Goal: Answer question/provide support

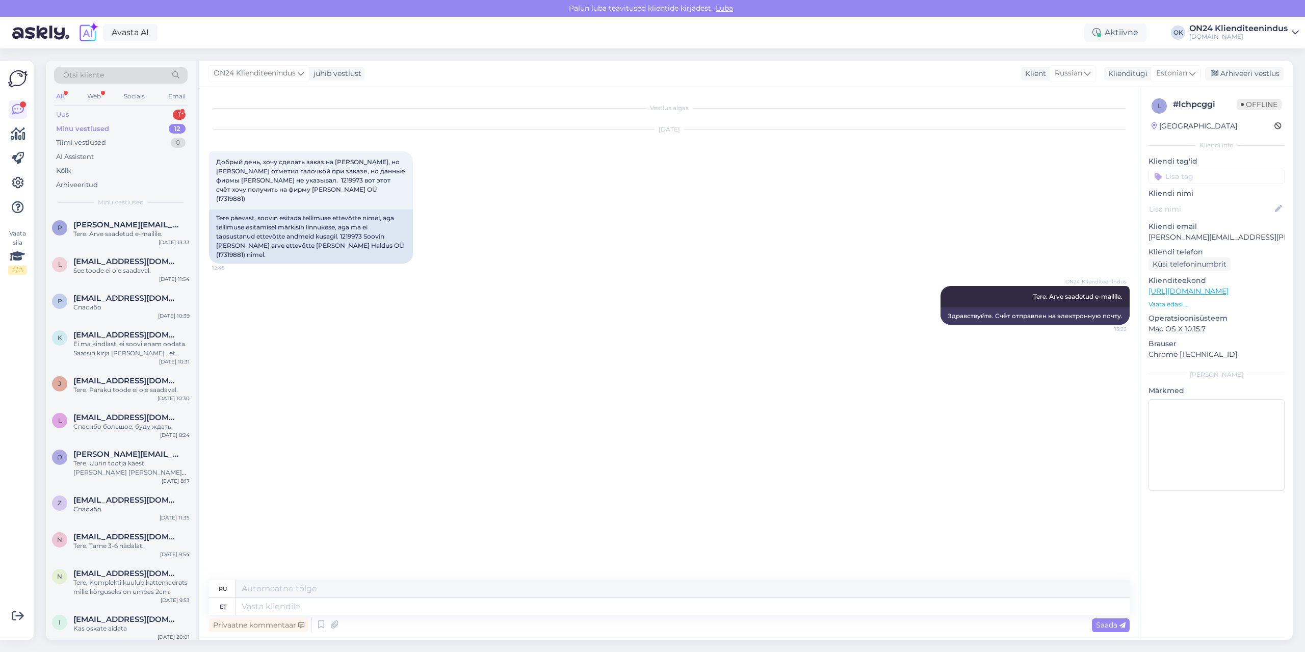
click at [102, 112] on div "Uus 1" at bounding box center [121, 115] width 134 height 14
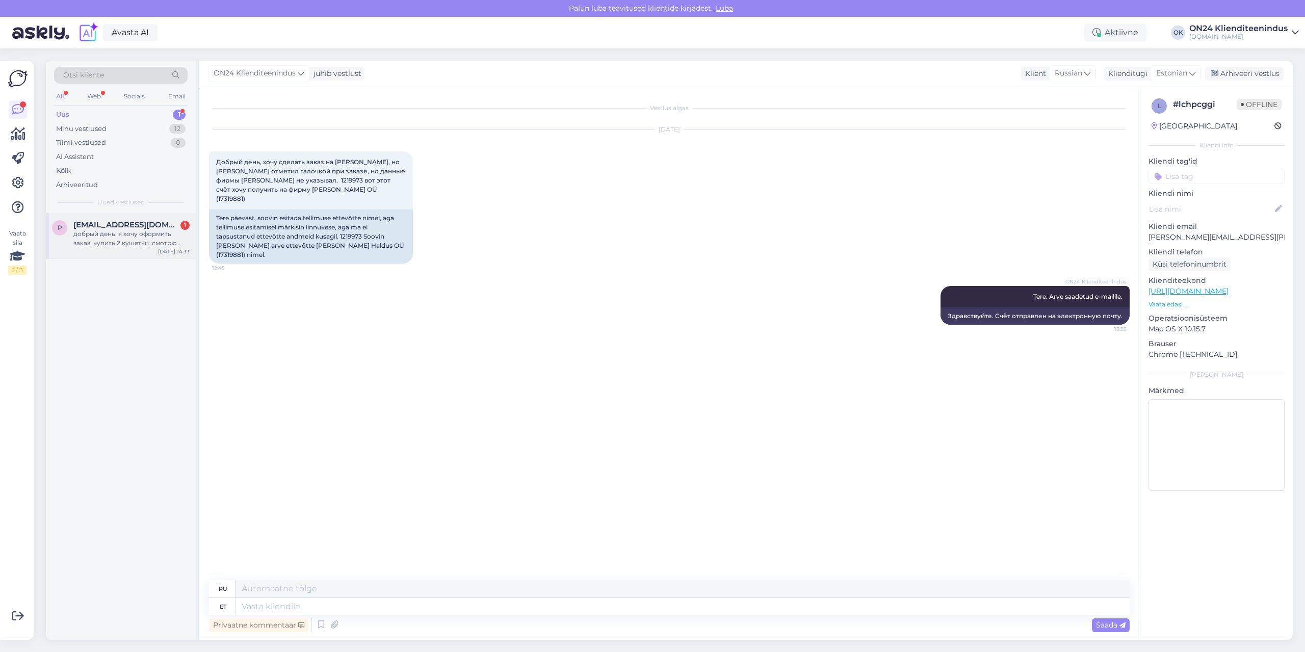
click at [123, 230] on div "добрый день. я хочу оформить заказ, купить 2 кушетки. смотрю информацию о товар…" at bounding box center [131, 238] width 116 height 18
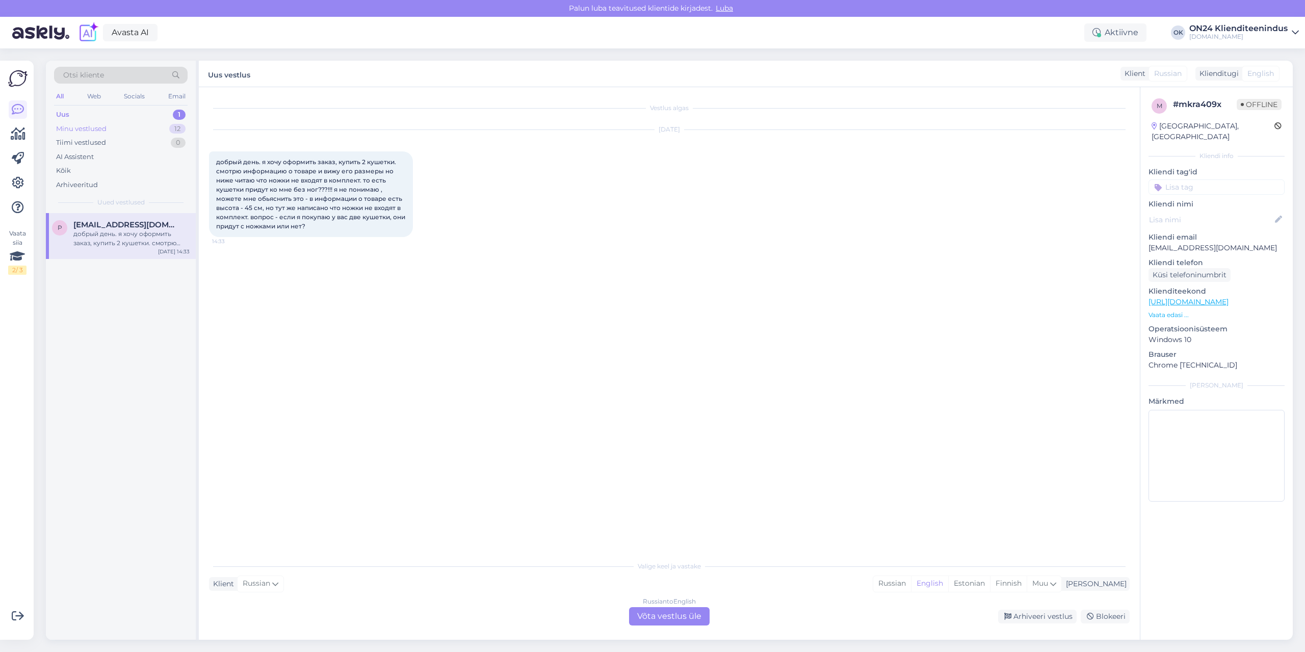
click at [114, 130] on div "Minu vestlused 12" at bounding box center [121, 129] width 134 height 14
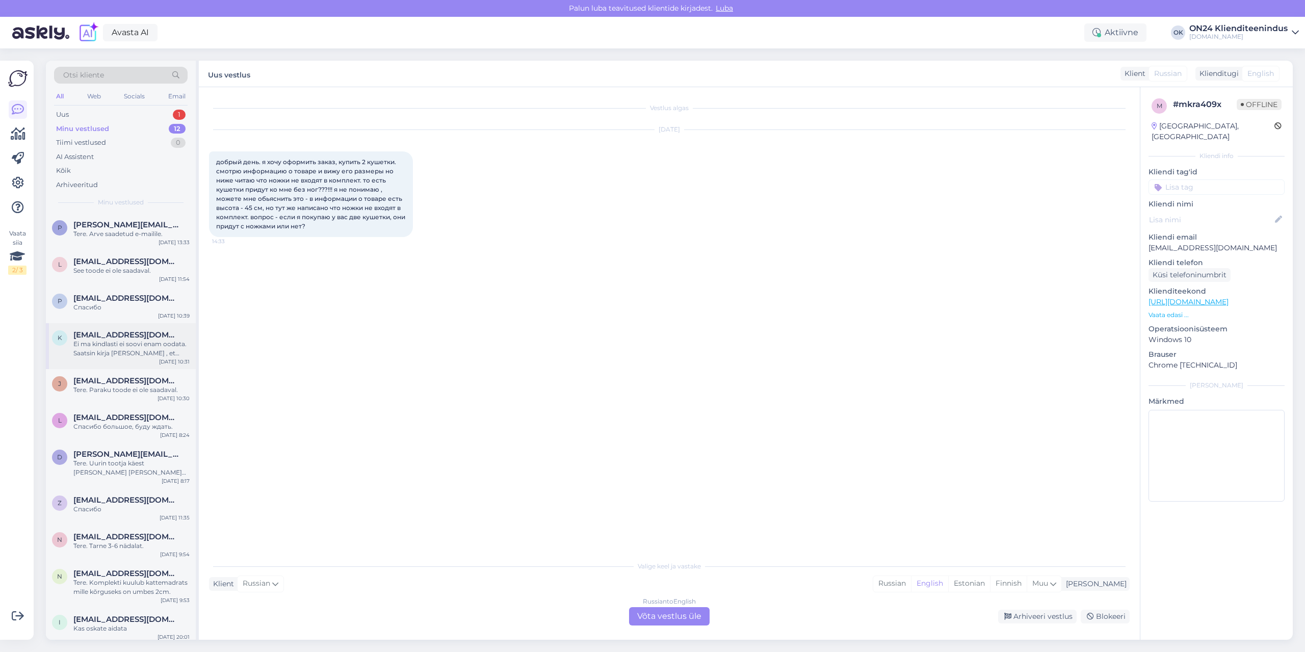
click at [107, 344] on div "Ei ma kindlasti ei soovi enam oodata. Saatsin kirja [PERSON_NAME] , et soovin l…" at bounding box center [131, 348] width 116 height 18
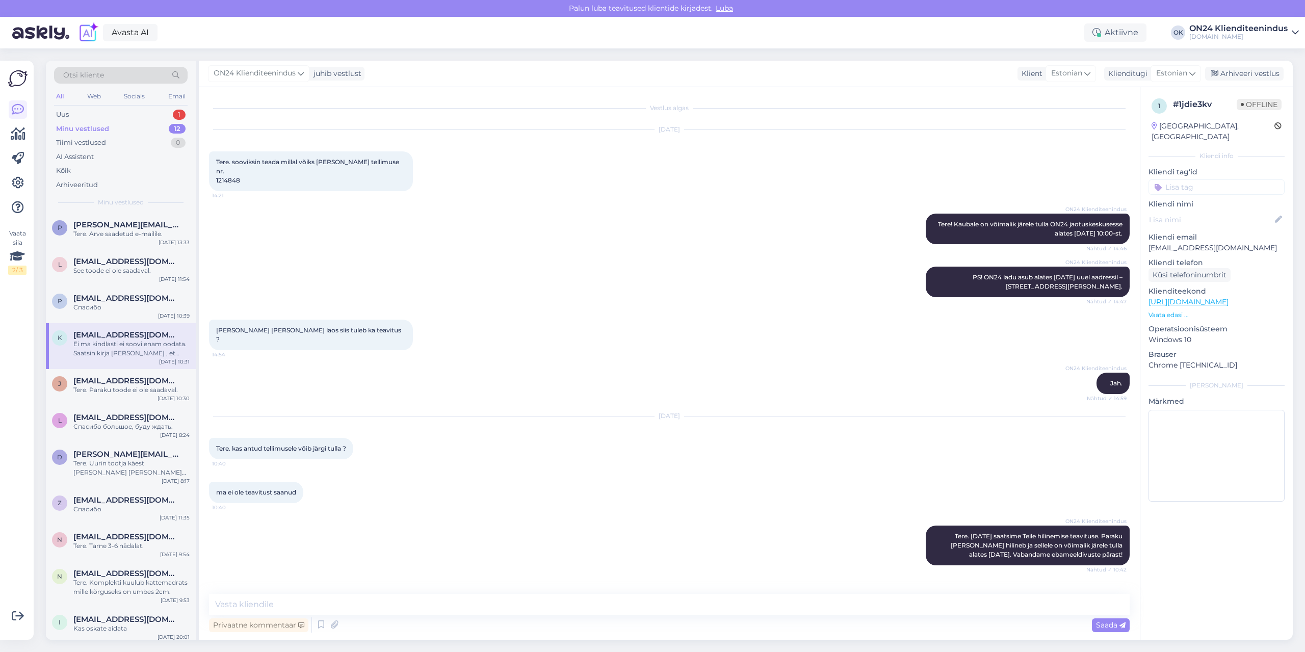
scroll to position [793, 0]
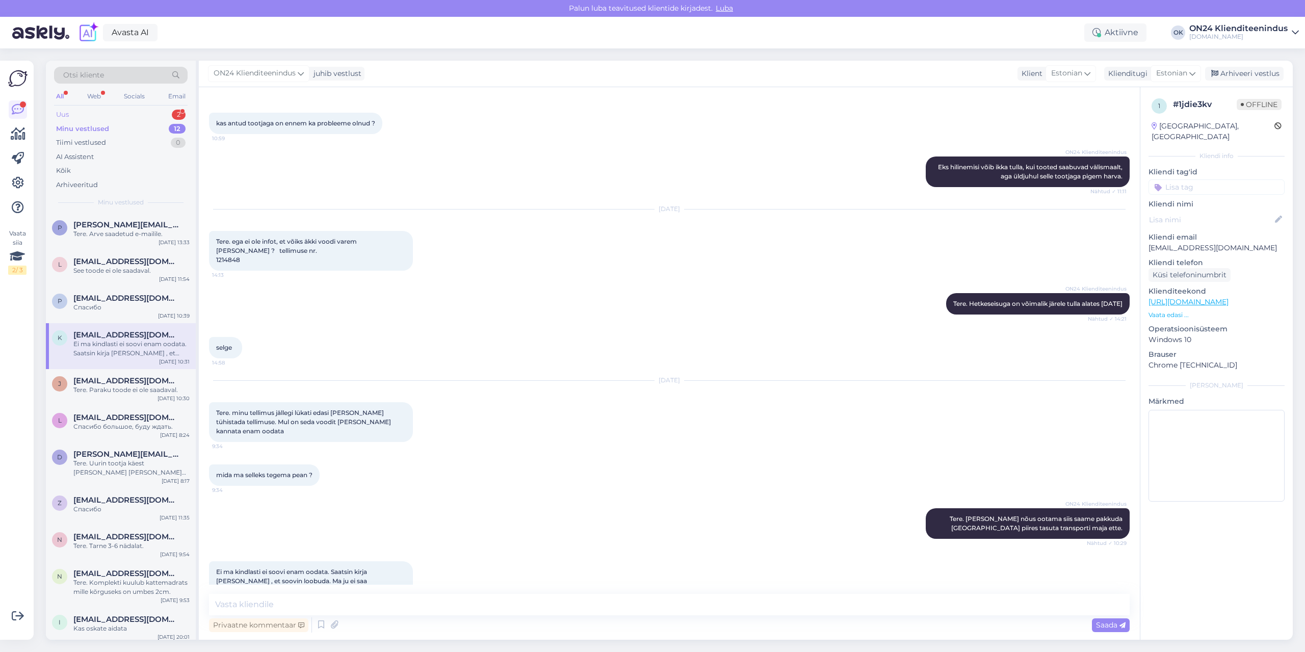
click at [92, 115] on div "Uus 2" at bounding box center [121, 115] width 134 height 14
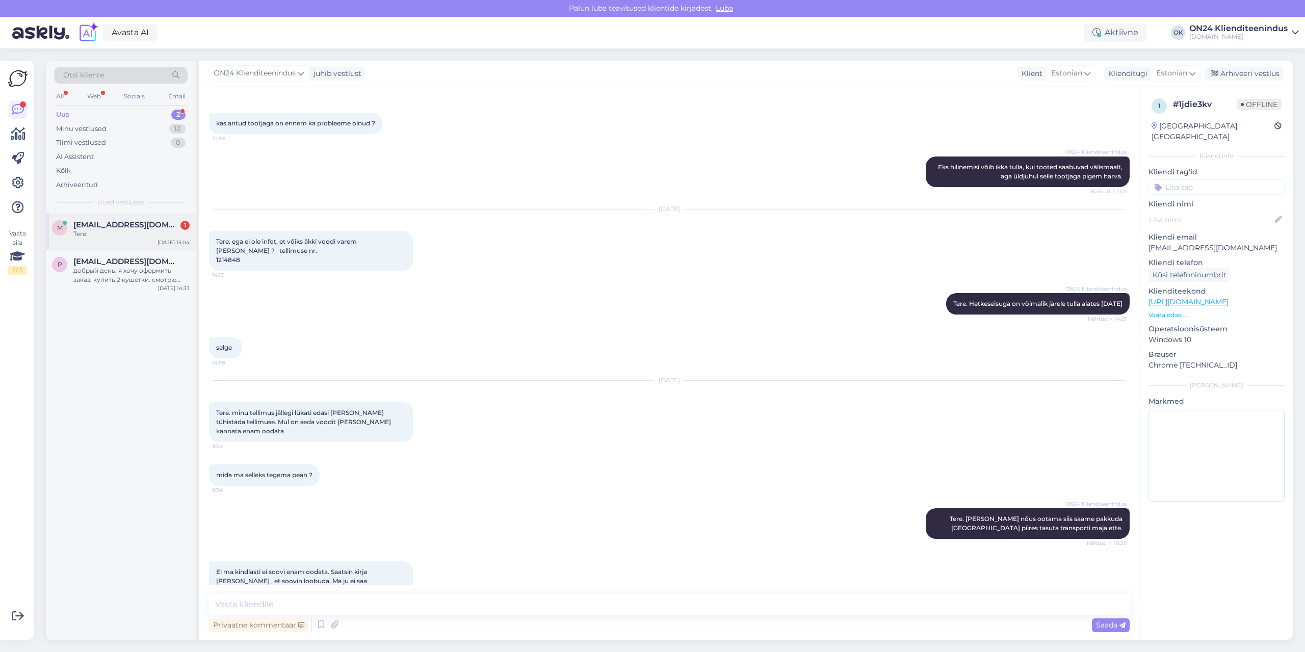
click at [142, 237] on div "Tere!" at bounding box center [131, 233] width 116 height 9
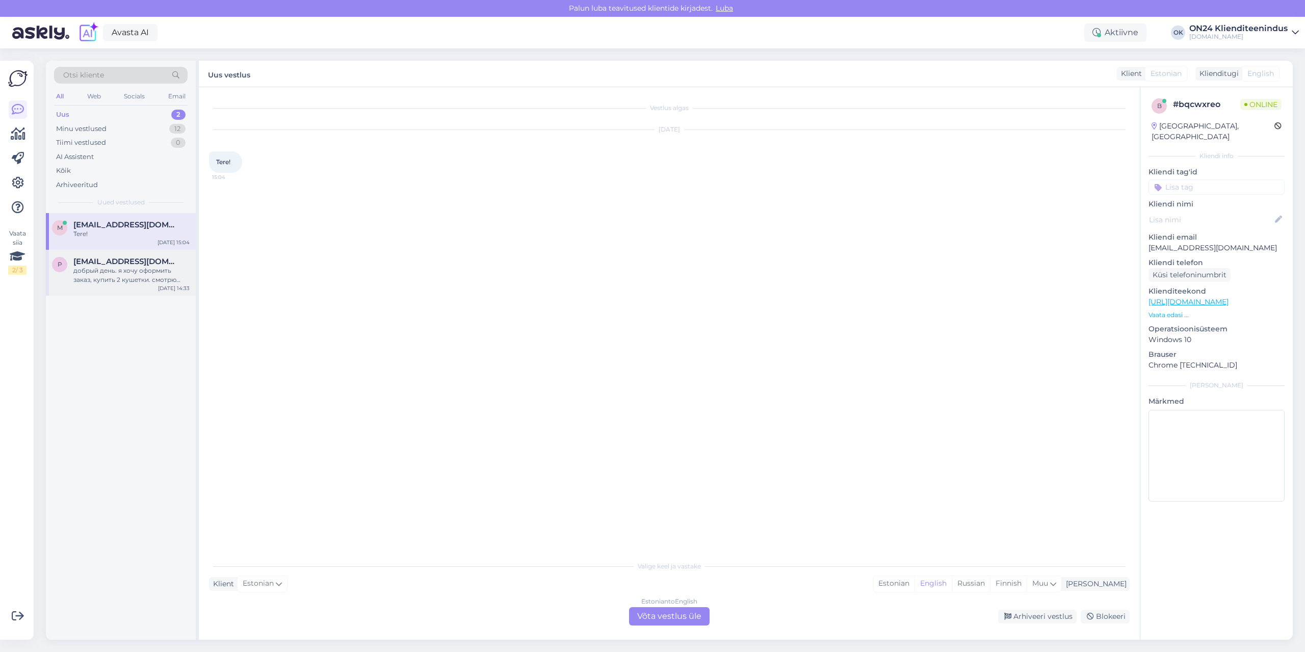
click at [104, 279] on div "добрый день. я хочу оформить заказ, купить 2 кушетки. смотрю информацию о товар…" at bounding box center [131, 275] width 116 height 18
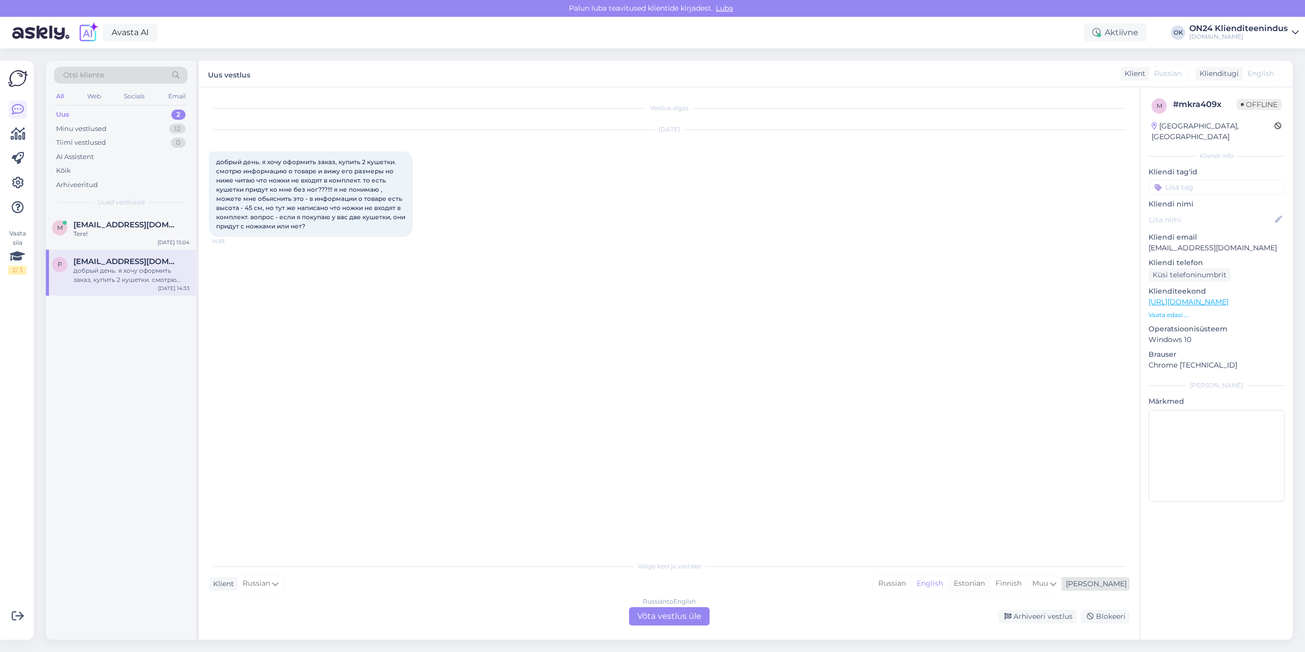
click at [990, 585] on div "Estonian" at bounding box center [969, 583] width 42 height 15
click at [681, 617] on div "Russian to Estonian Võta vestlus üle" at bounding box center [669, 616] width 81 height 18
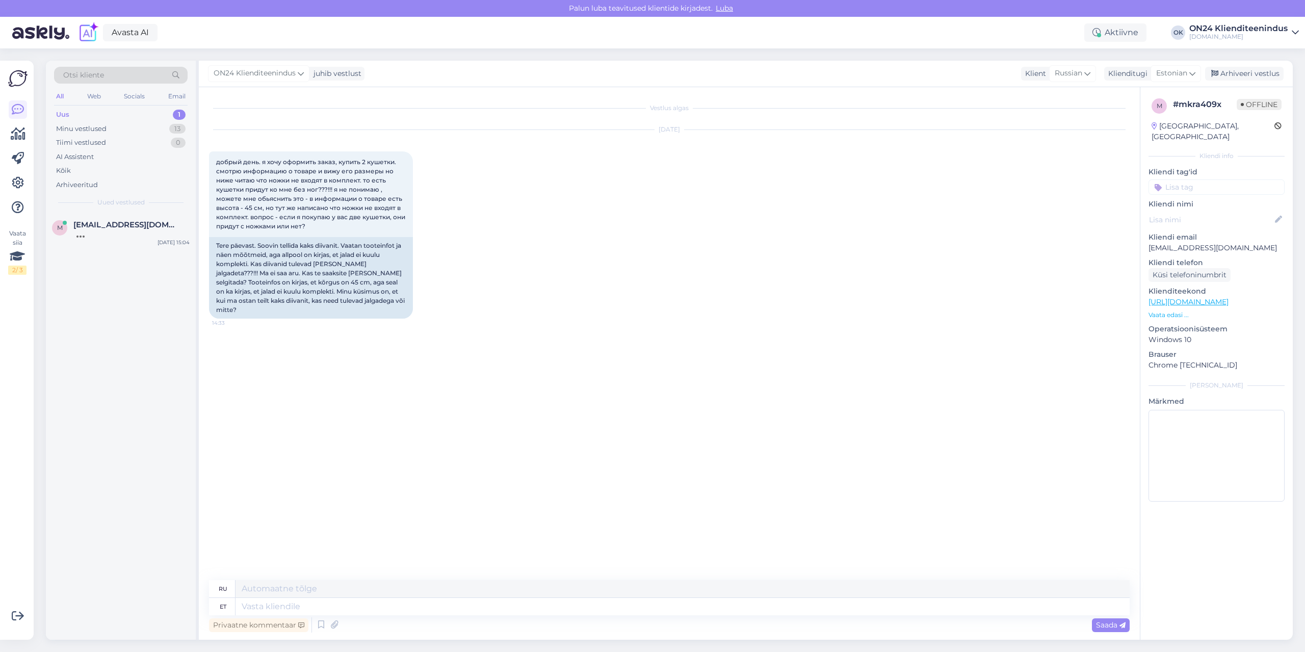
click at [1163, 310] on p "Vaata edasi ..." at bounding box center [1216, 314] width 136 height 9
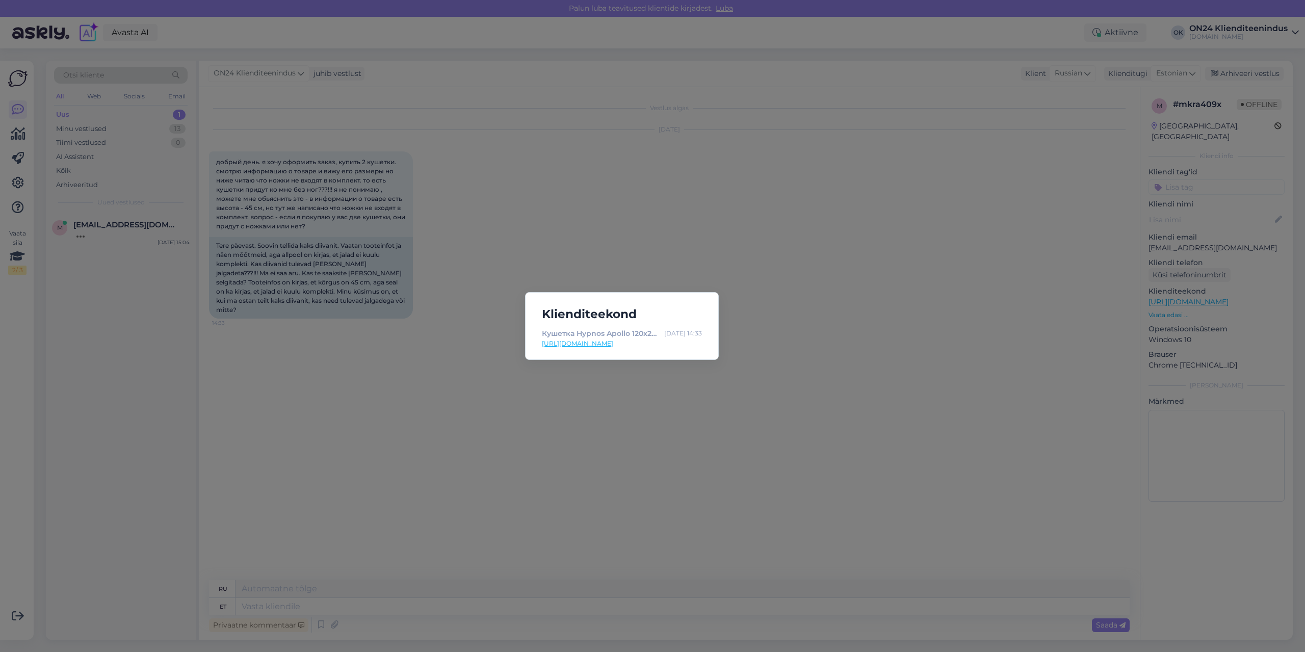
click at [570, 340] on link "[URL][DOMAIN_NAME]" at bounding box center [622, 343] width 160 height 9
click at [608, 344] on link "[URL][DOMAIN_NAME]" at bounding box center [622, 343] width 160 height 9
click at [453, 372] on div "Klienditeekond Кушетка Hypnos Apollo 120x200 cm FR-1939 - ON24 Home & Living [D…" at bounding box center [652, 326] width 1305 height 652
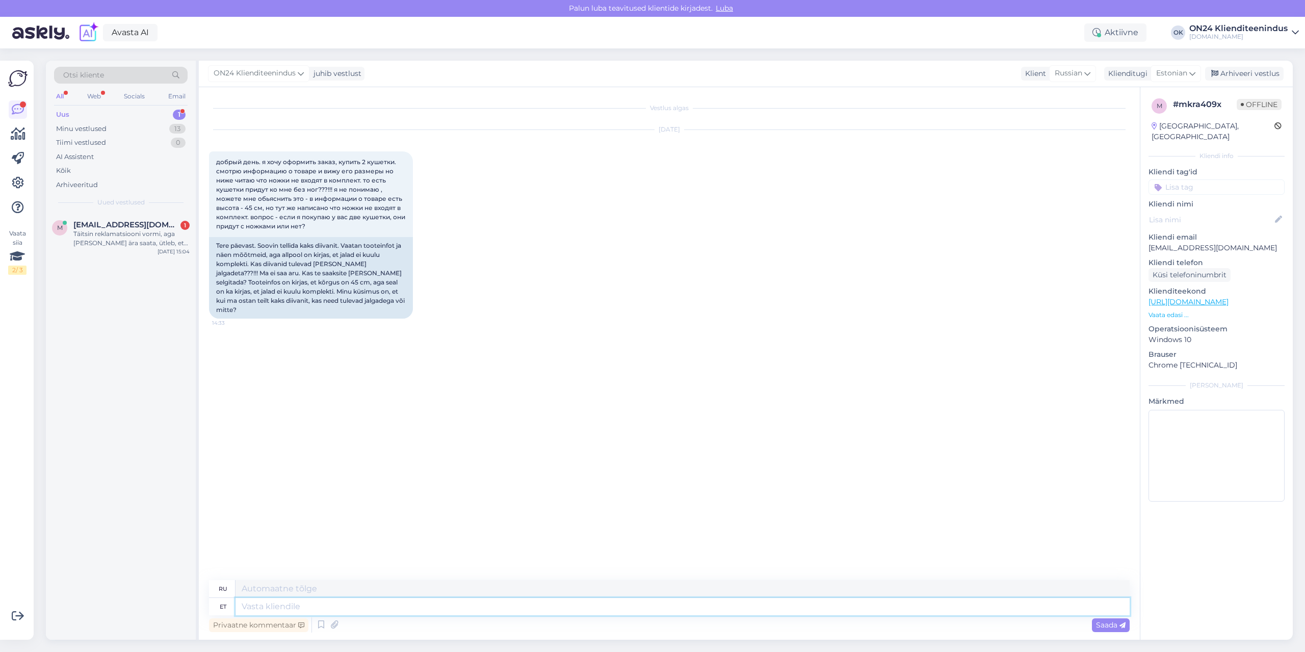
click at [314, 604] on textarea at bounding box center [682, 606] width 894 height 17
type textarea "Tere."
type textarea "Привет."
type textarea "Tere. Jah an"
type textarea "Привет. Да."
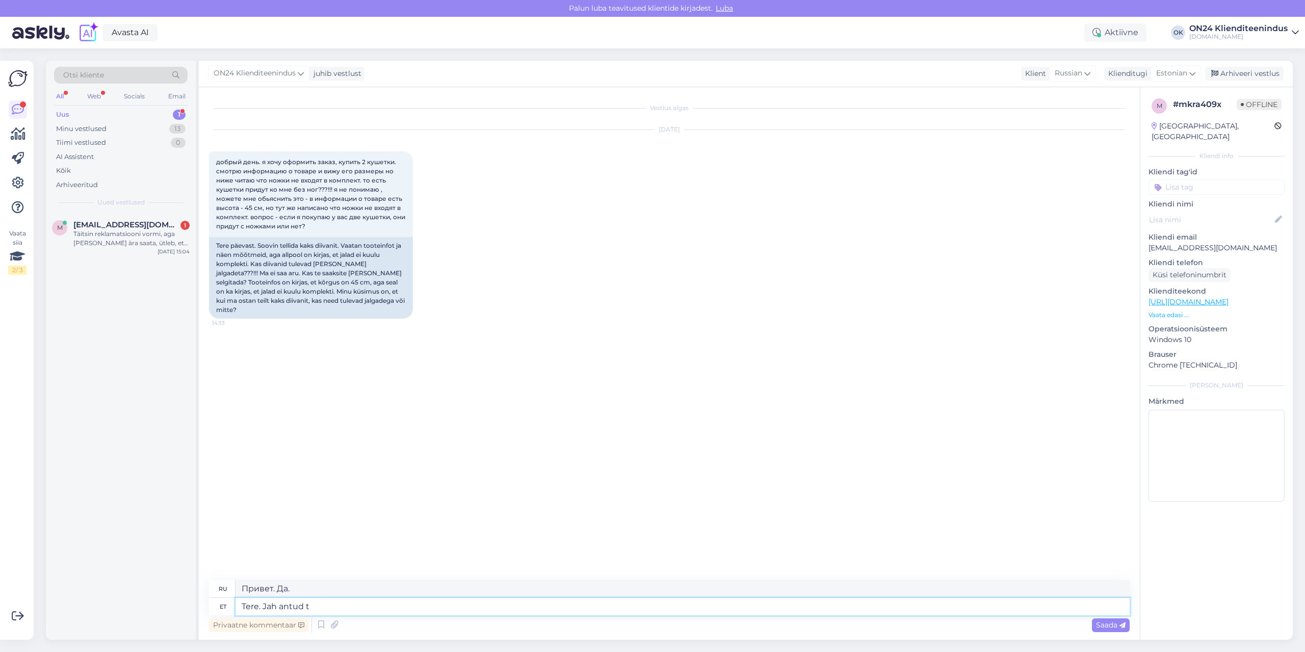
type textarea "Tere. Jah antud to"
type textarea "Здравствуйте. Да, дано."
type textarea "Tere. Jah antud tootel"
type textarea "Здравствуйте. Да, для этого продукта."
type textarea "Tere. Jah antud tootel jalad ei"
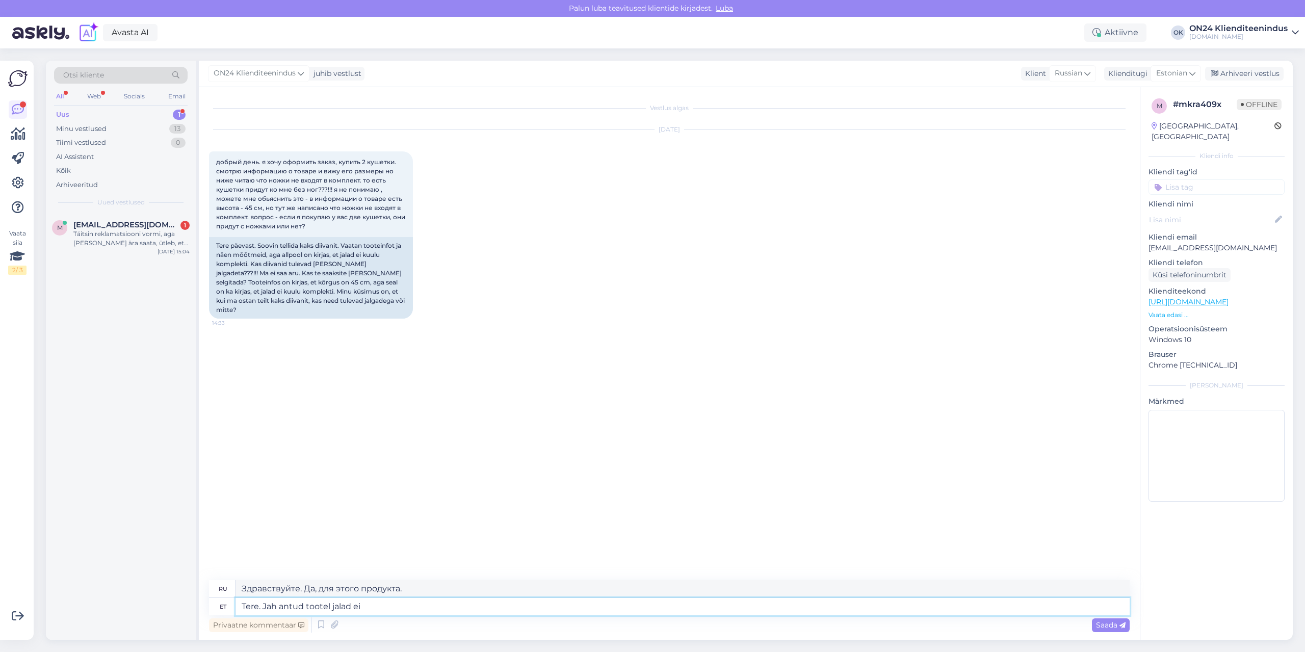
type textarea "Здравствуйте. Да, у этого изделия есть ножки."
type textarea "Tere. Jah antud tootel jalad ei k"
type textarea "Здравствуйте. Да, у этого изделия нет ножек."
type textarea "Tere. Jah antud tootel jalad ei kuulu ko"
type textarea "Здравствуйте. Да, ножки в комплект не входят."
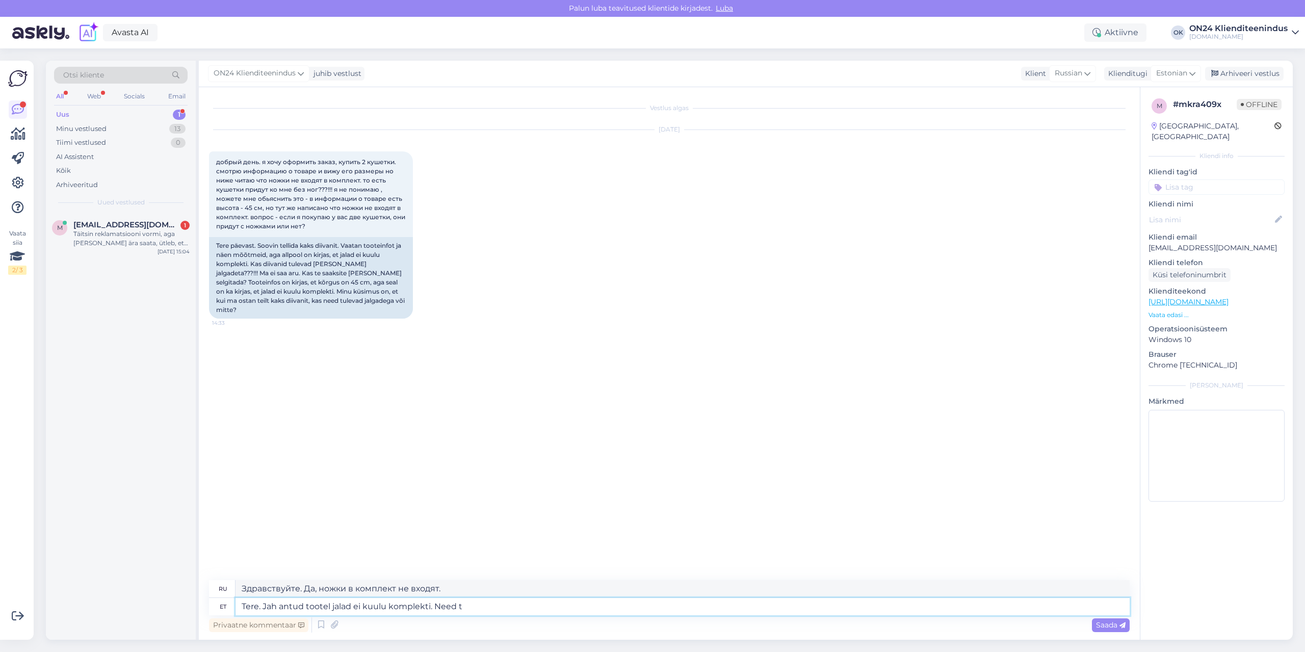
type textarea "Tere. Jah antud tootel jalad ei kuulu komplekti. Need tu"
type textarea "Здравствуйте. Да, ножки в комплект не входят. Они..."
type textarea "Tere. Jah antud tootel jalad ei kuulu komplekti. Need tuleb er"
type textarea "Здравствуйте. Да, ножки в комплект не входят. Они будут..."
type textarea "Tere. Jah antud tootel jalad ei kuulu komplekti. Need tuleb eraldi j"
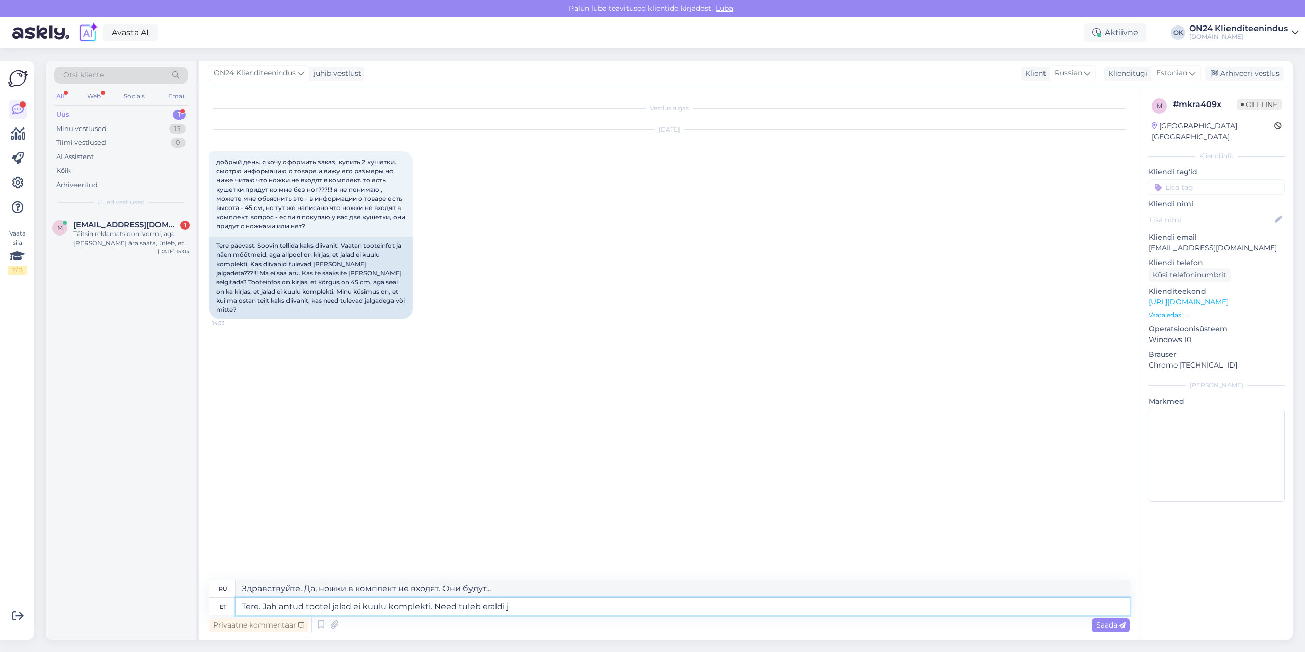
type textarea "Здравствуйте. Да, ножки в комплект не входят. Они продаются отдельно."
type textarea "Tere. Jah antud tootel jalad ei kuulu komplekti. Need tuleb eraldi juurde telli…"
type textarea "Здравствуйте. Да, ножки в комплект не входят. Их необходимо заказывать отдельно."
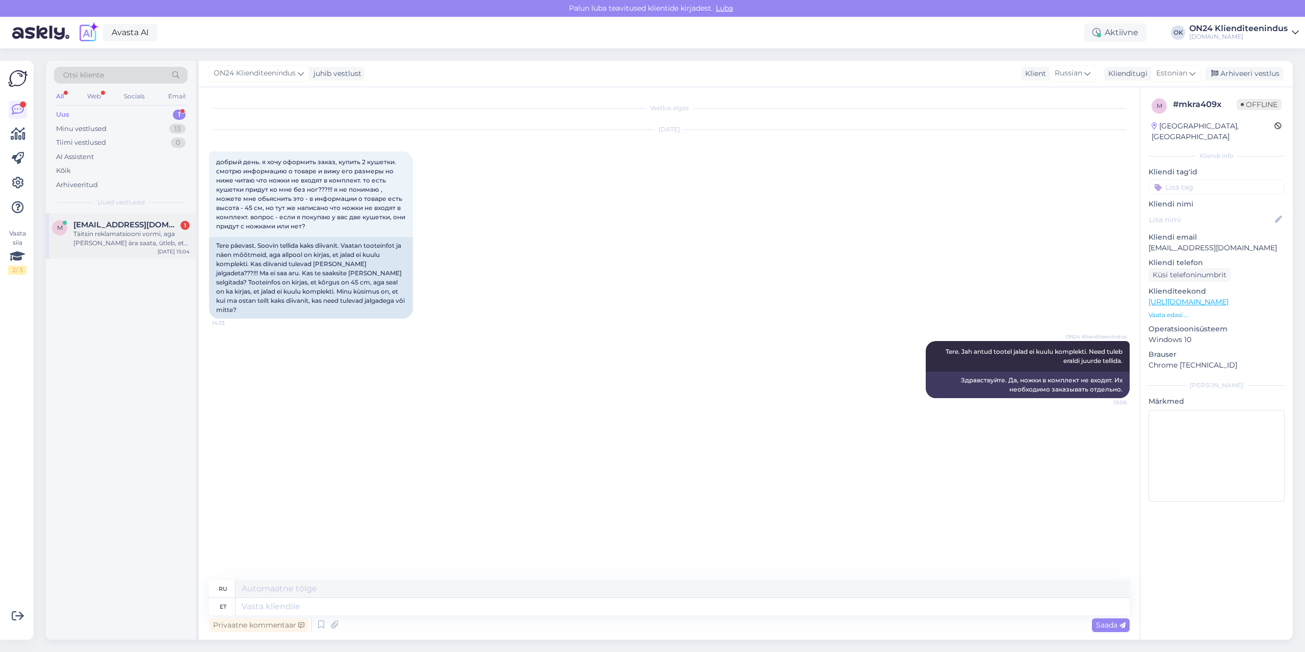
click at [110, 246] on div "Täitsin reklamatsiooni vormi, aga [PERSON_NAME] ära saata, ütleb, et tellimuse …" at bounding box center [131, 238] width 116 height 18
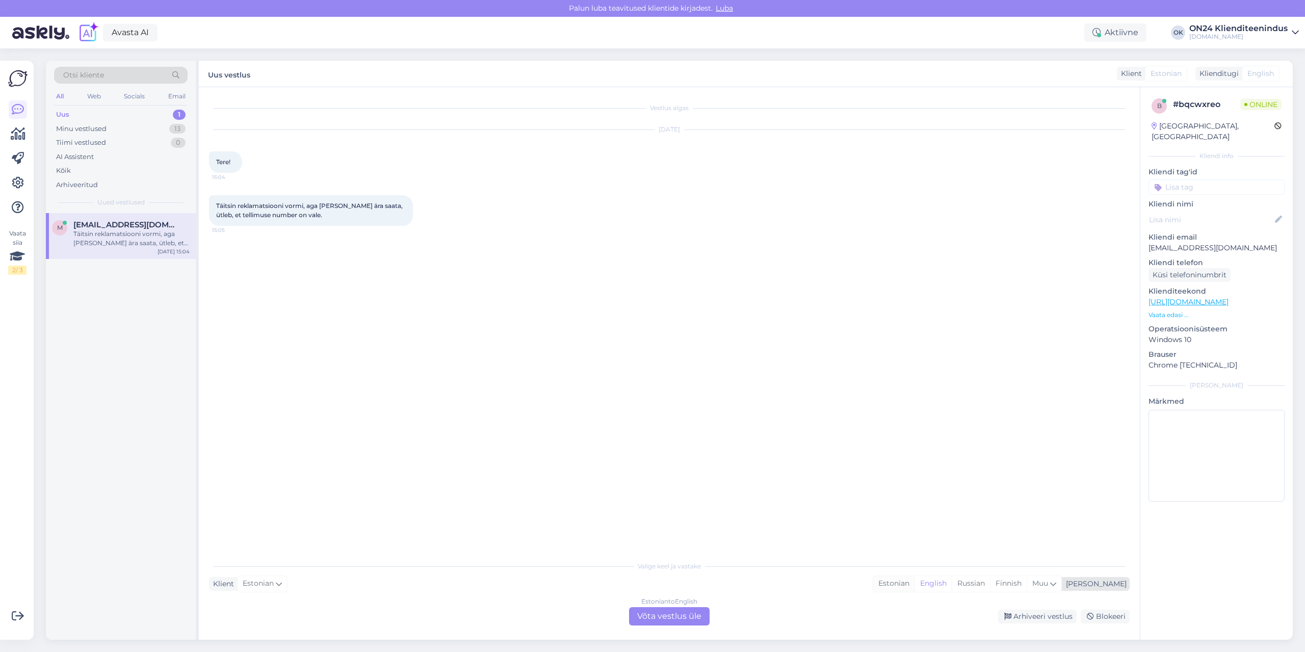
click at [914, 585] on div "Estonian" at bounding box center [893, 583] width 41 height 15
click at [666, 616] on div "Estonian to Estonian Võta vestlus üle" at bounding box center [669, 616] width 81 height 18
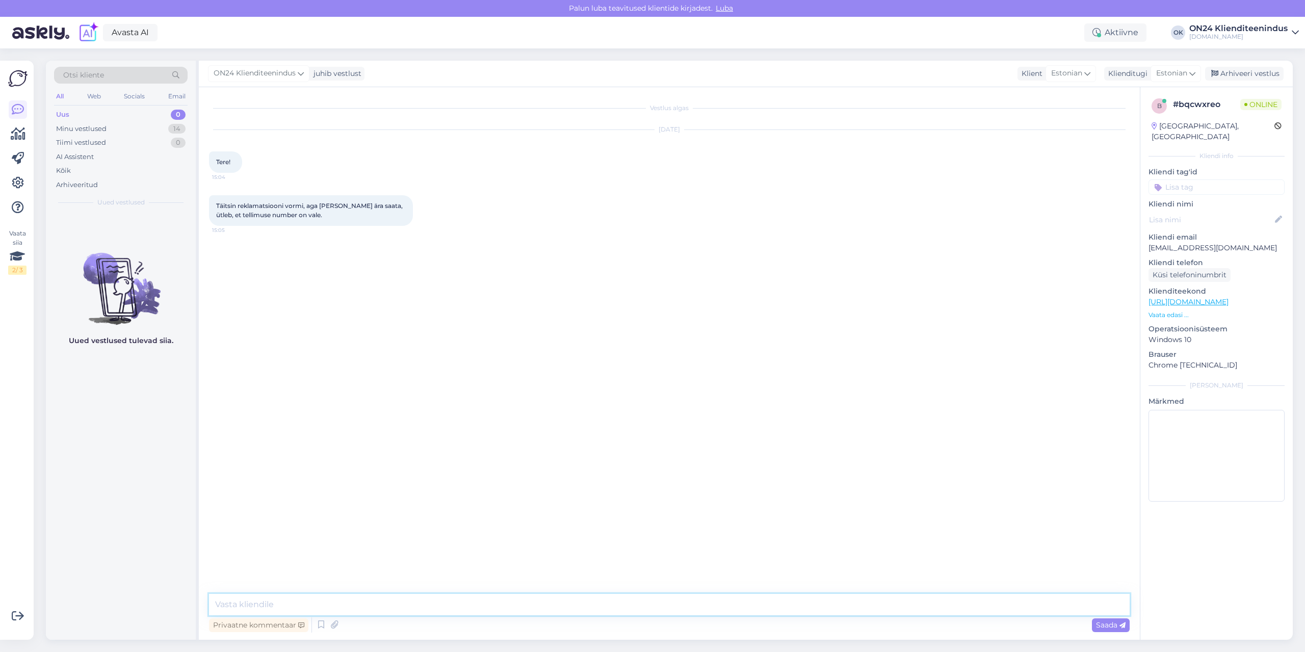
click at [658, 608] on textarea at bounding box center [669, 604] width 920 height 21
type textarea "Tere. Saatke meile tavaline kiri [EMAIL_ADDRESS][DOMAIN_NAME]"
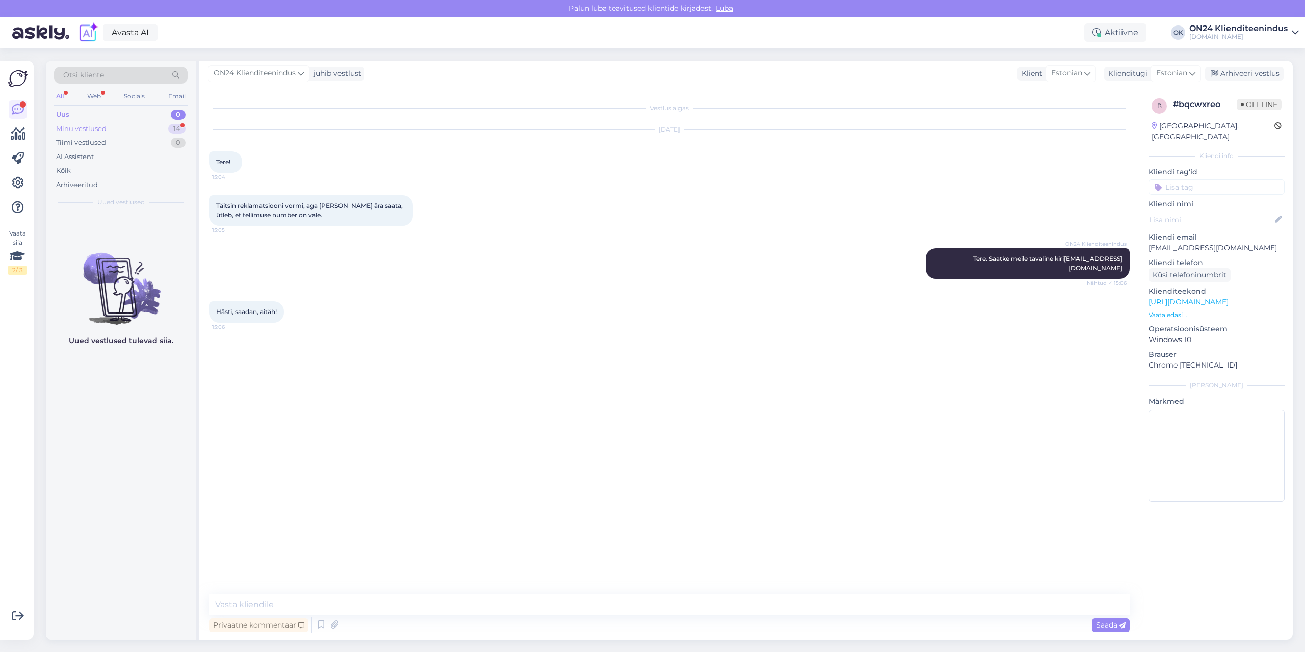
click at [104, 128] on div "Minu vestlused" at bounding box center [81, 129] width 50 height 10
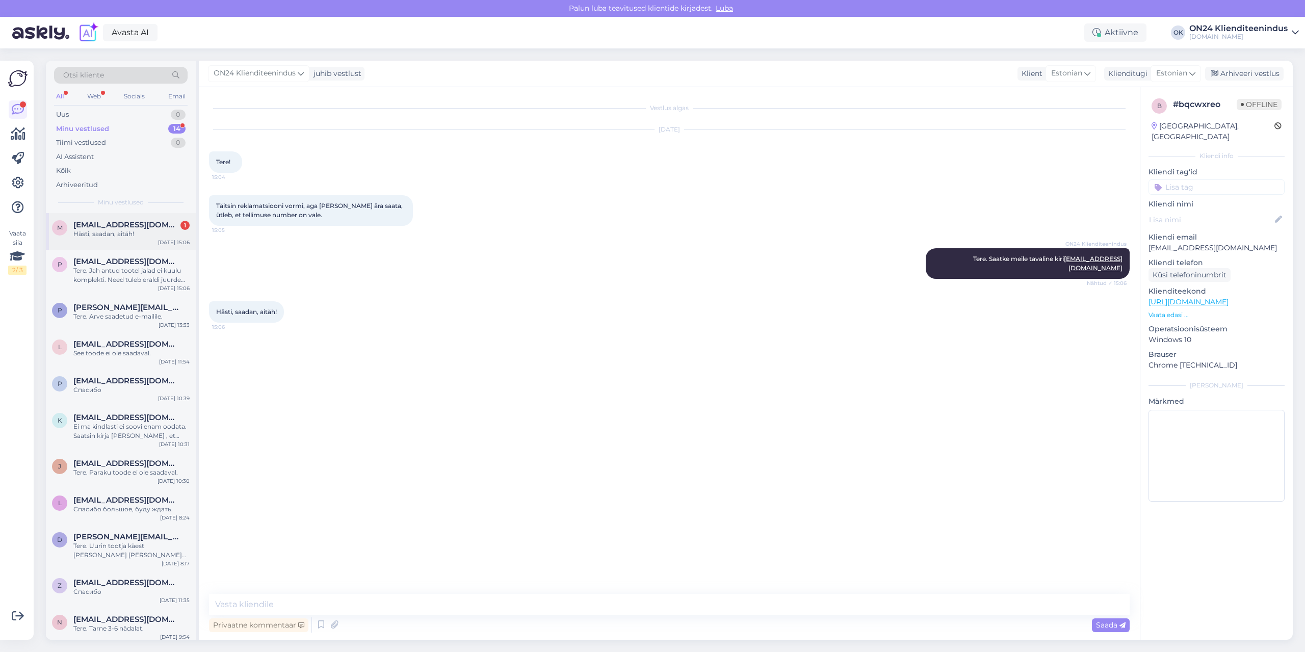
click at [134, 231] on div "Hästi, saadan, aitäh!" at bounding box center [131, 233] width 116 height 9
click at [1248, 66] on div "ON24 Klienditeenindus juhib vestlust Klient Estonian Klienditugi Estonian Arhiv…" at bounding box center [746, 74] width 1094 height 26
click at [102, 219] on div "m [EMAIL_ADDRESS][DOMAIN_NAME] Hästi, saadan, aitäh! [DATE] 15:06" at bounding box center [121, 231] width 150 height 37
click at [1243, 73] on div "Arhiveeri vestlus" at bounding box center [1244, 74] width 78 height 14
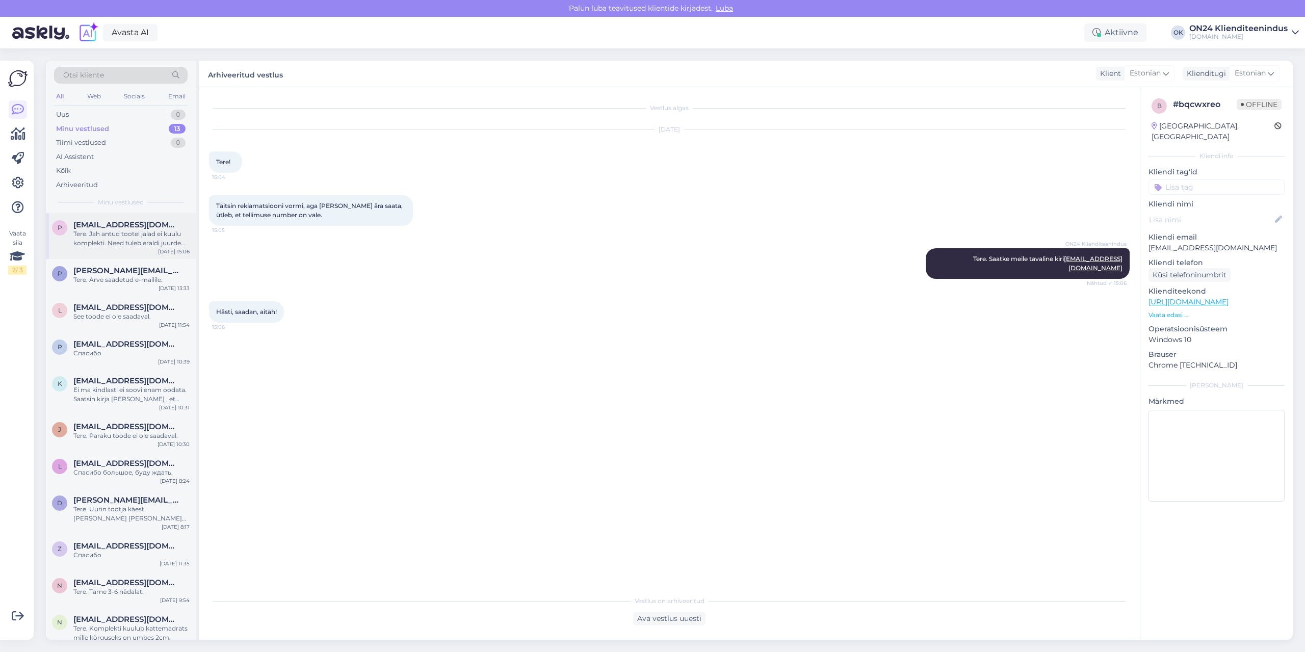
click at [157, 244] on div "Tere. Jah antud tootel jalad ei kuulu komplekti. Need tuleb eraldi juurde telli…" at bounding box center [131, 238] width 116 height 18
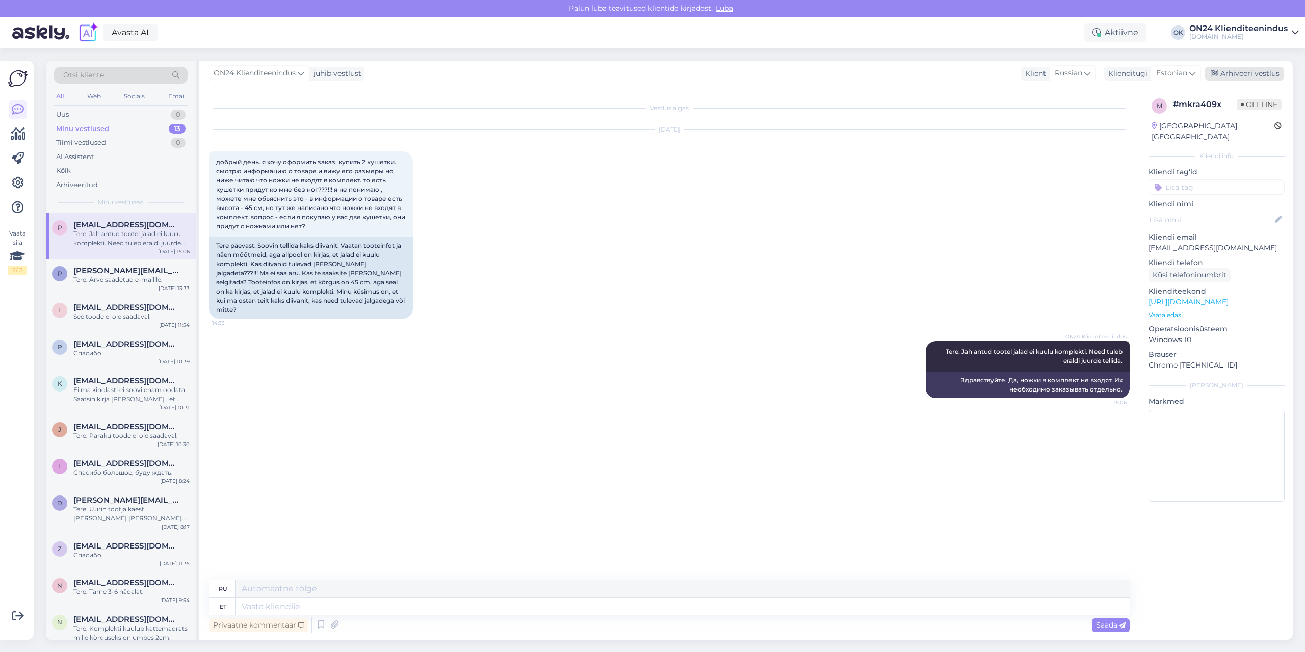
click at [1234, 76] on div "Arhiveeri vestlus" at bounding box center [1244, 74] width 78 height 14
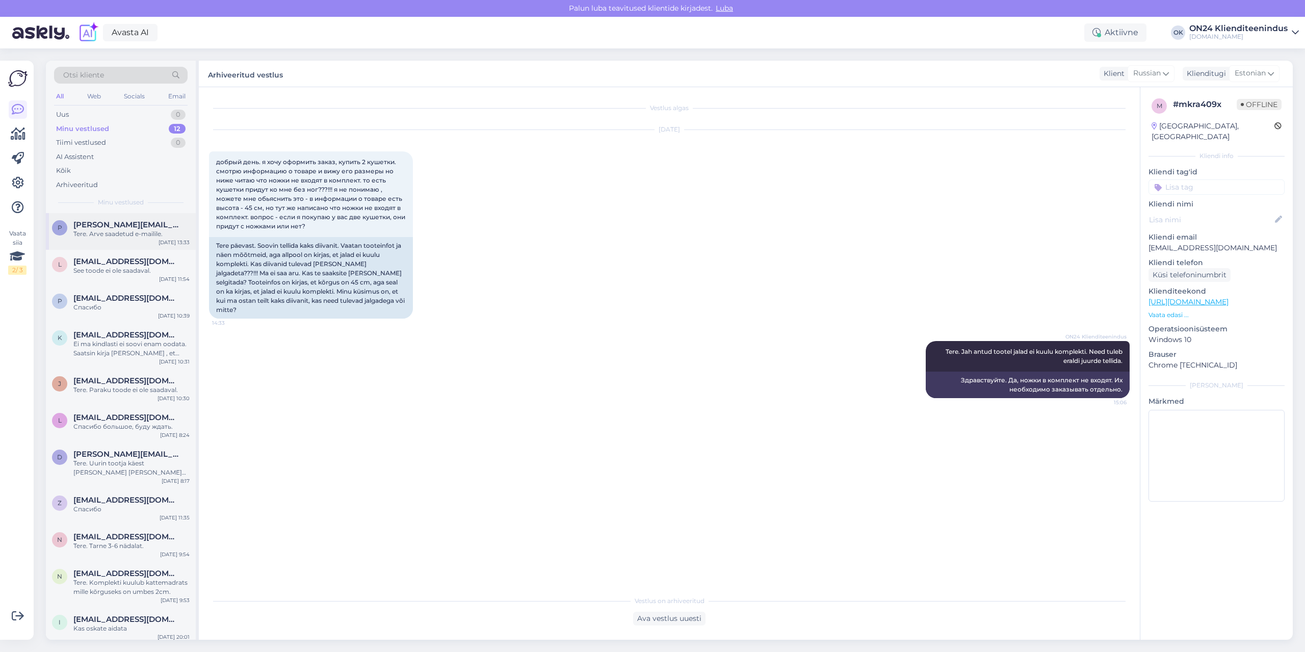
click at [83, 235] on div "Tere. Arve saadetud e-mailile." at bounding box center [131, 233] width 116 height 9
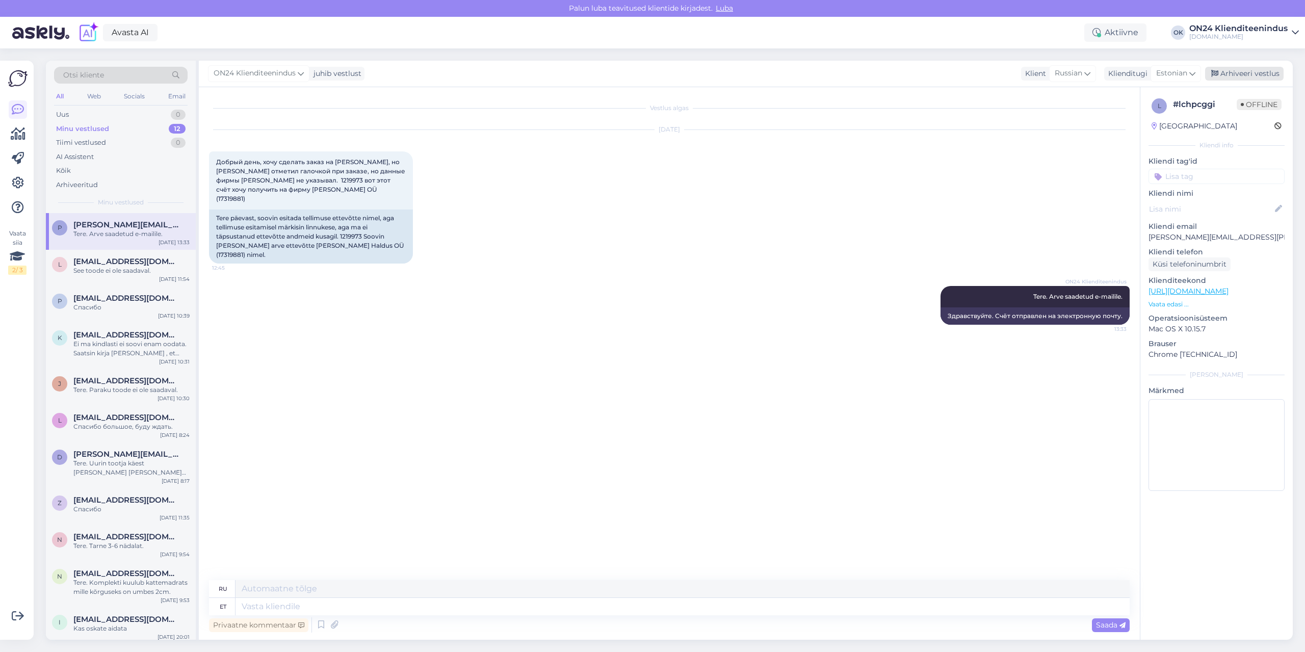
click at [1229, 75] on div "Arhiveeri vestlus" at bounding box center [1244, 74] width 78 height 14
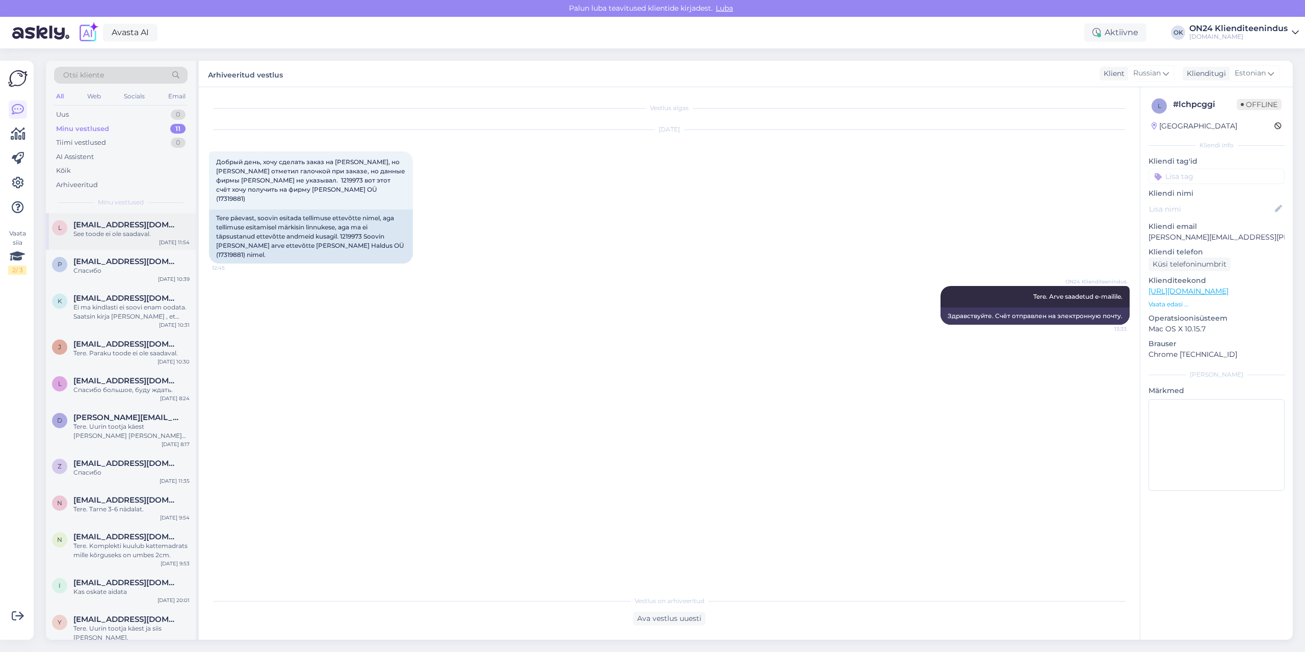
click at [160, 245] on div "l [EMAIL_ADDRESS][DOMAIN_NAME] See toode ei ole saadaval. [DATE] 11:54" at bounding box center [121, 231] width 150 height 37
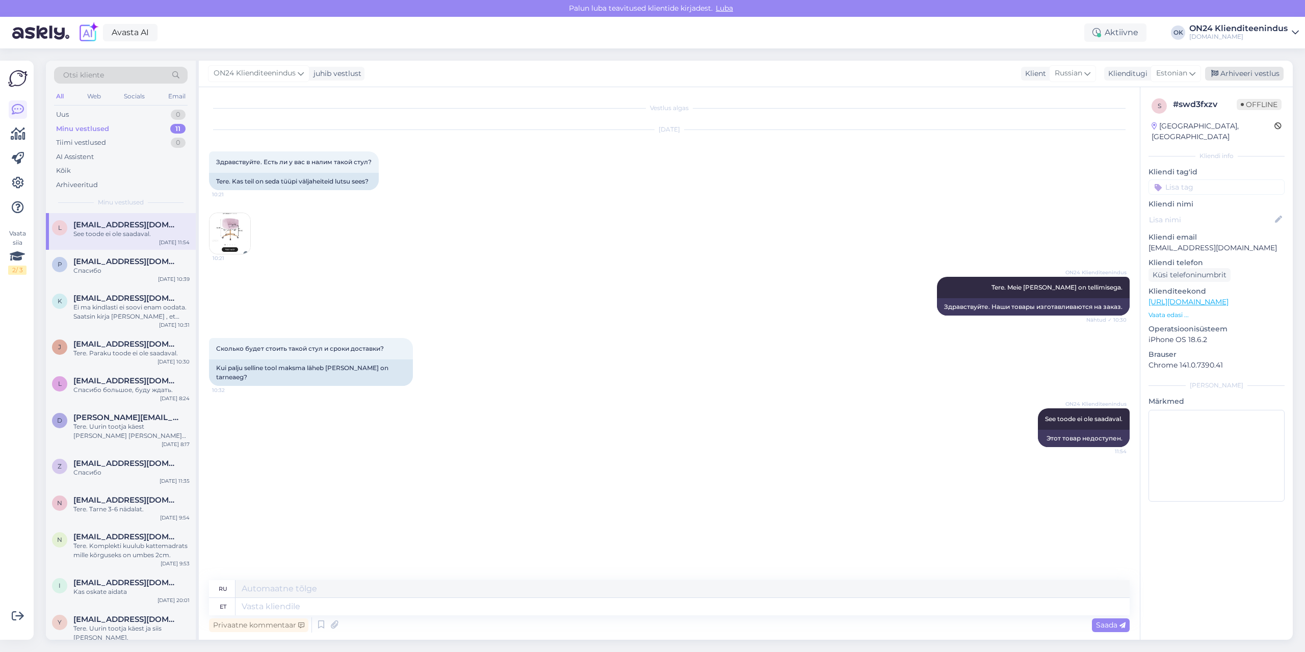
click at [1220, 74] on div "Arhiveeri vestlus" at bounding box center [1244, 74] width 78 height 14
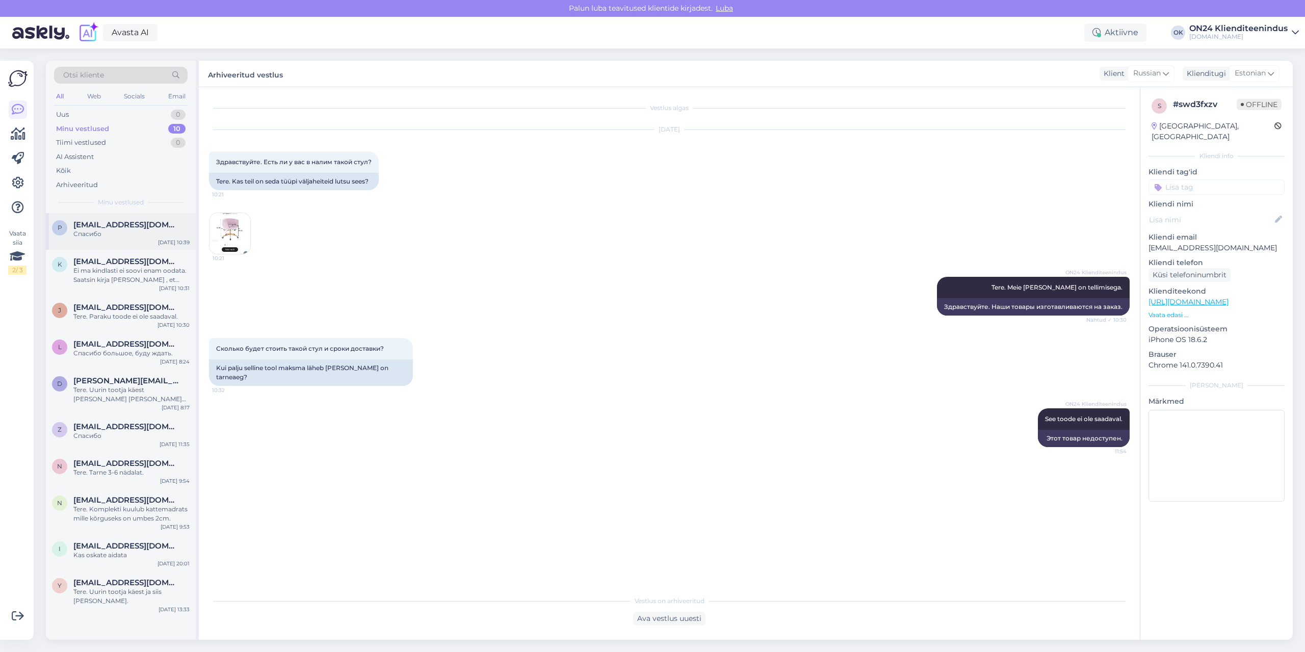
click at [108, 237] on div "Спасибо" at bounding box center [131, 233] width 116 height 9
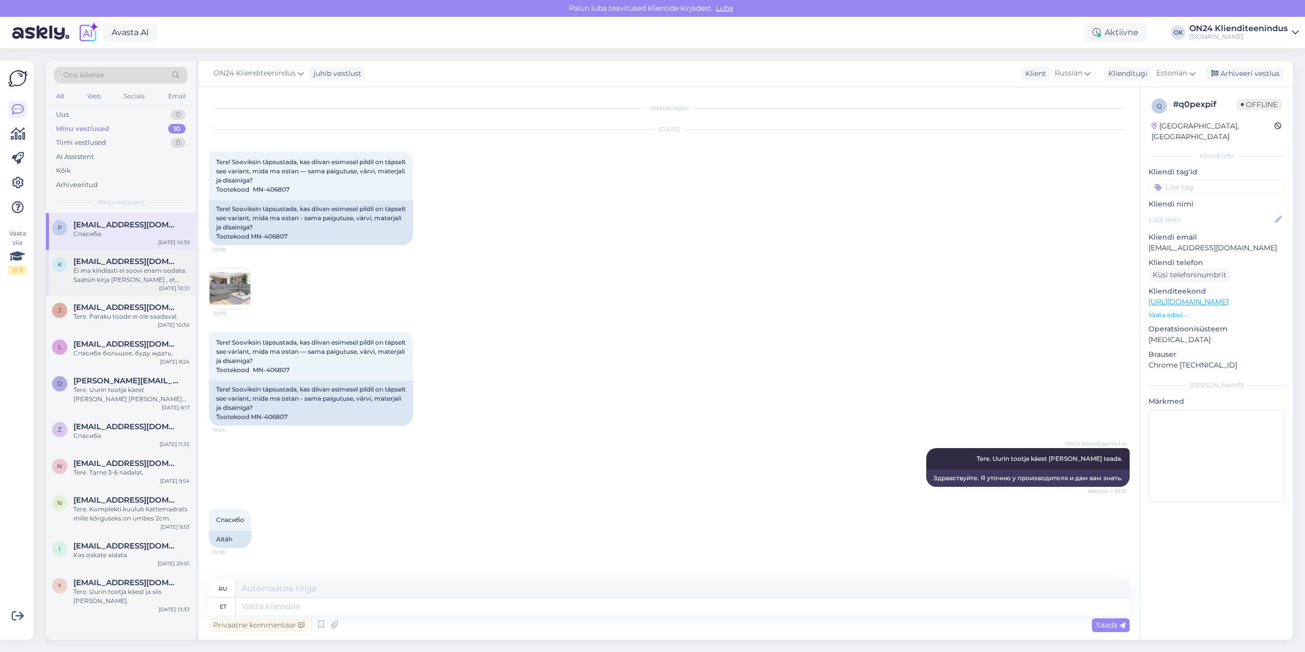
click at [116, 270] on div "Ei ma kindlasti ei soovi enam oodata. Saatsin kirja [PERSON_NAME] , et soovin l…" at bounding box center [131, 275] width 116 height 18
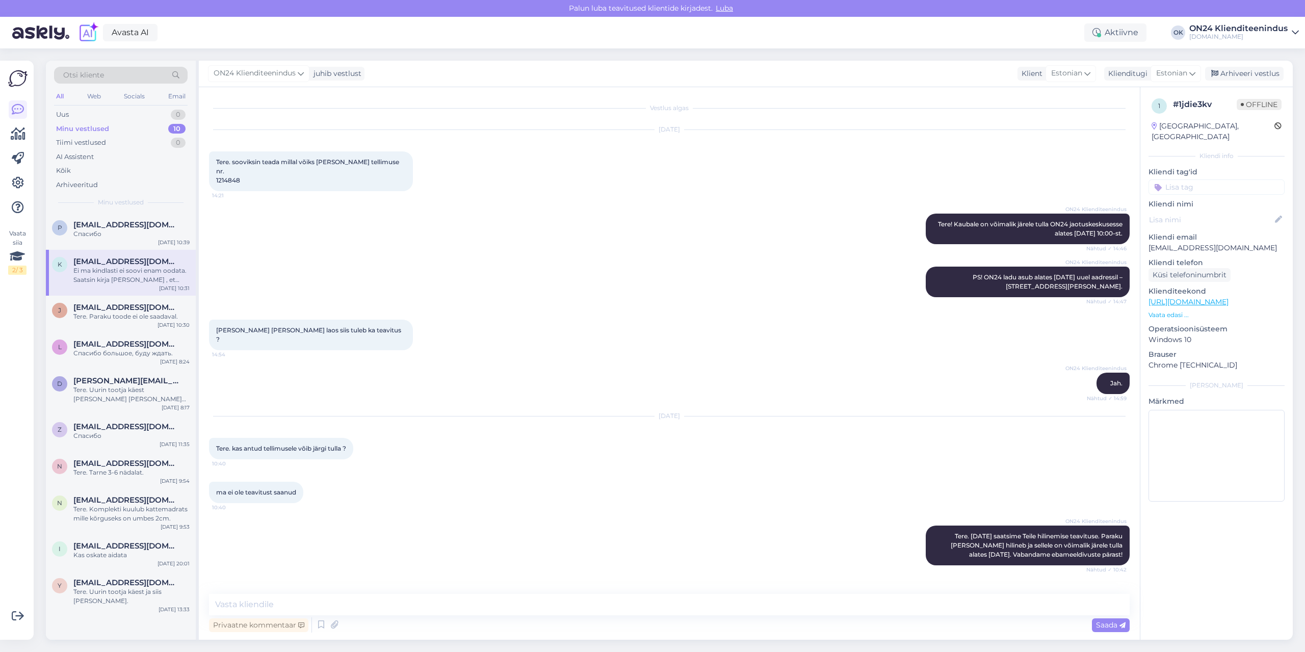
scroll to position [793, 0]
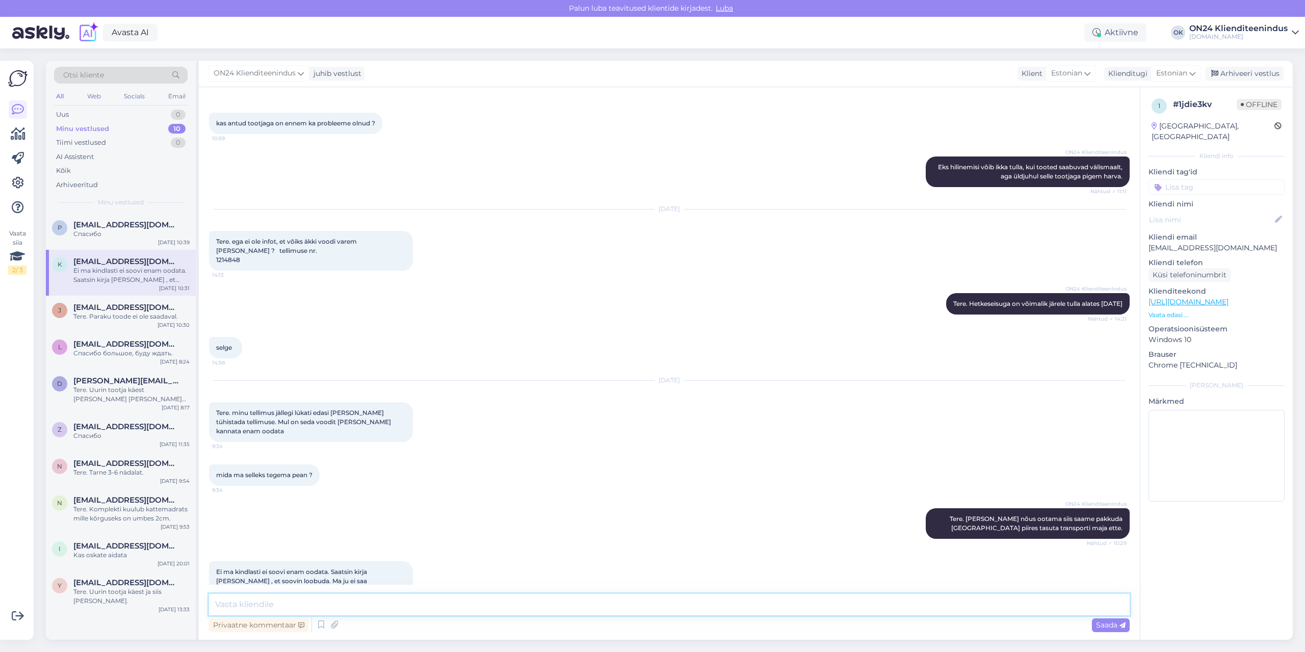
click at [314, 601] on textarea at bounding box center [669, 604] width 920 height 21
type textarea "[PERSON_NAME] ja järelmaks tühistatud."
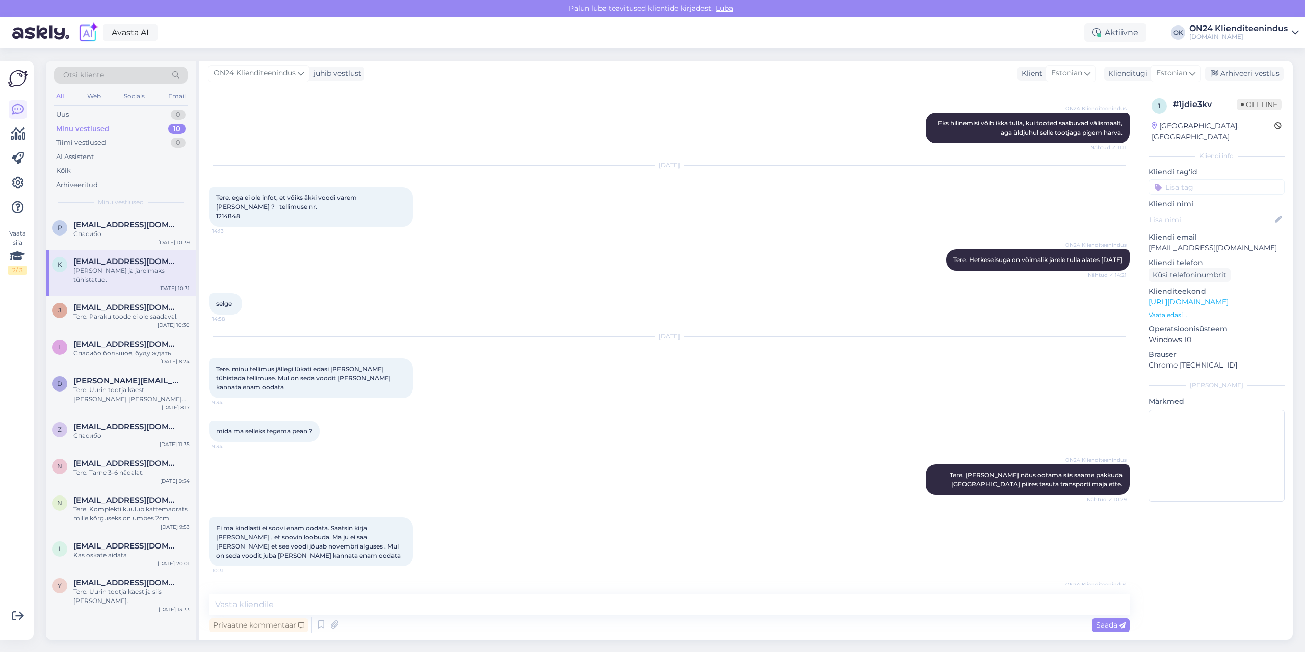
click at [1248, 65] on div "ON24 Klienditeenindus juhib vestlust Klient Estonian Klienditugi Estonian Arhiv…" at bounding box center [746, 74] width 1094 height 26
click at [1250, 71] on div "Arhiveeri vestlus" at bounding box center [1244, 74] width 78 height 14
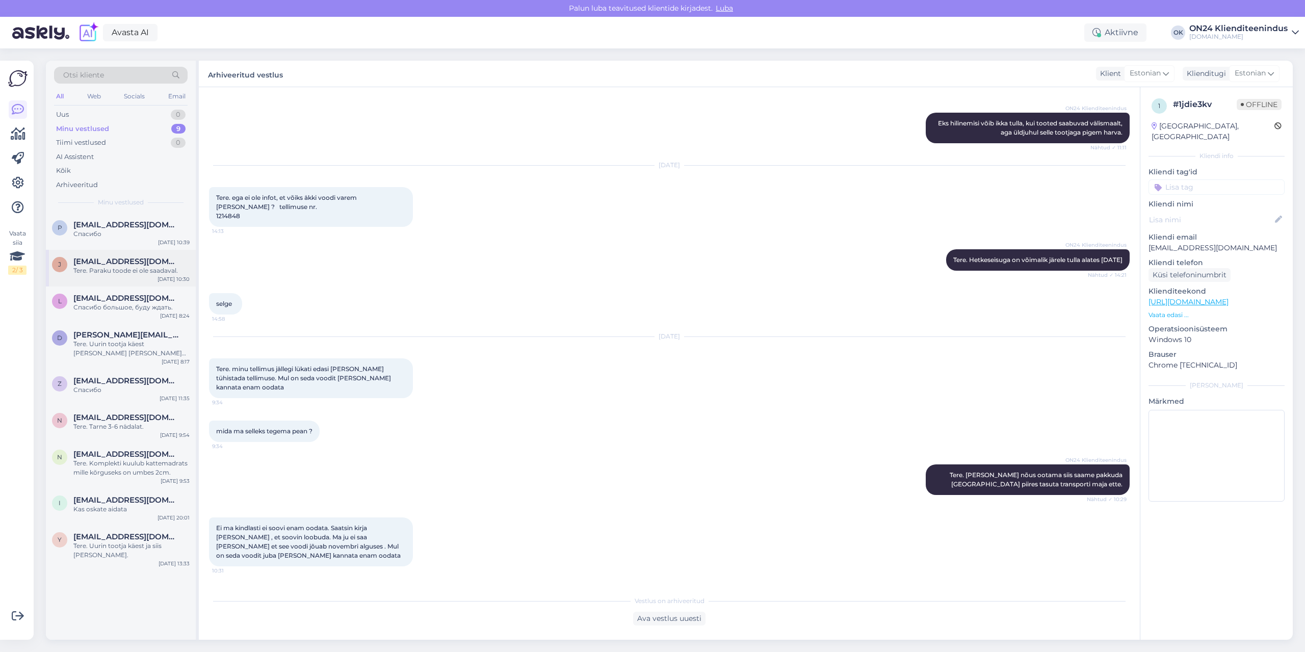
click at [119, 261] on span "[EMAIL_ADDRESS][DOMAIN_NAME]" at bounding box center [126, 261] width 106 height 9
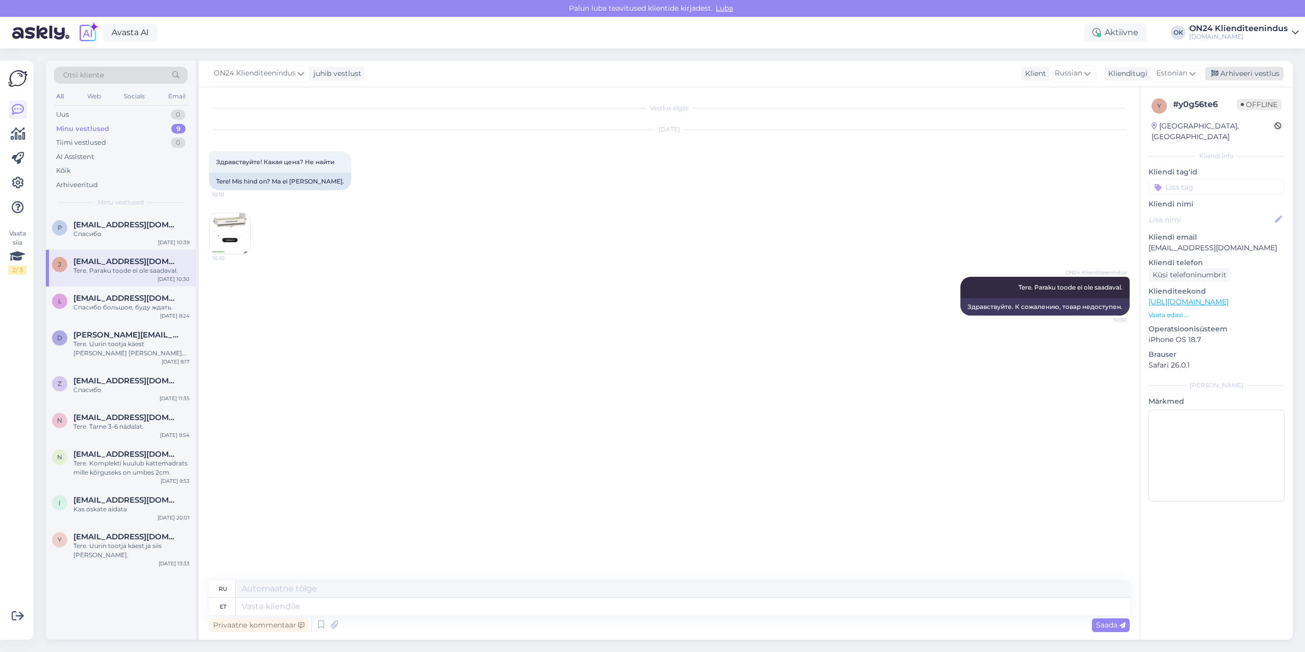
click at [1242, 76] on div "Arhiveeri vestlus" at bounding box center [1244, 74] width 78 height 14
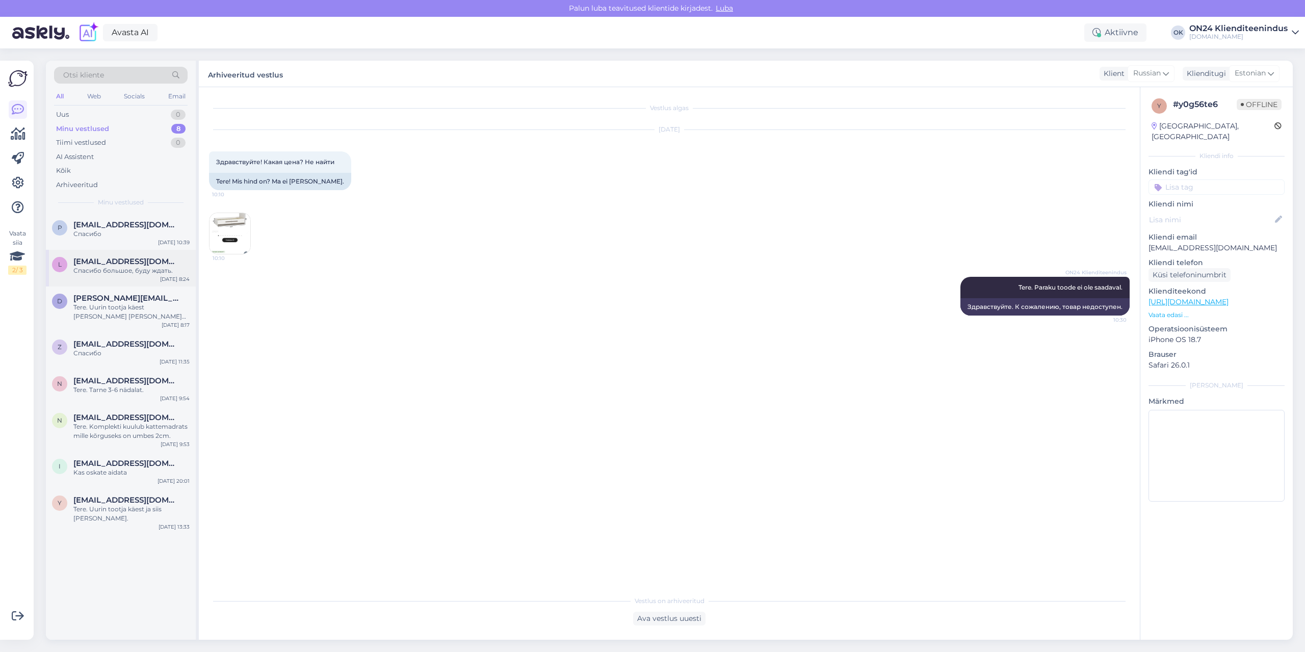
click at [152, 278] on div "L [EMAIL_ADDRESS][DOMAIN_NAME] Спасибо большое, буду ждать. [DATE] 8:24" at bounding box center [121, 268] width 150 height 37
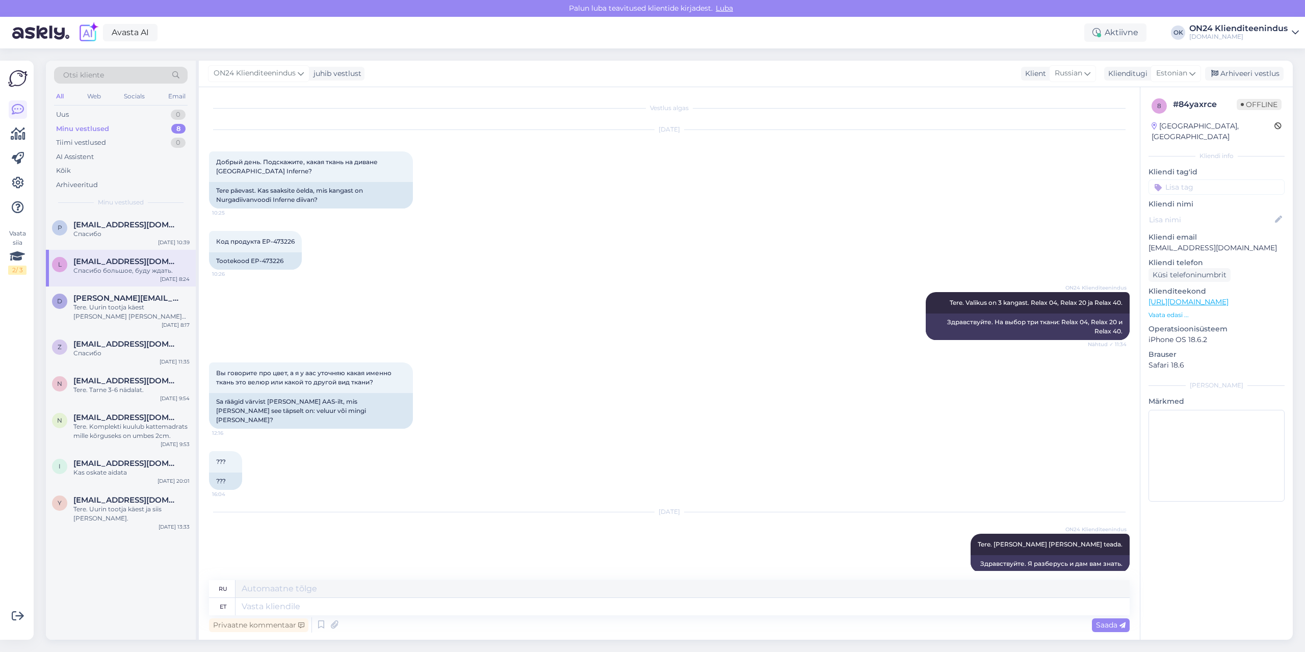
scroll to position [65, 0]
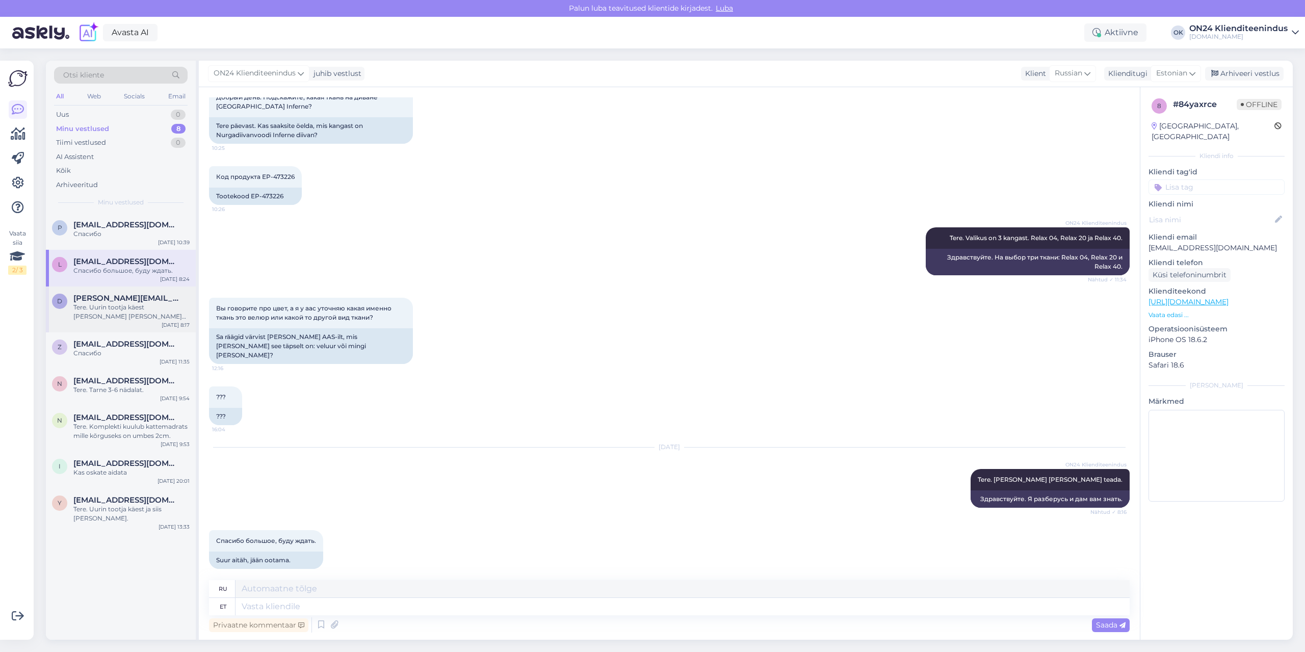
click at [93, 309] on div "Tere. Uurin tootja käest [PERSON_NAME] [PERSON_NAME] saabub vastus." at bounding box center [131, 312] width 116 height 18
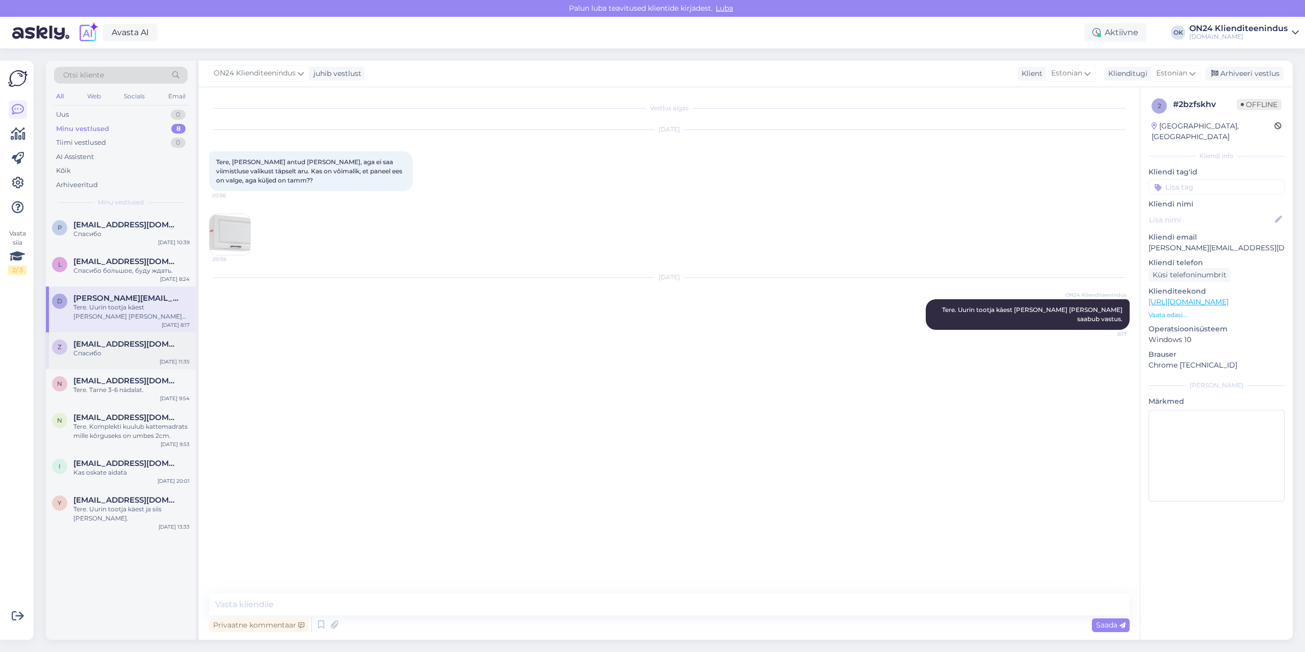
click at [105, 339] on span "[EMAIL_ADDRESS][DOMAIN_NAME]" at bounding box center [126, 343] width 106 height 9
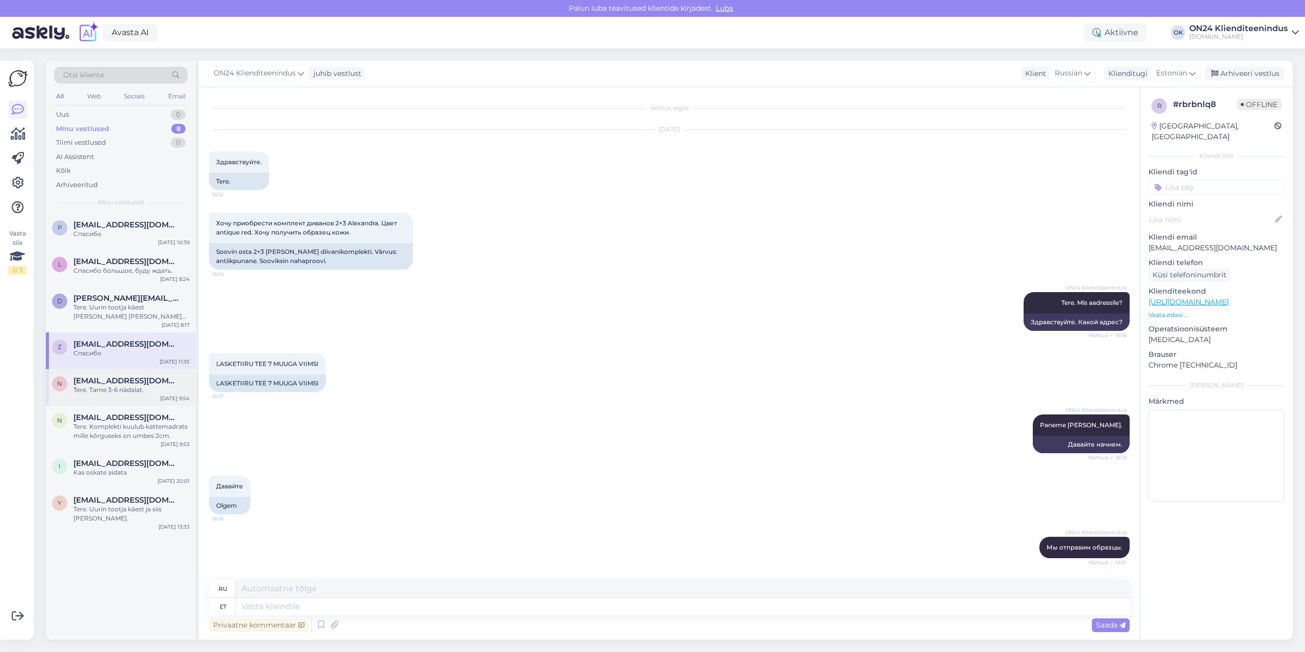
scroll to position [335, 0]
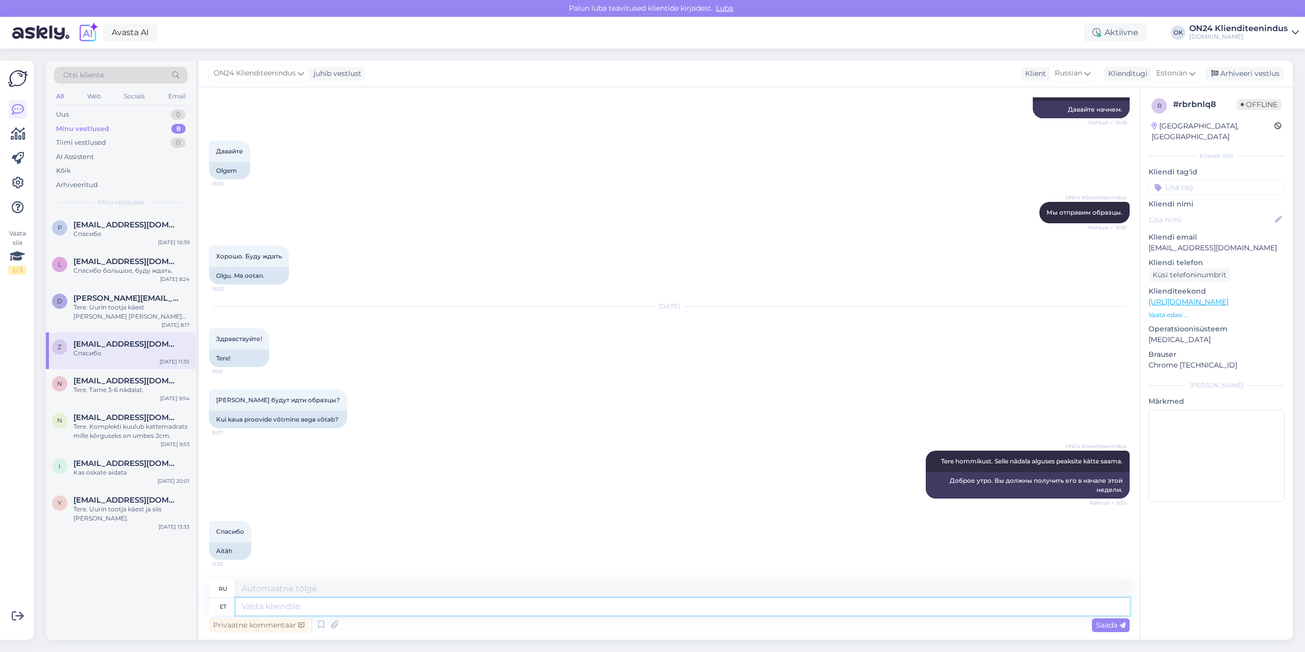
click at [290, 611] on textarea at bounding box center [682, 606] width 894 height 17
type textarea "E"
type textarea "Понедельник"
type textarea "Tere."
type textarea "Привет."
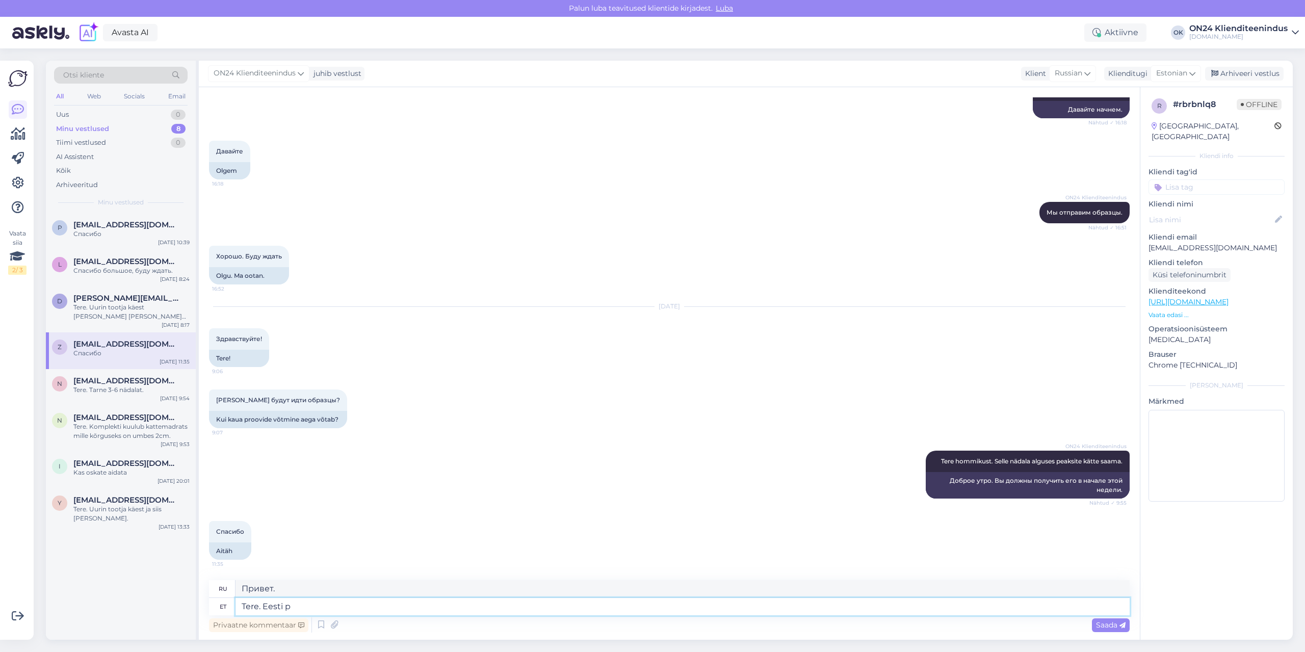
type textarea "Tere. Eesti po"
type textarea "Привет. [GEOGRAPHIC_DATA]."
type textarea "Tere. Eesti posti po"
type textarea "Здравствуйте. Почта Эстонии."
type textarea "Tere. Eesti posti poolt tu"
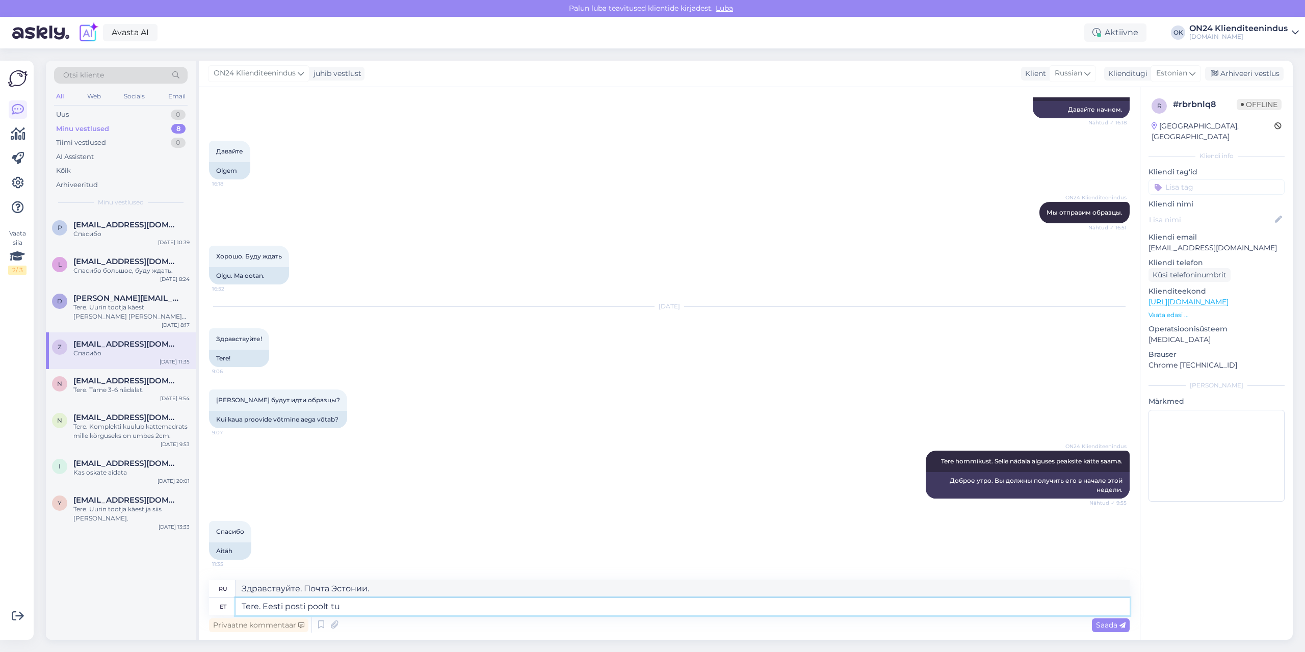
type textarea "Здравствуйте. От Почты [GEOGRAPHIC_DATA]."
type textarea "Tere. Eesti posti poolt [PERSON_NAME]"
type textarea "Здравствуйте. Это пришло от Почты Эстонии."
type textarea "Tere. Eesti posti poolt [PERSON_NAME] t"
type textarea "Здравствуйте. Пришло письмо от Эстонской почты."
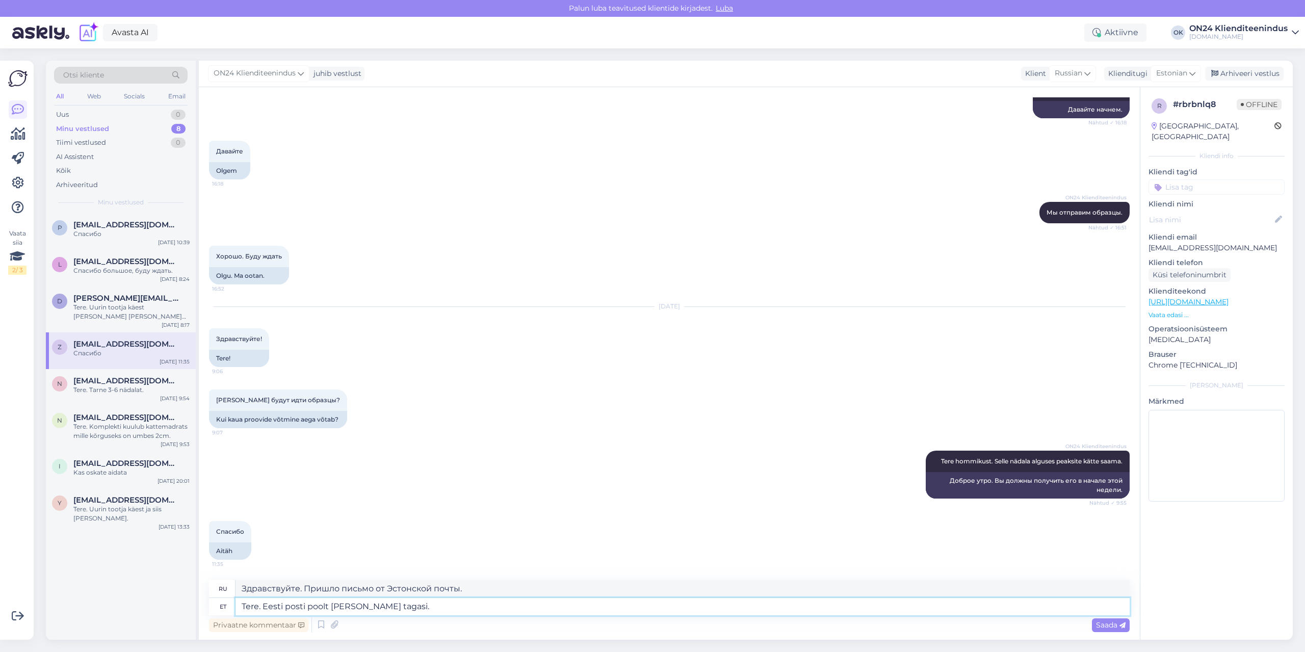
type textarea "Tere. Eesti posti poolt [PERSON_NAME] tagasi. P"
type textarea "Здравствуйте. Письмо вернулось с Эстонской почты."
type textarea "Tere. Eesti posti poolt [PERSON_NAME] tagasi. Paneme tä"
type textarea "Здравствуйте. Письмо вернулось с Эстонской почты. Мы его отправим."
type textarea "Tere. Eesti posti poolt [PERSON_NAME] tagasi. Paneme [PERSON_NAME] u"
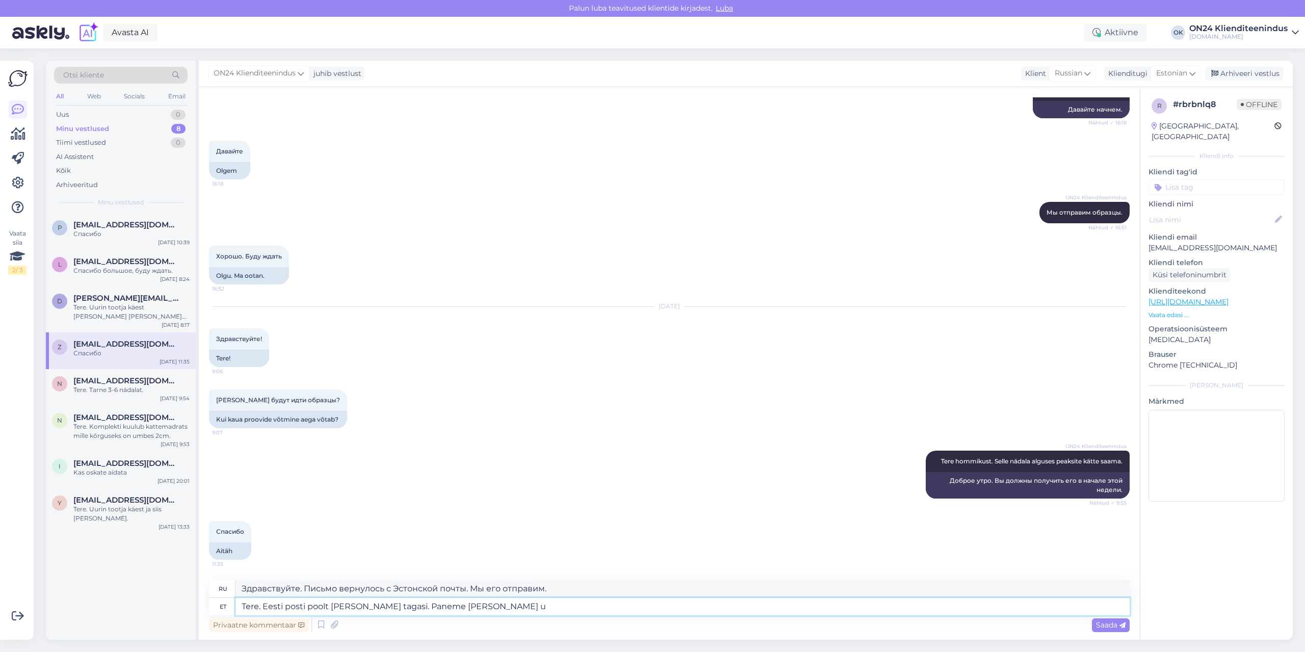
type textarea "Здравствуйте. Письмо вернулось с Эстонской почты. Отправим его сегодня."
type textarea "Tere. Eesti posti poolt [PERSON_NAME] tagasi. Paneme [PERSON_NAME] uuesti t"
type textarea "Здравствуйте. Письмо вернулось из Почты [GEOGRAPHIC_DATA]. Мы отправим его повт…"
type textarea "Tere. Eesti posti poolt [PERSON_NAME] tagasi. Paneme [PERSON_NAME] uuesti [PERS…"
type textarea "Здравствуйте. Письмо вернулось из Почты [GEOGRAPHIC_DATA]. Мы отправим его сего…"
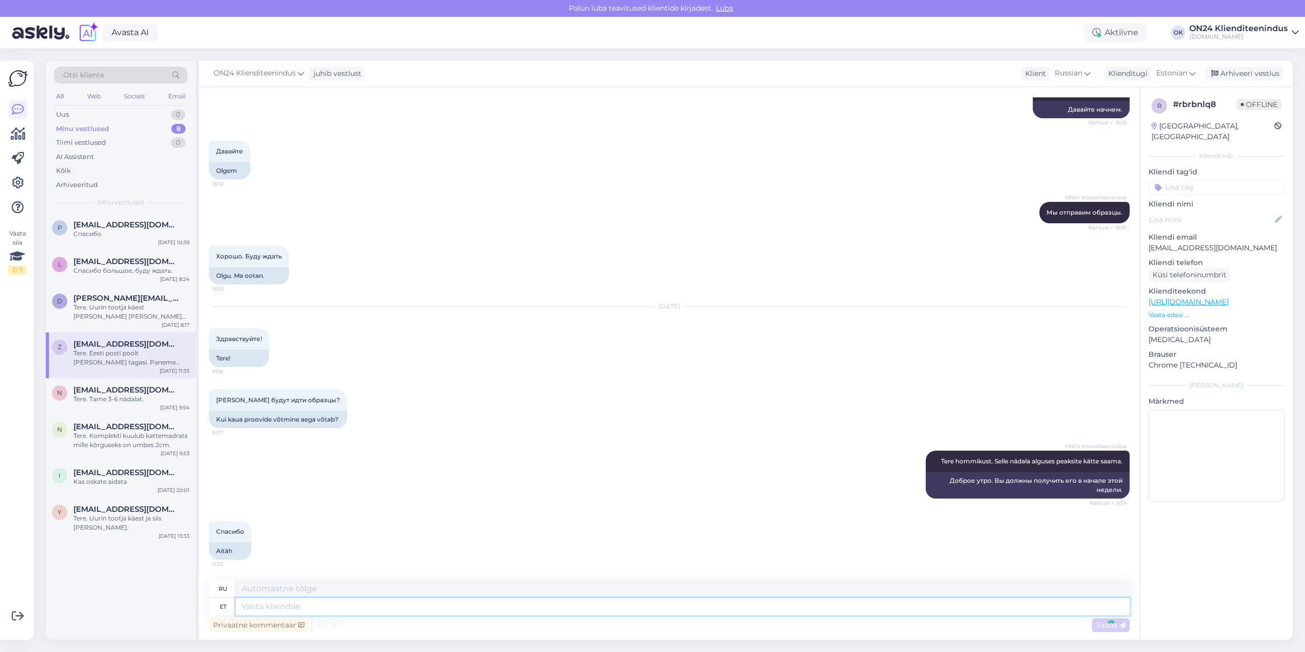
scroll to position [436, 0]
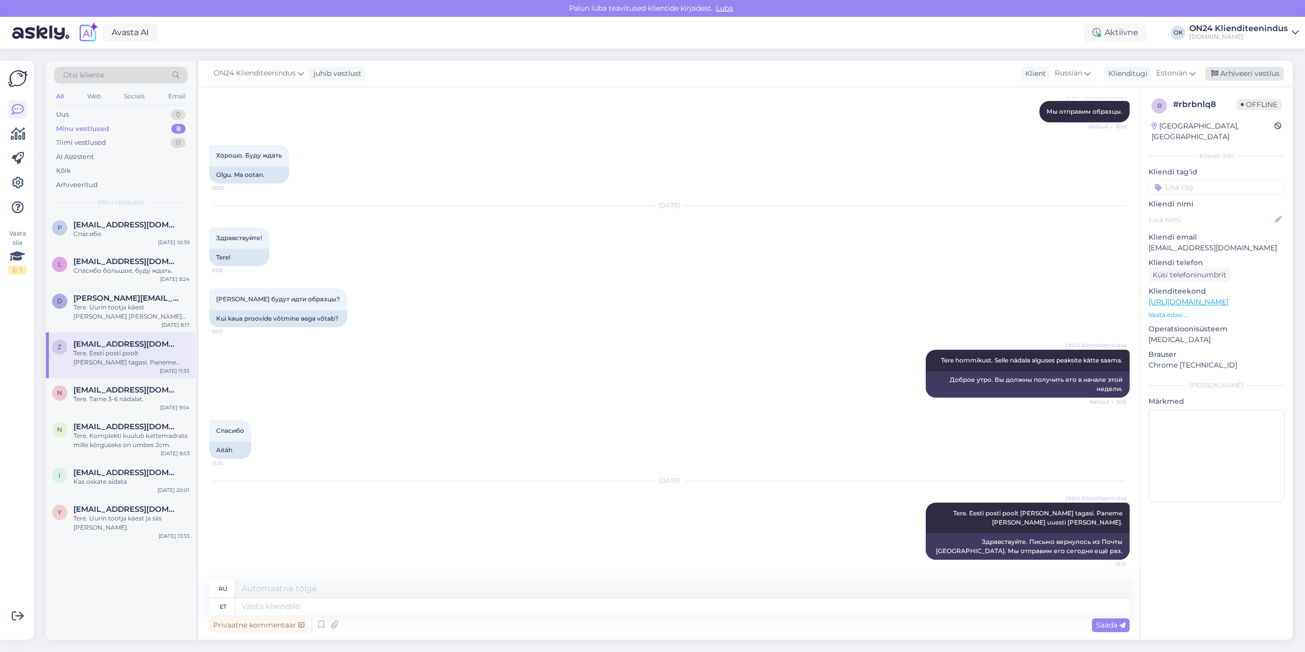
click at [1231, 76] on div "Arhiveeri vestlus" at bounding box center [1244, 74] width 78 height 14
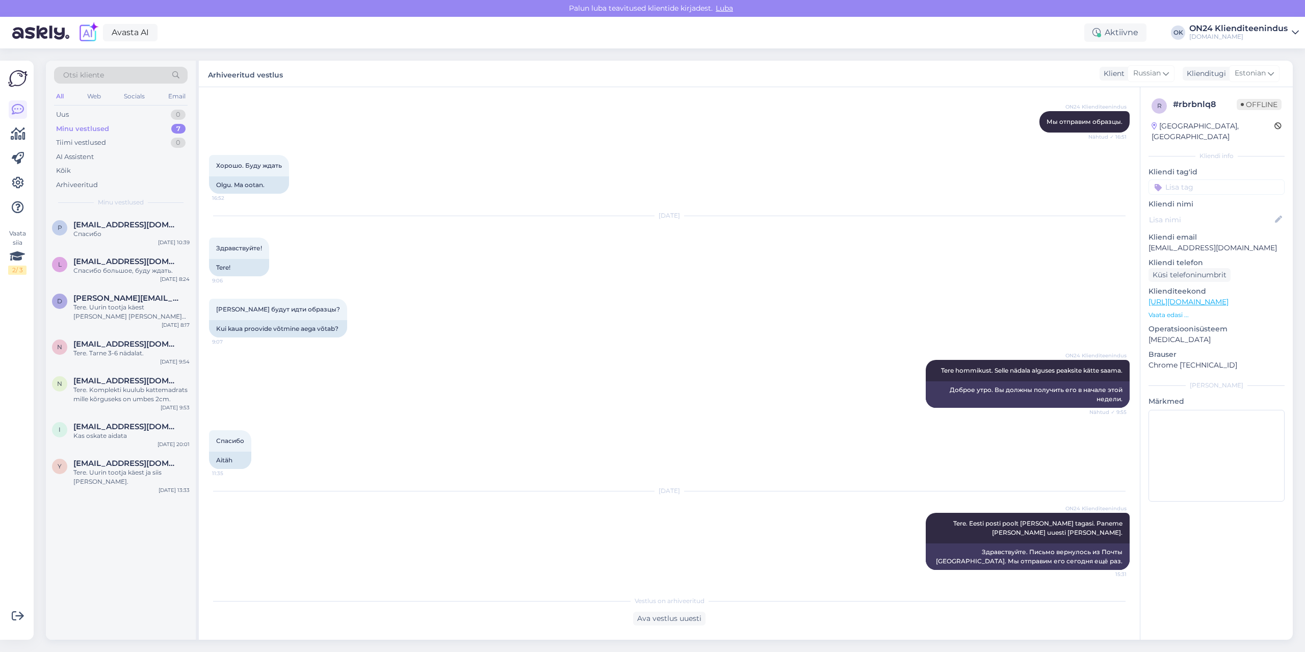
scroll to position [426, 0]
click at [116, 434] on div "Kas oskate aidata" at bounding box center [131, 435] width 116 height 9
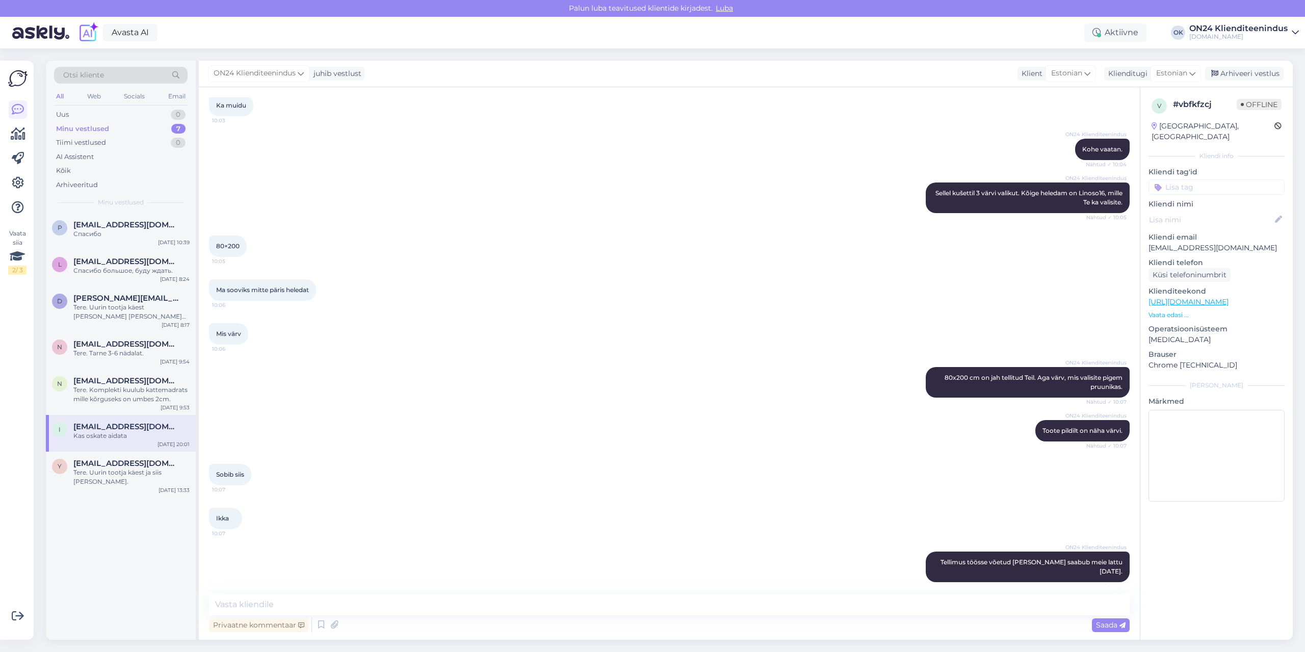
scroll to position [842, 0]
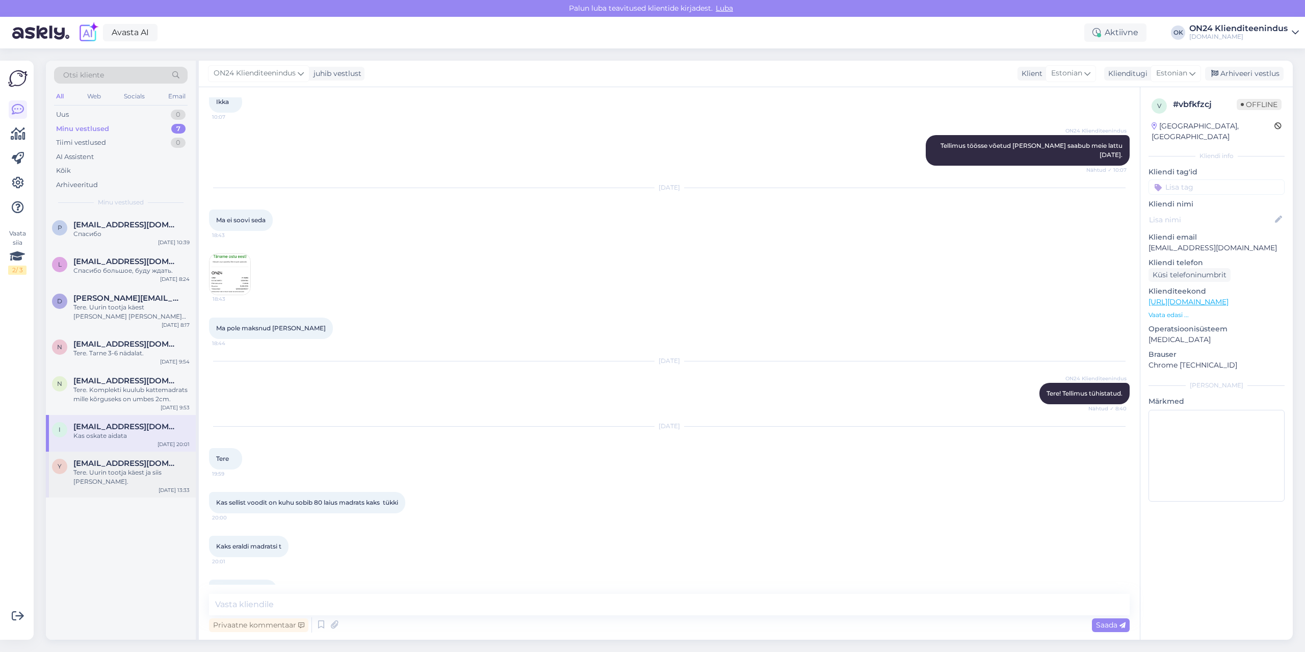
click at [129, 471] on div "Tere. Uurin tootja käest ja siis [PERSON_NAME]." at bounding box center [131, 477] width 116 height 18
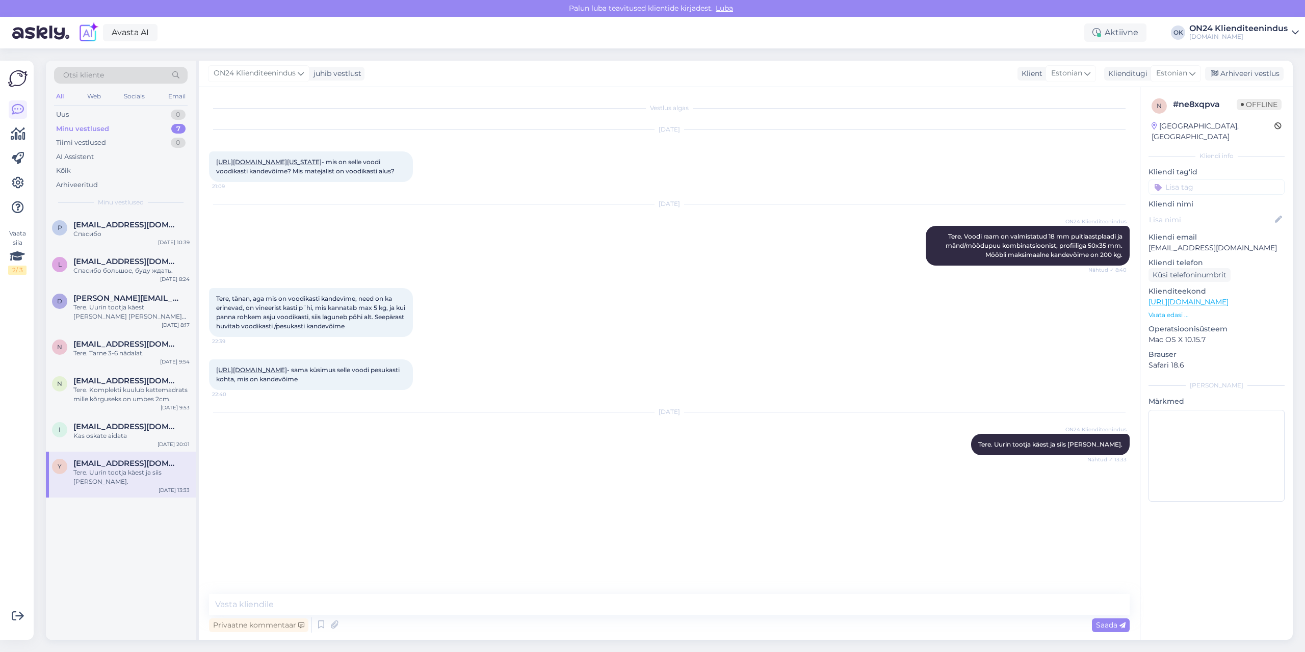
scroll to position [0, 0]
click at [118, 434] on div "Kas oskate aidata" at bounding box center [131, 435] width 116 height 9
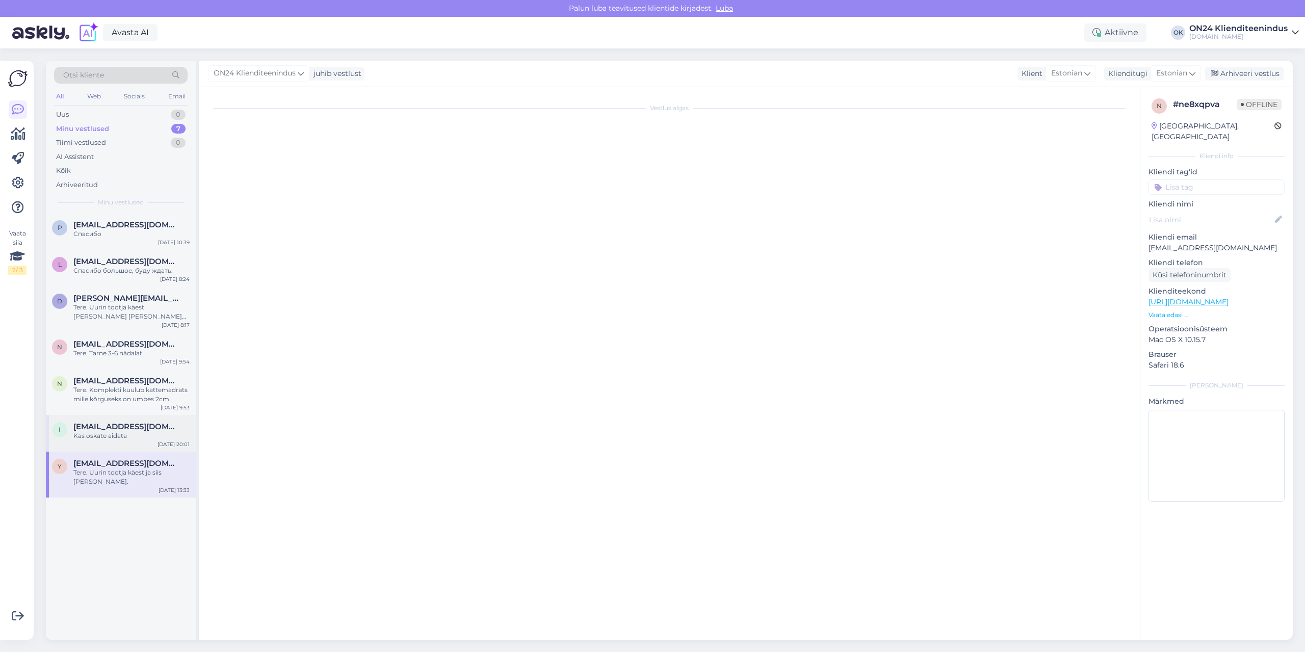
scroll to position [842, 0]
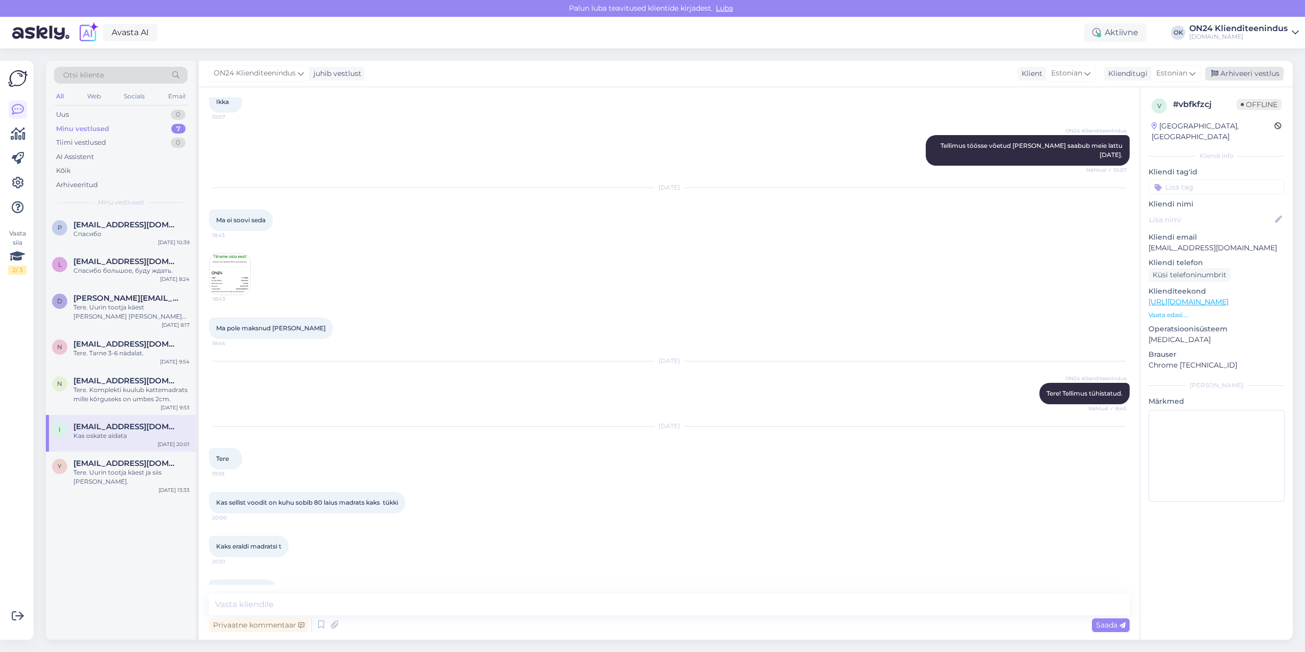
click at [1229, 73] on div "Arhiveeri vestlus" at bounding box center [1244, 74] width 78 height 14
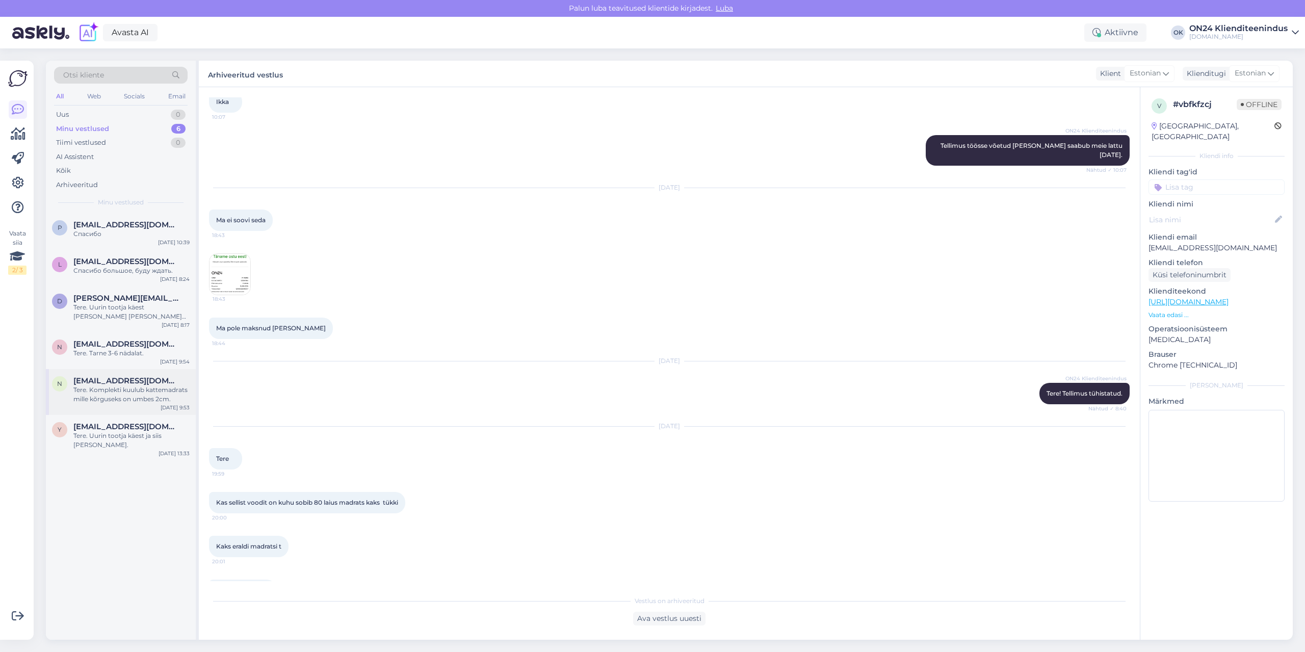
click at [116, 390] on div "Tere. Komplekti kuulub kattemadrats mille kõrguseks on umbes 2cm." at bounding box center [131, 394] width 116 height 18
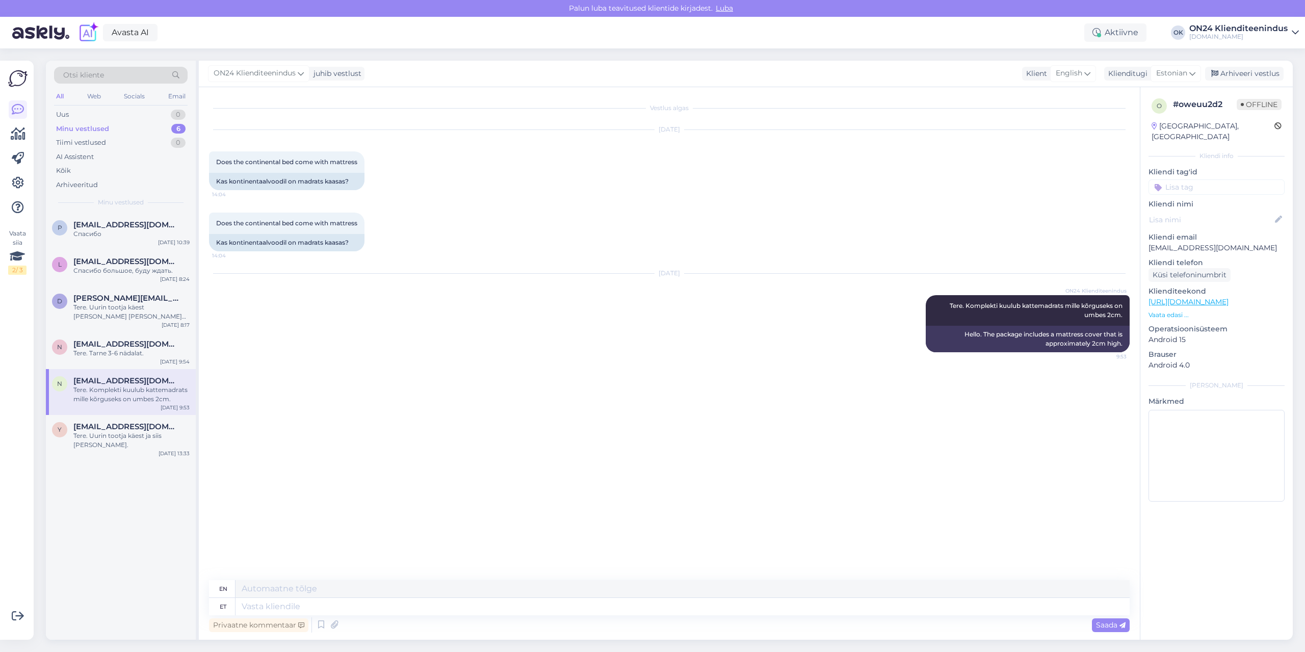
click at [1249, 66] on div "ON24 Klienditeenindus juhib vestlust Klient English Klienditugi Estonian Arhive…" at bounding box center [746, 74] width 1094 height 26
click at [1251, 73] on div "Arhiveeri vestlus" at bounding box center [1244, 74] width 78 height 14
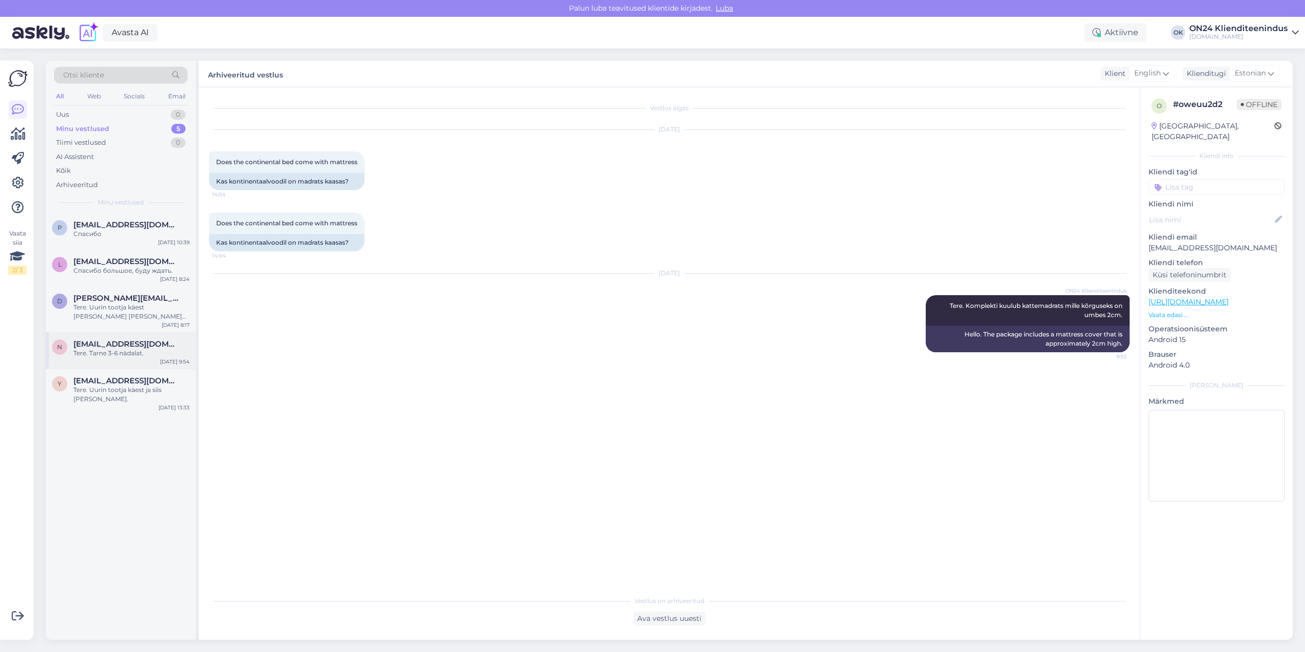
click at [139, 348] on span "[EMAIL_ADDRESS][DOMAIN_NAME]" at bounding box center [126, 343] width 106 height 9
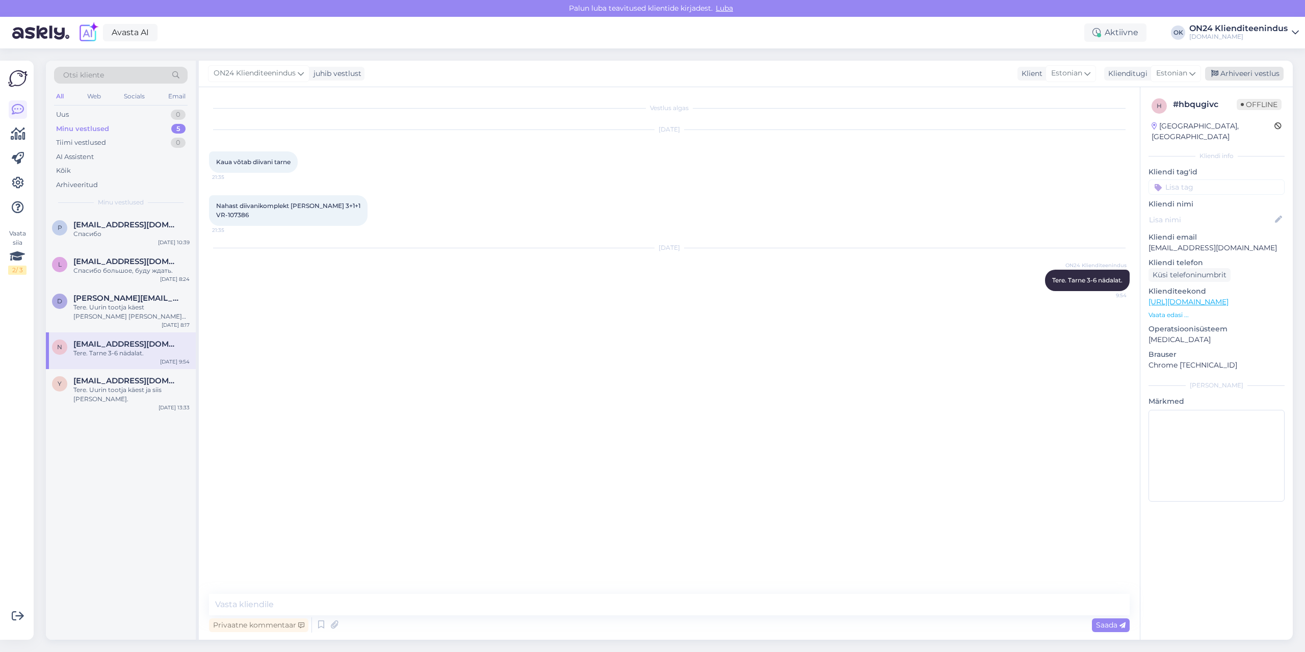
click at [1250, 75] on div "Arhiveeri vestlus" at bounding box center [1244, 74] width 78 height 14
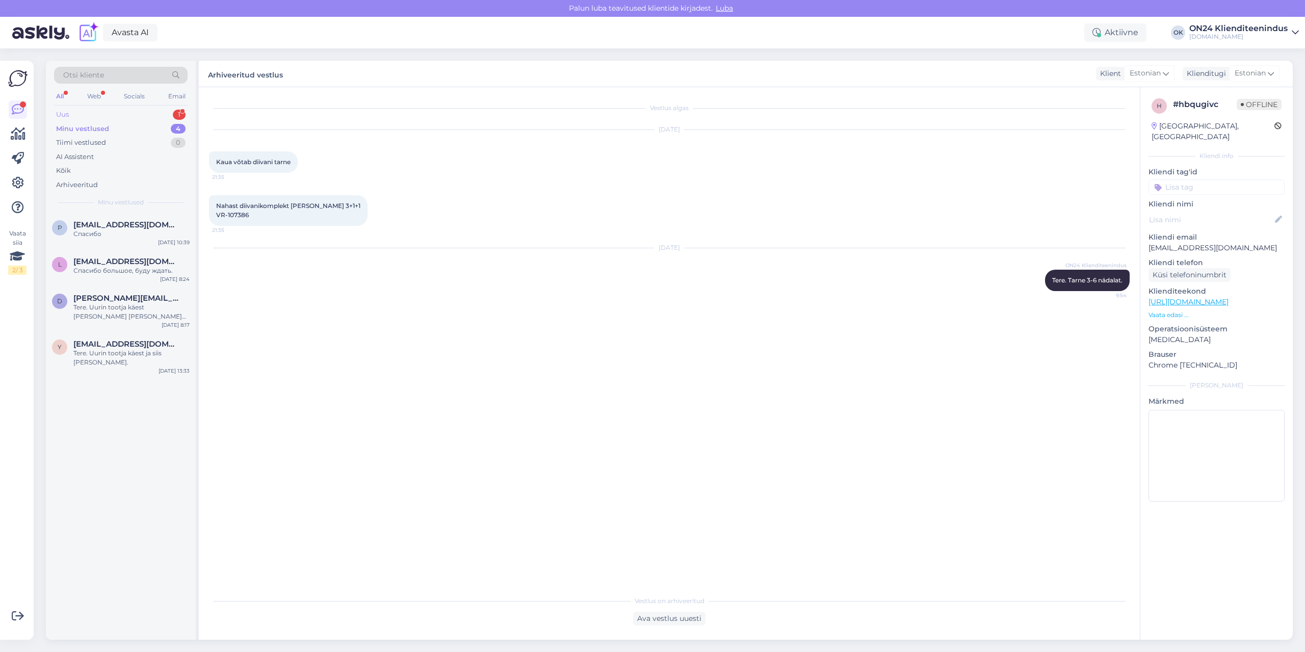
click at [90, 114] on div "Uus 1" at bounding box center [121, 115] width 134 height 14
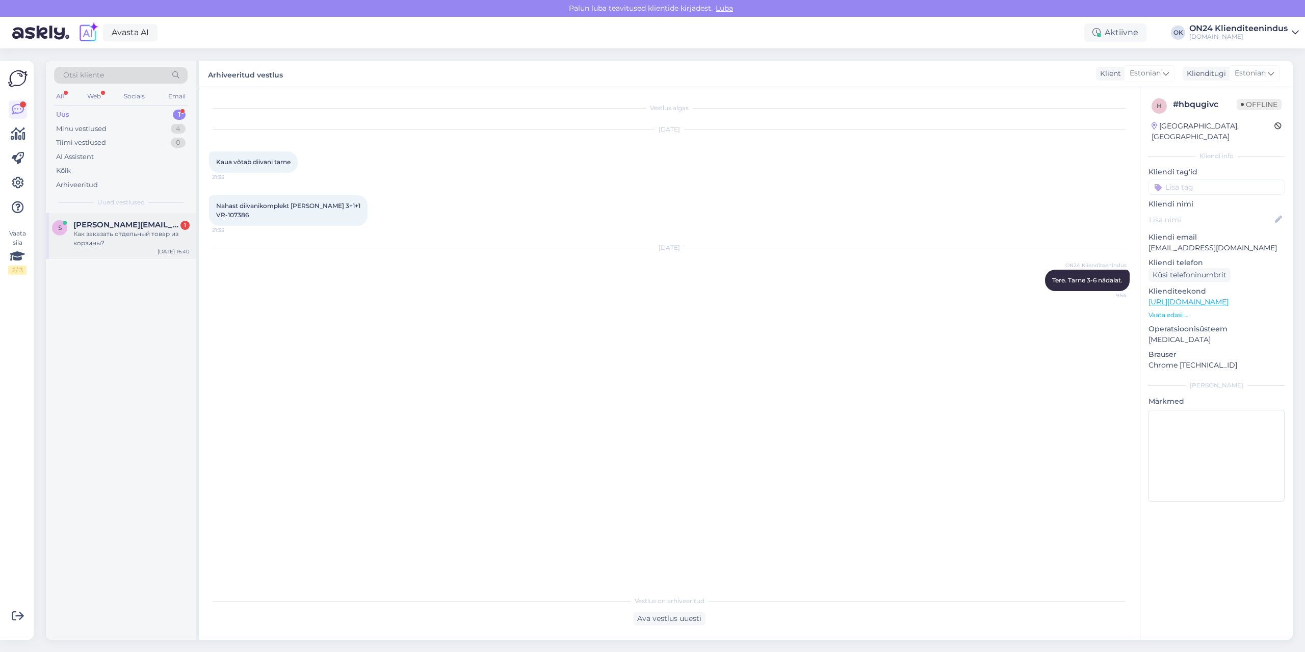
click at [119, 241] on div "Как заказать отдельный товар из корзины?" at bounding box center [131, 238] width 116 height 18
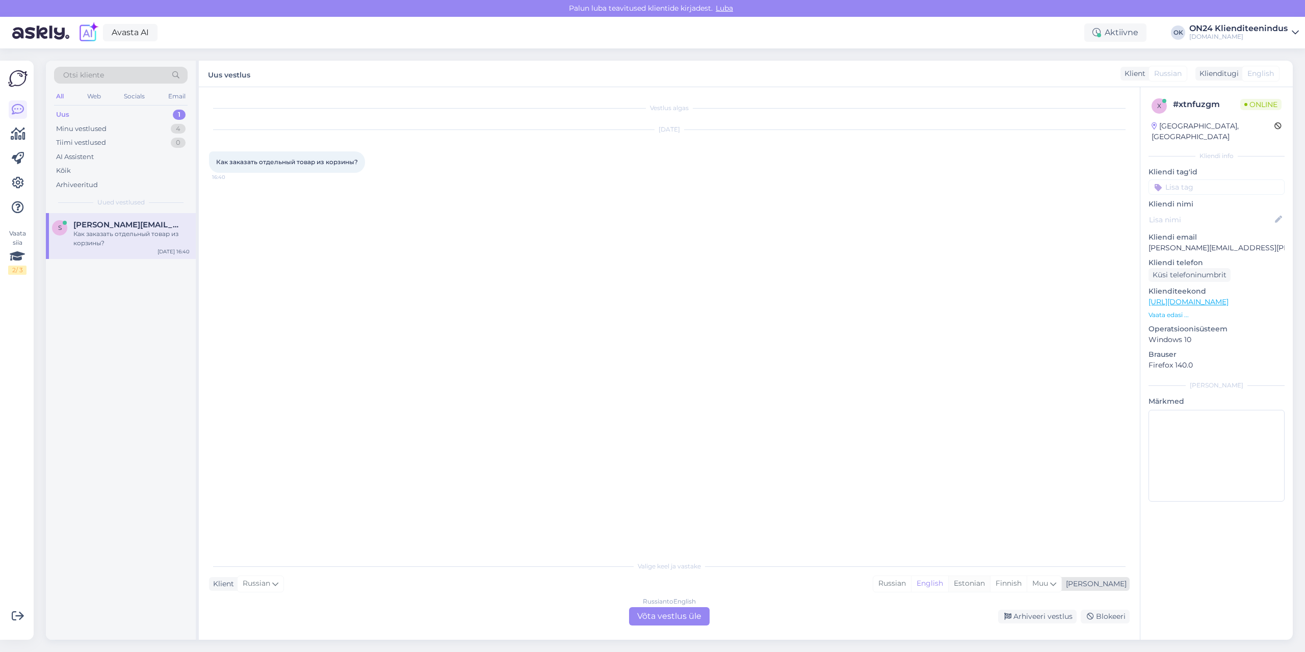
click at [990, 586] on div "Estonian" at bounding box center [969, 583] width 42 height 15
click at [683, 617] on div "Russian to Estonian Võta vestlus üle" at bounding box center [669, 616] width 81 height 18
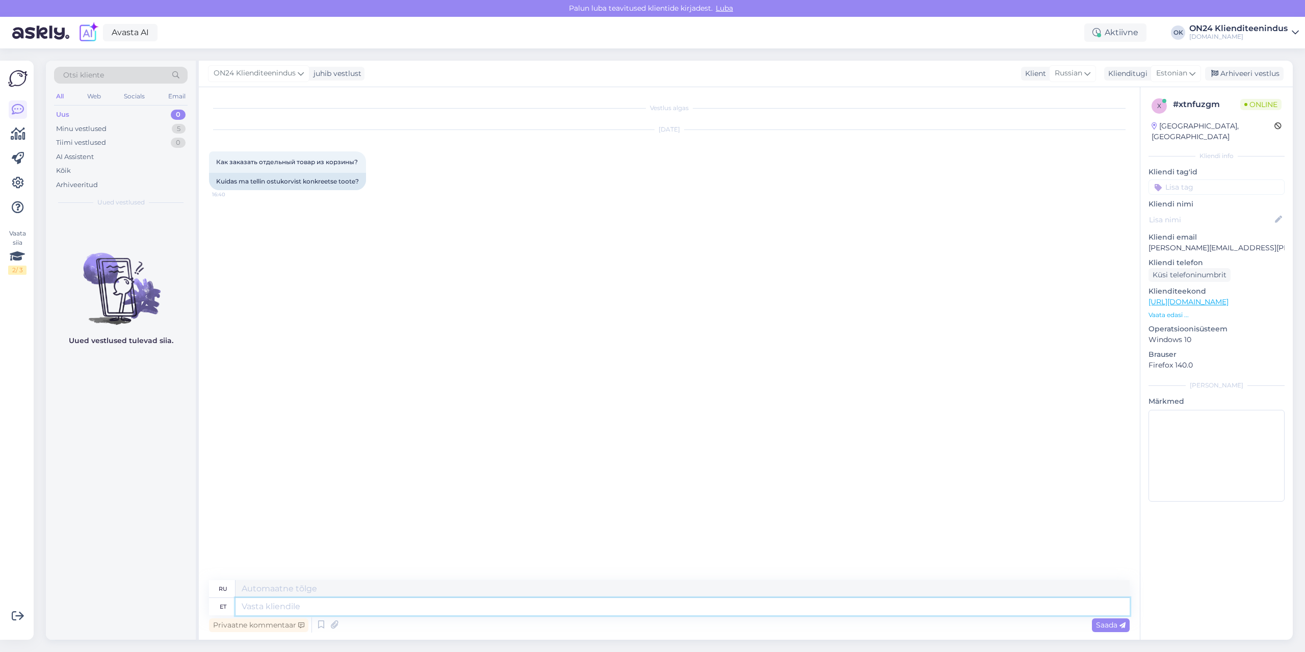
click at [597, 613] on textarea at bounding box center [682, 606] width 894 height 17
type textarea "Tere."
type textarea "Привет."
type textarea "Tere. Ostukorvist t"
type textarea "Привет. Из корзины."
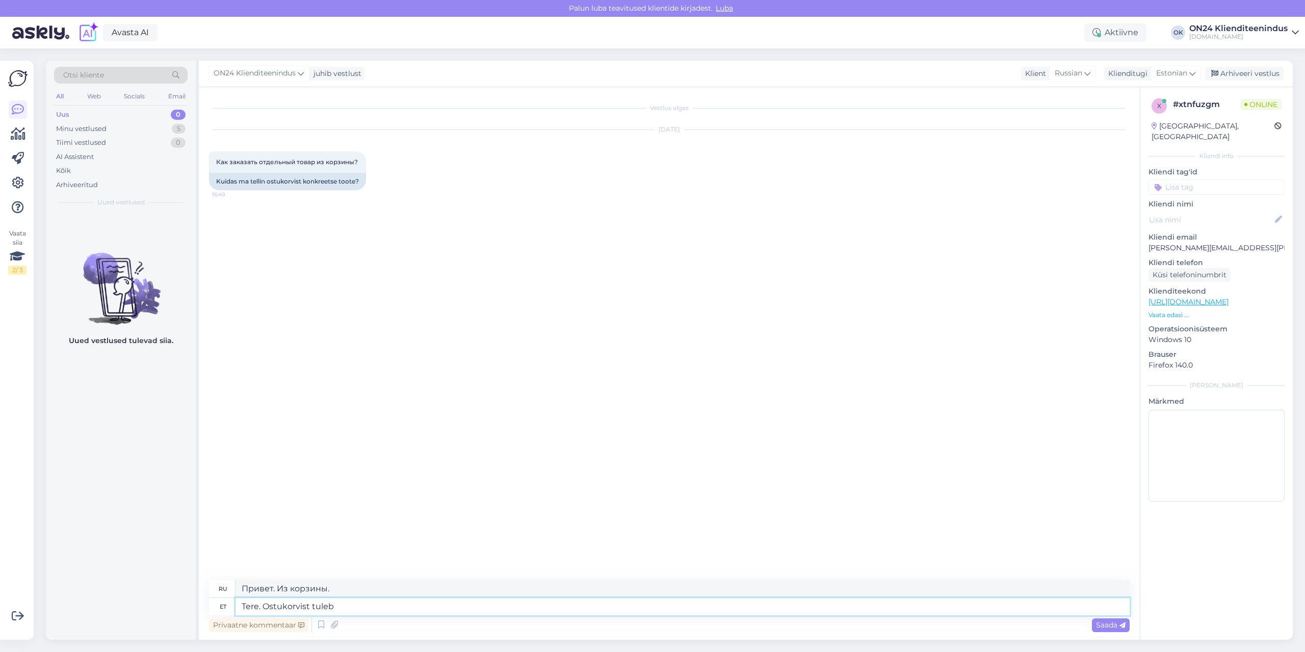
type textarea "Tere. Ostukorvist tuleb e"
type textarea "Здравствуйте. Корзина покупок"
type textarea "Tere. Ostukorvist tuleb edasi li"
type textarea "Здравствуйте. Корзина покупок будет продолжена."
type textarea "Tere. Ostukorvist tuleb edasi liikuda"
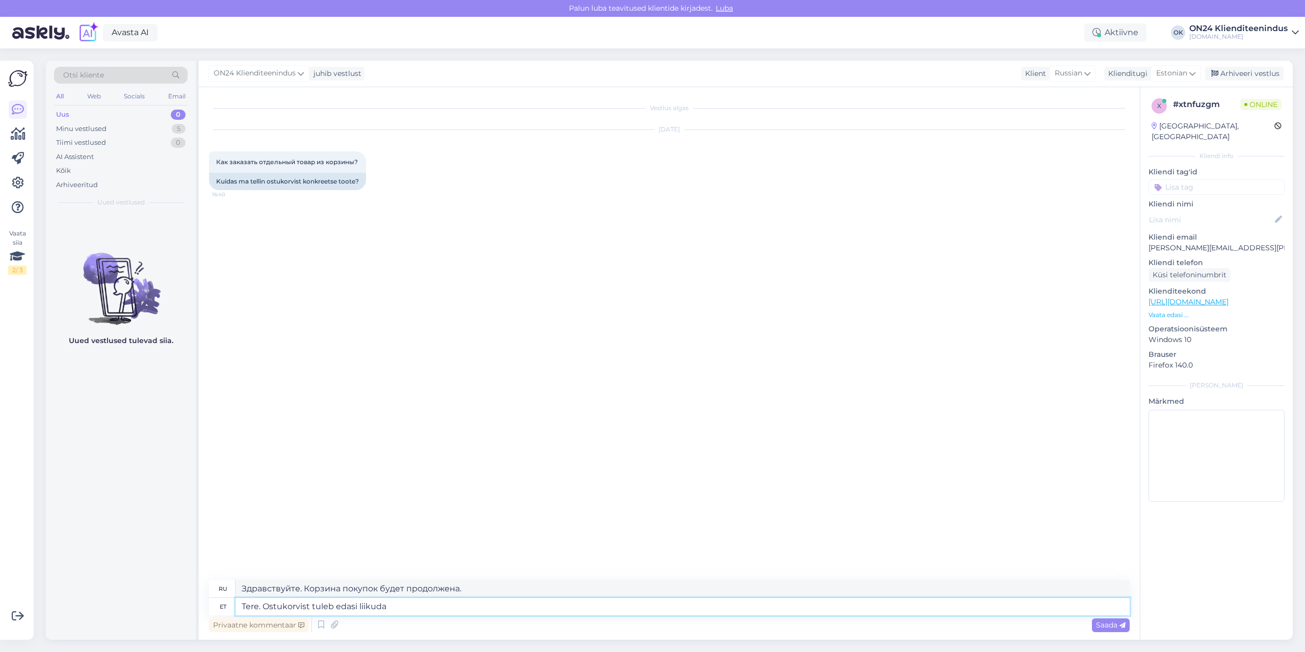
type textarea "Здравствуйте. Вам нужно выйти из корзины покупок."
type textarea "Tere. Ostukorvist tuleb edasi liikuda "jätka o"
type textarea "Здравствуйте. Вам нужно перейти из корзины покупок, чтобы продолжить."
type textarea "Tere. Ostukorvist tuleb edasi liikuda "jätka ostuga"."
type textarea "Здравствуйте. Вам необходимо перейти к пункту «Продолжить покупки» из корзины."
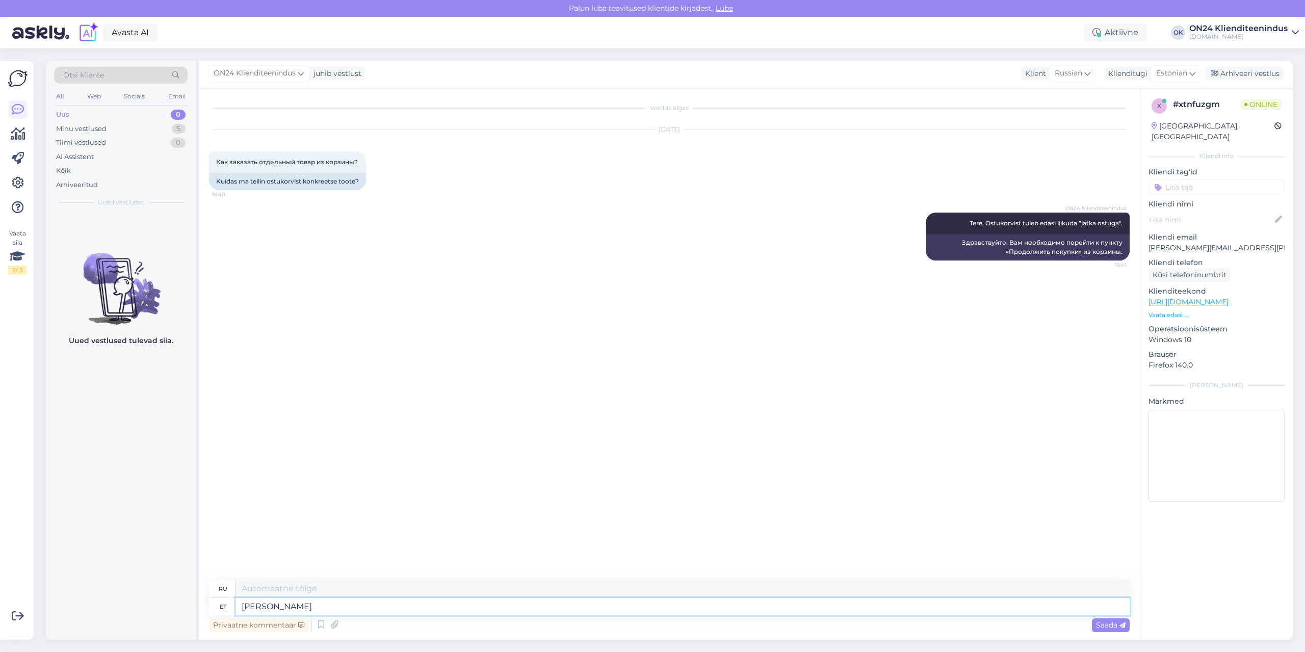
type textarea "[PERSON_NAME] s"
type textarea "Если"
type textarea "Kui soovite sa"
type textarea "Если ты хочешь"
type textarea "Kui soovite saame is"
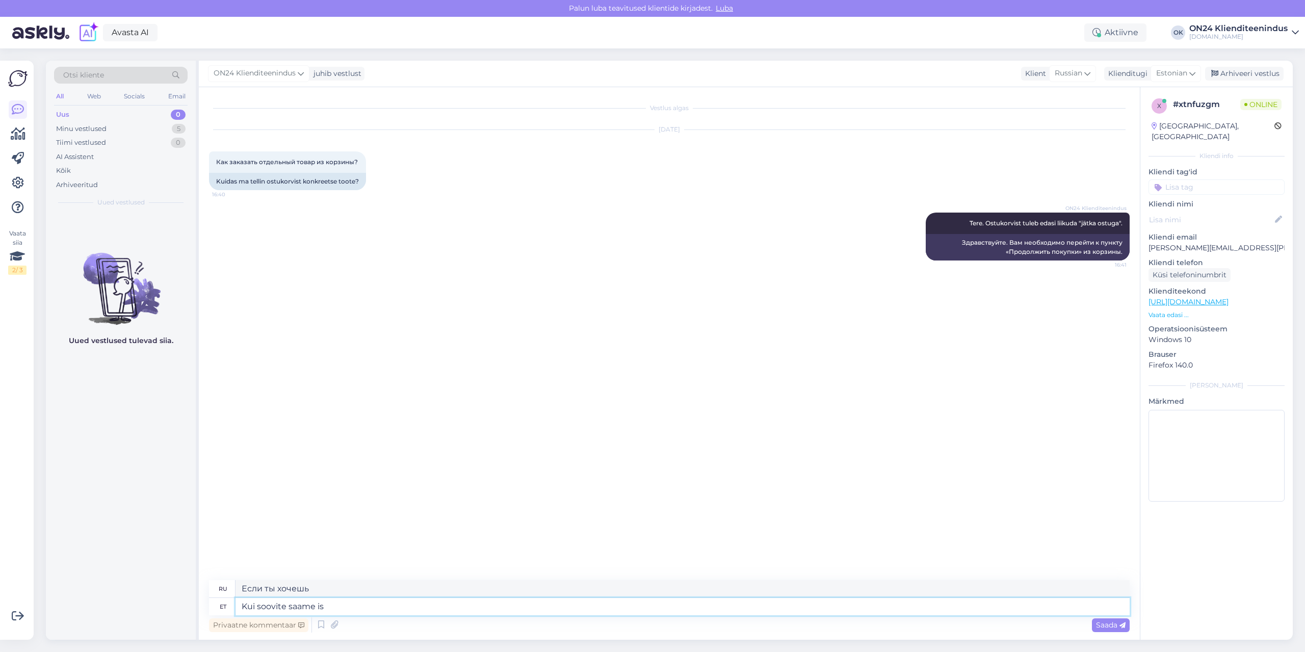
type textarea "Если хочешь, мы можем"
type textarea "Kui soovite saame ise te"
type textarea "Если хотите, мы можем сделать это сами."
type textarea "Kui soovite saame ise teha tellimuse."
type textarea "Если хотите, мы можем сделать заказ сами."
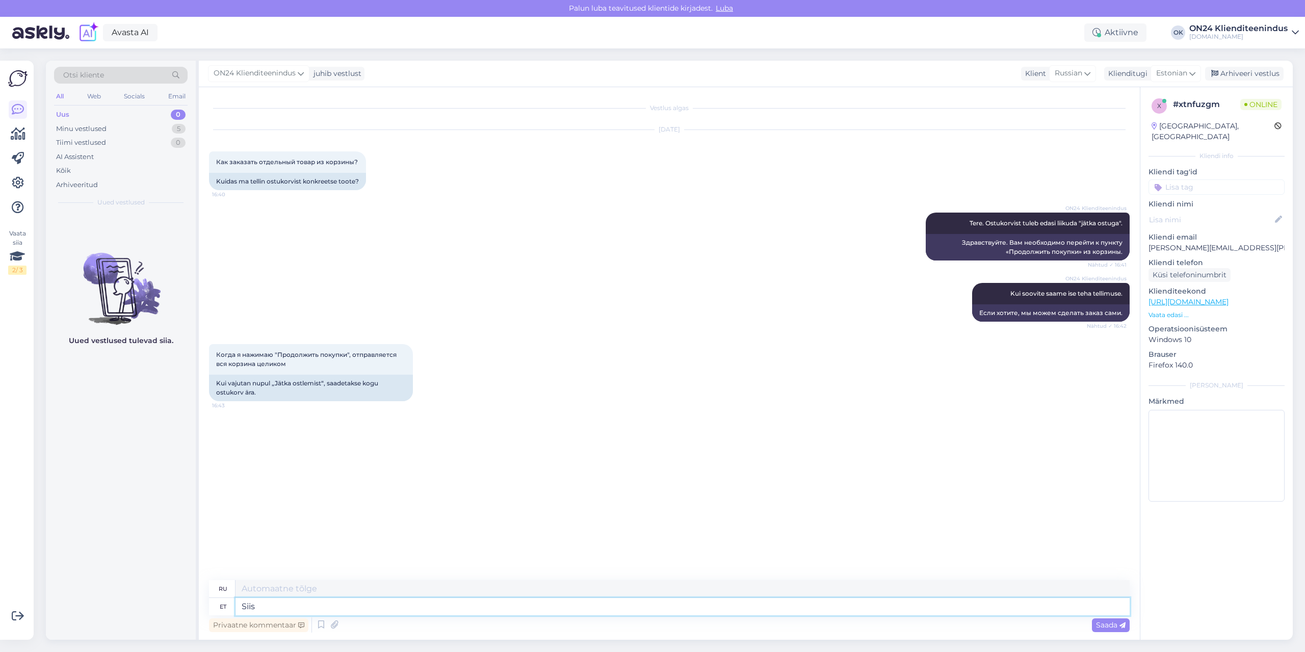
type textarea "Siis e"
type textarea "Затем"
type textarea "Siis eemaldage o"
type textarea "Затем удалите"
type textarea "Siis eemaldage ostukorvist n"
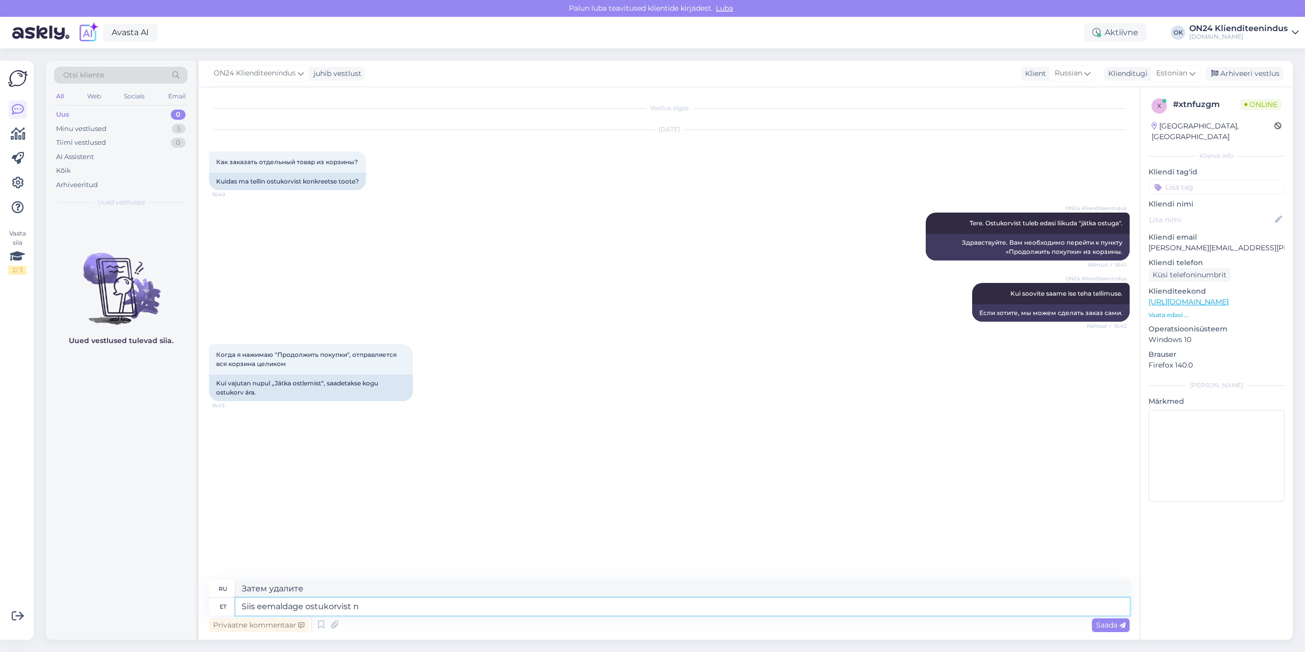
type textarea "Затем удалите из корзины."
type textarea "Siis eemaldage ostukorvist need to"
type textarea "Затем удалите их из корзины."
type textarea "Siis eemaldage ostukorvist need toodet, mi"
type textarea "Затем удалите эти товары из корзины,"
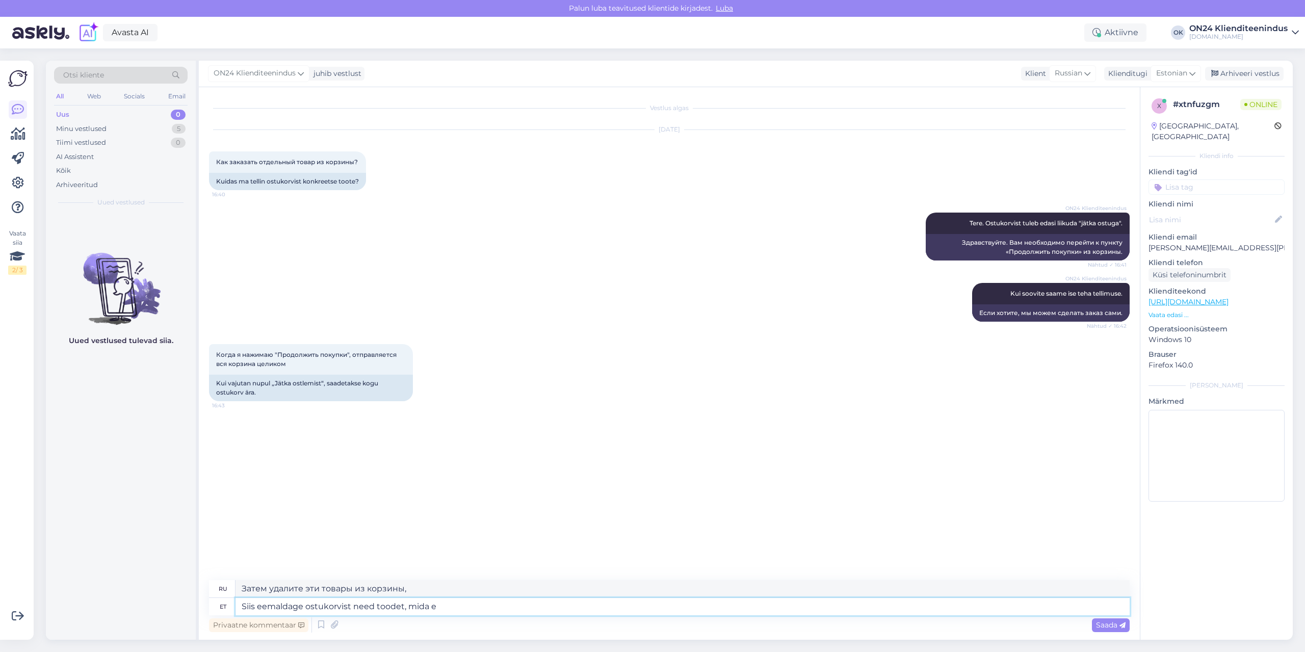
type textarea "Siis eemaldage ostukorvist need toodet, mida ei"
type textarea "Затем удалите нужные вам товары из корзины."
type textarea "Siis eemaldage ostukorvist need toodet, mida ei s"
type textarea "Затем удалите ненужные вам товары из корзины."
click at [258, 606] on textarea "Siis eemaldage ostukorvist need toodet, mida ei soovi." at bounding box center [682, 606] width 894 height 17
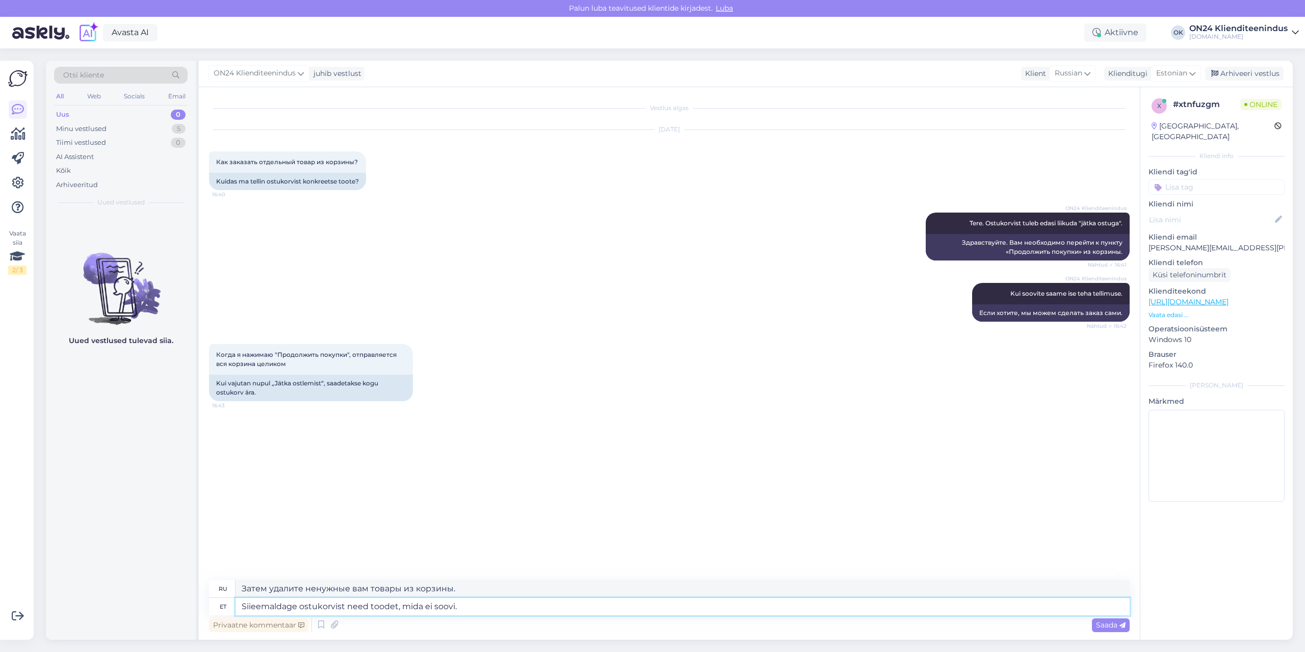
type textarea "Sieemaldage ostukorvist need toodet, mida ei soovi."
type textarea "Удалите ненужные вам товары из корзины."
type textarea "Selleemaldage ostukorvist need toodet, mida ei soovi."
type textarea "Пожалуйста, удалите ненужные вам товары из корзины."
type textarea "Sellieemaldage ostukorvist need toodet, mida ei soovi."
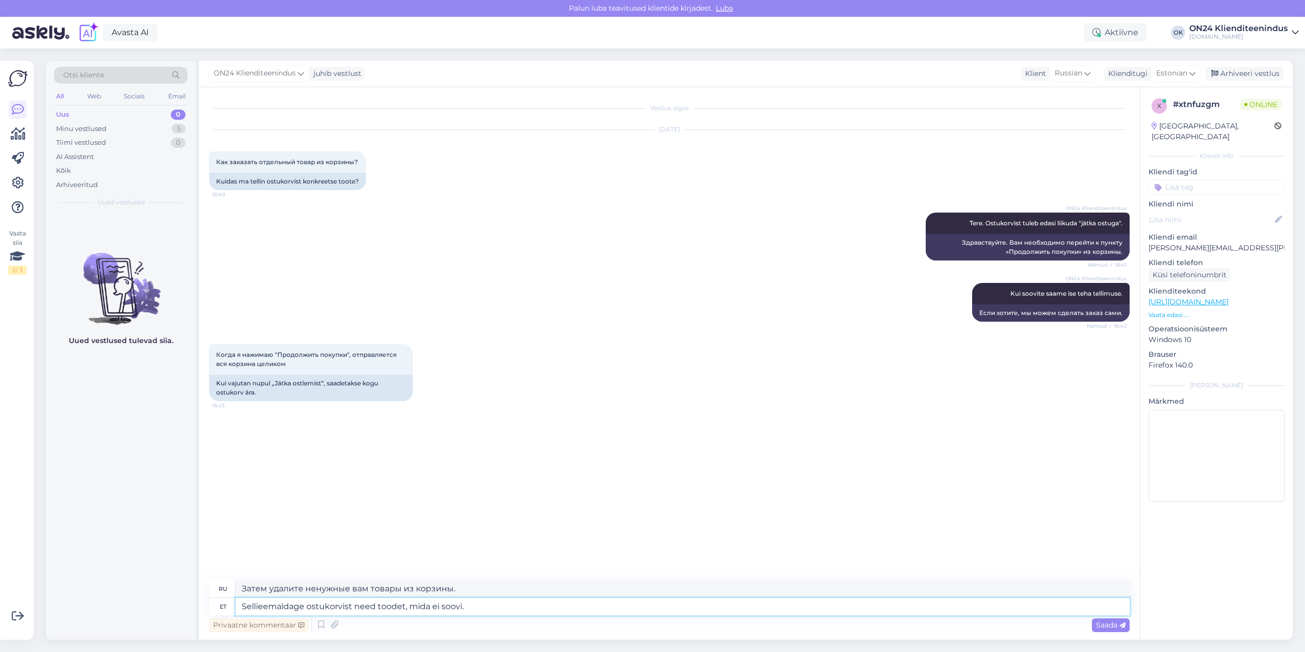
type textarea "Удалите ненужные вам товары из корзины."
type textarea "Selliseeemaldage ostukorvist need toodet, mida ei soovi."
type textarea "Пожалуйста, удалите ненужные вам товары из корзины."
type textarea "Sellisel jeemaldage ostukorvist need toodet, mida ei soovi."
type textarea "Таким образом, удалите из корзины ненужные вам товары."
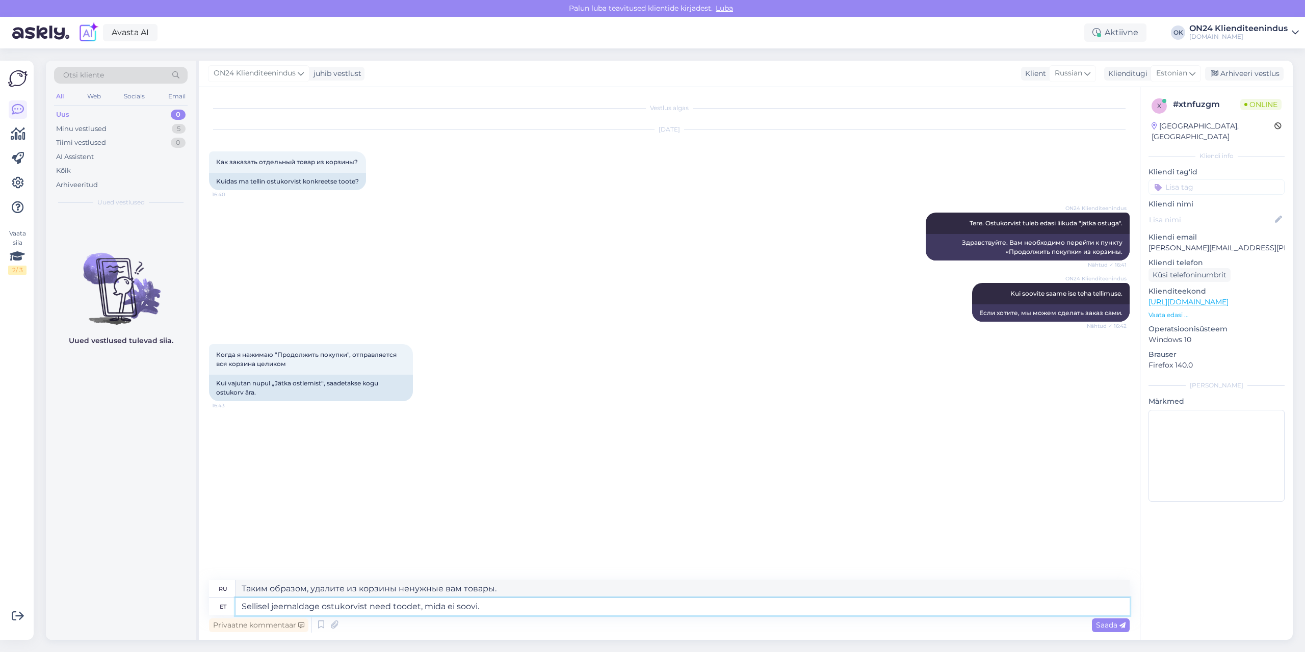
type textarea "Sellisel jueemaldage ostukorvist need toodet, mida ei soovi."
type textarea "В этом случае удалите ненужные вам товары из корзины."
type textarea "Sellisel juhueemaldage ostukorvist need toodet, mida ei soovi."
type textarea "Таким образом, удалите из корзины ненужные вам товары."
type textarea "Sellisel juhuleemaldage ostukorvist need toodet, mida ei soovi."
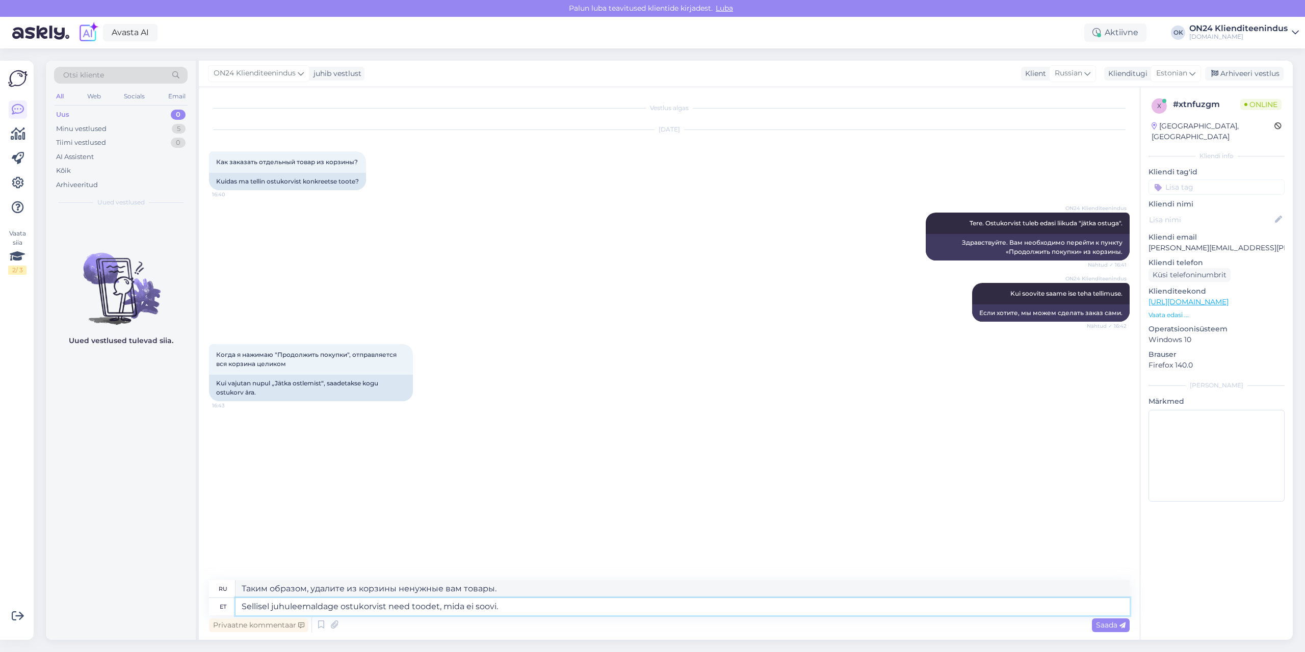
type textarea "В этом случае удалите ненужные вам товары из корзины."
type textarea "Sellisel juhul eemaldage ostukorvist need toodet, mida ei soovi."
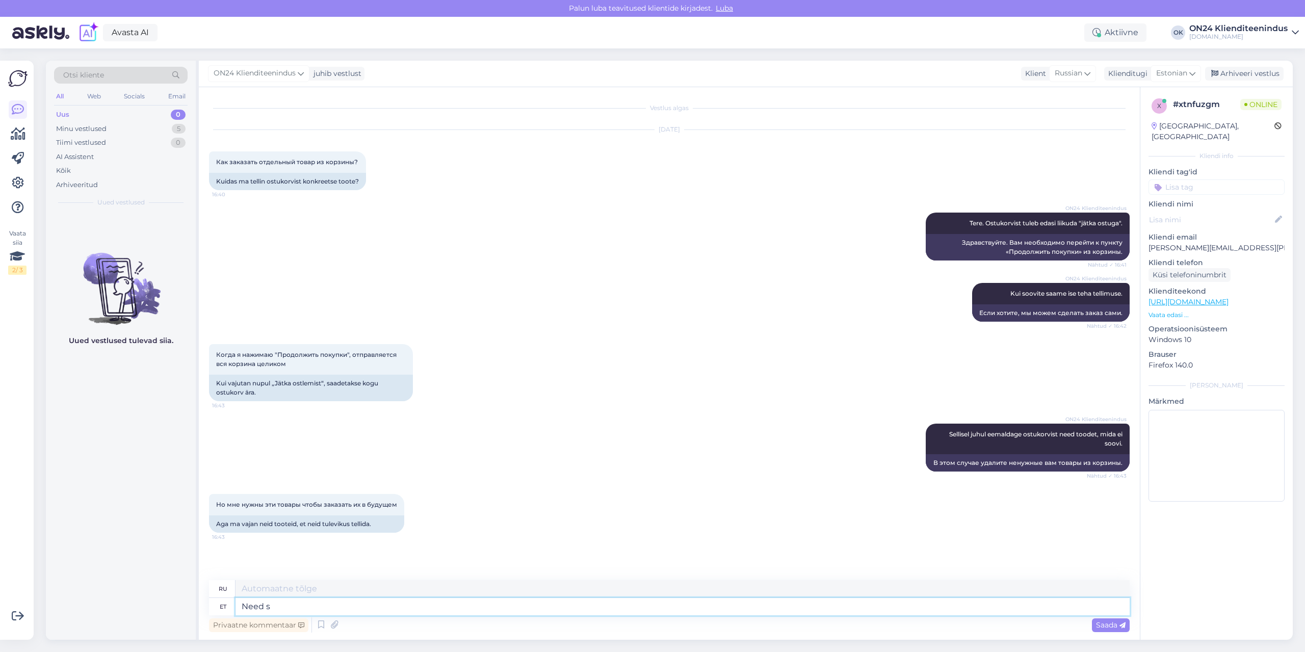
type textarea "Need sa"
type textarea "Эти"
type textarea "Need saab l"
type textarea "Это могут быть"
type textarea "Need saab lisada le"
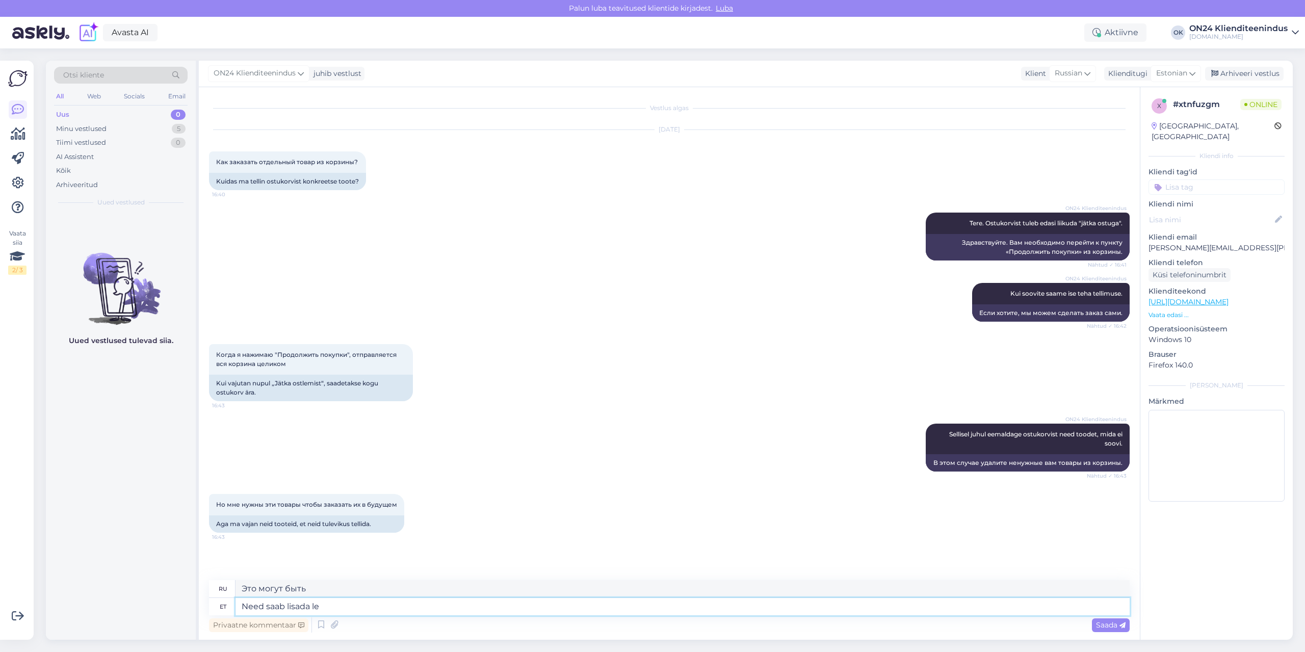
type textarea "Их можно добавить"
type textarea "Need saab lisada lemmikute a"
type textarea "Вы можете добавить их в избранное."
type textarea "Need saab lisada lemmikute alla."
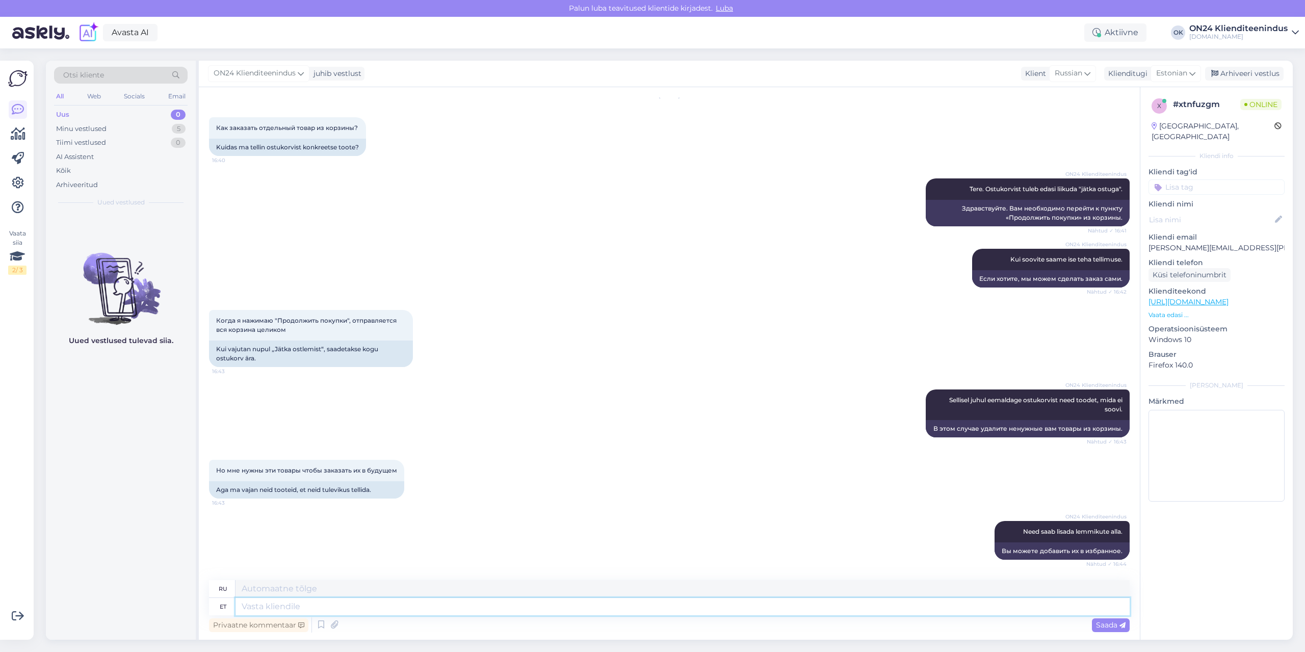
scroll to position [187, 0]
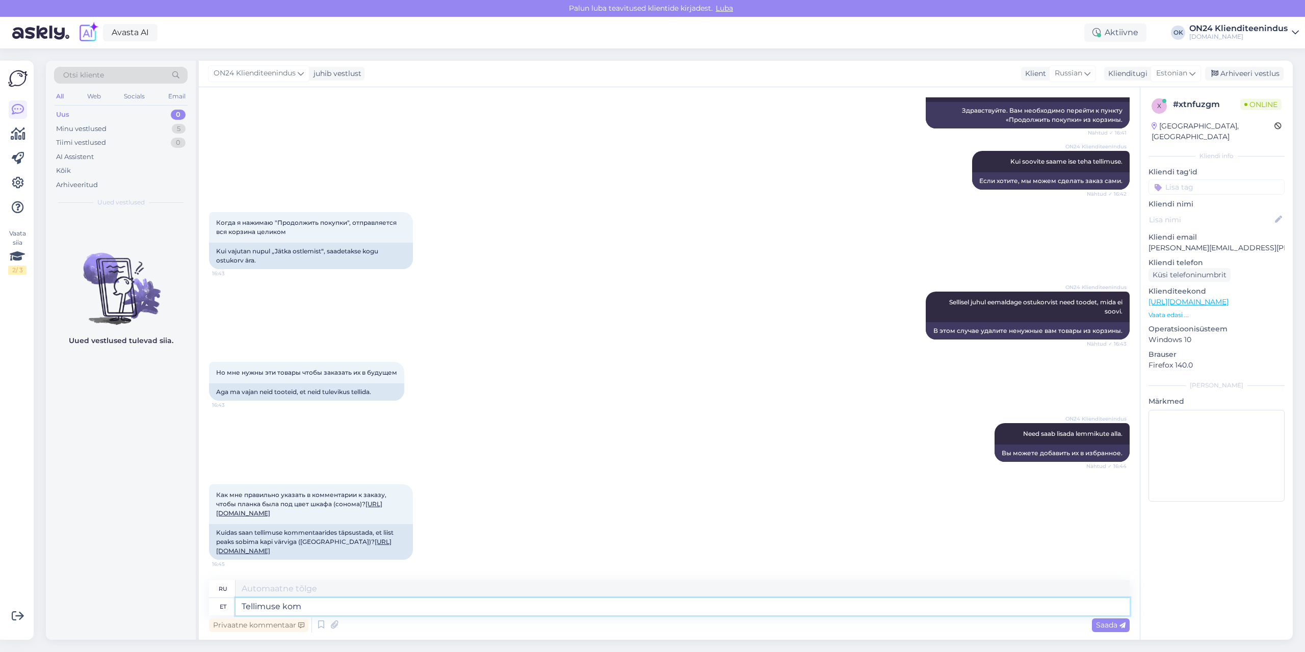
type textarea "Tellimuse komm"
type textarea "Заказ"
type textarea "Tellimuse kommentaari"
type textarea "Комментарий к заказу"
type textarea "Tellimuse kommentaari lisada s"
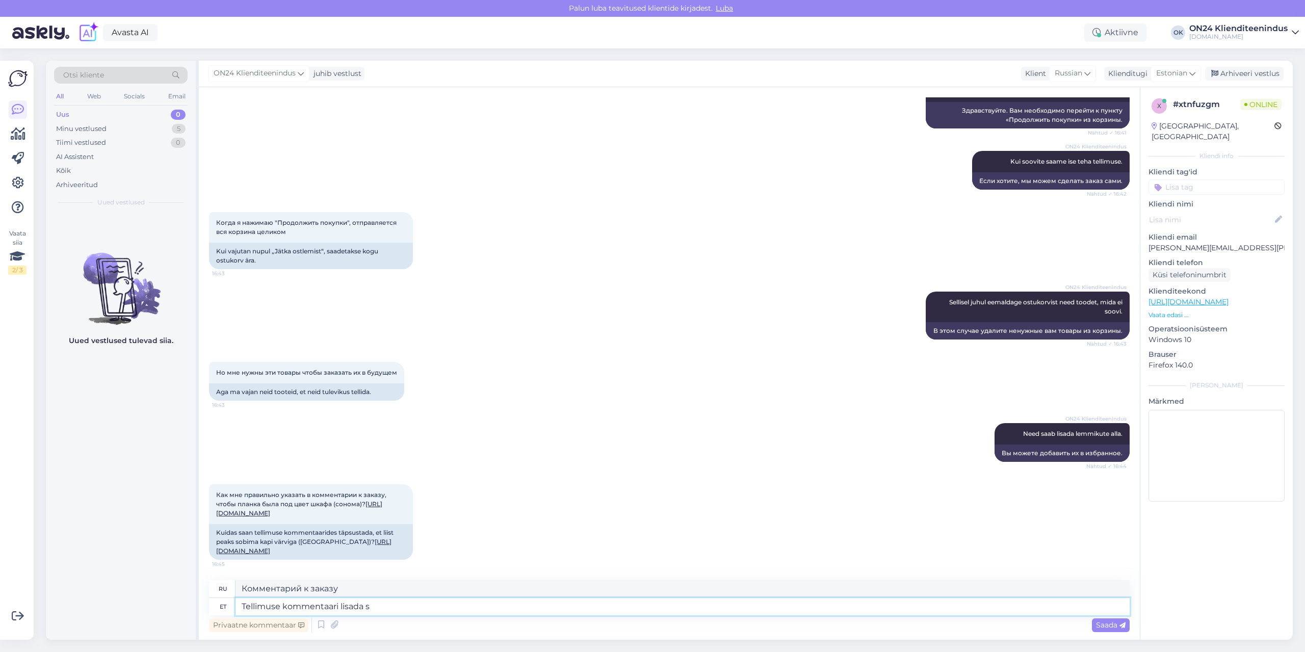
type textarea "Добавить комментарий к заказу"
type textarea "Tellimuse kommentaari lisada see pa"
type textarea "Добавьте это в комментарий к заказу"
type textarea "Tellimuse kommentaari lisada see palun"
type textarea "Пожалуйста, добавьте это в комментарий к заказу."
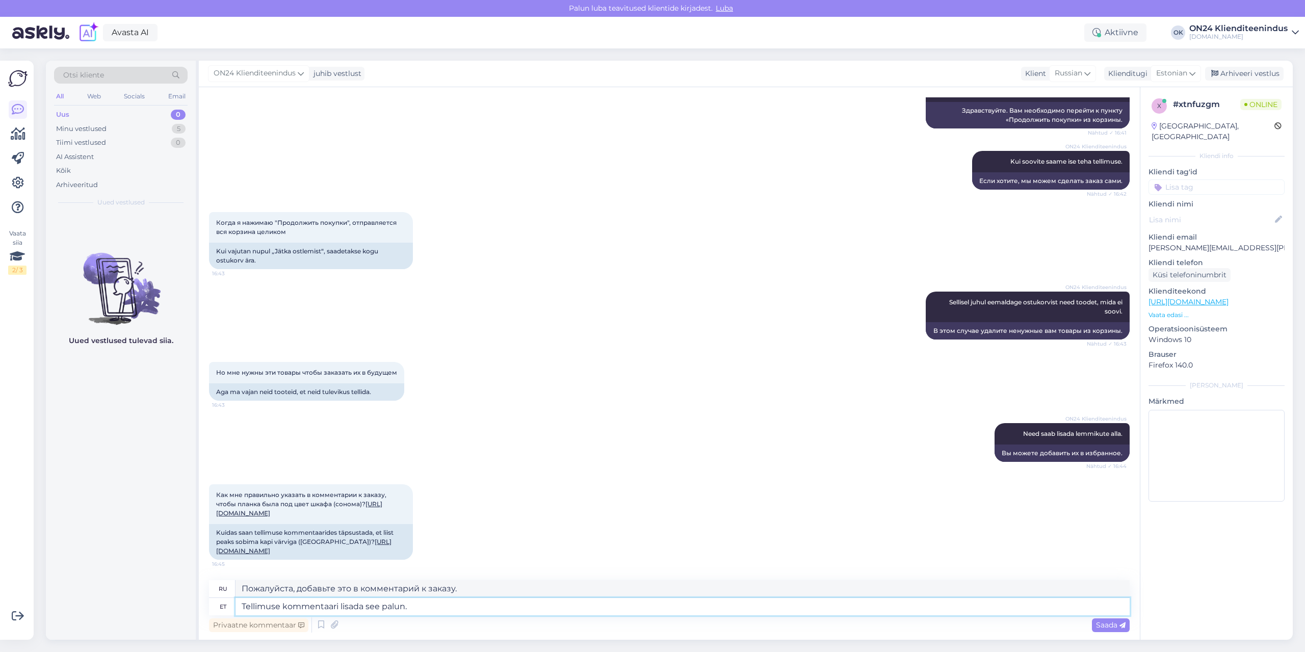
type textarea "Tellimuse kommentaari lisada see palun."
